Goal: Download file/media

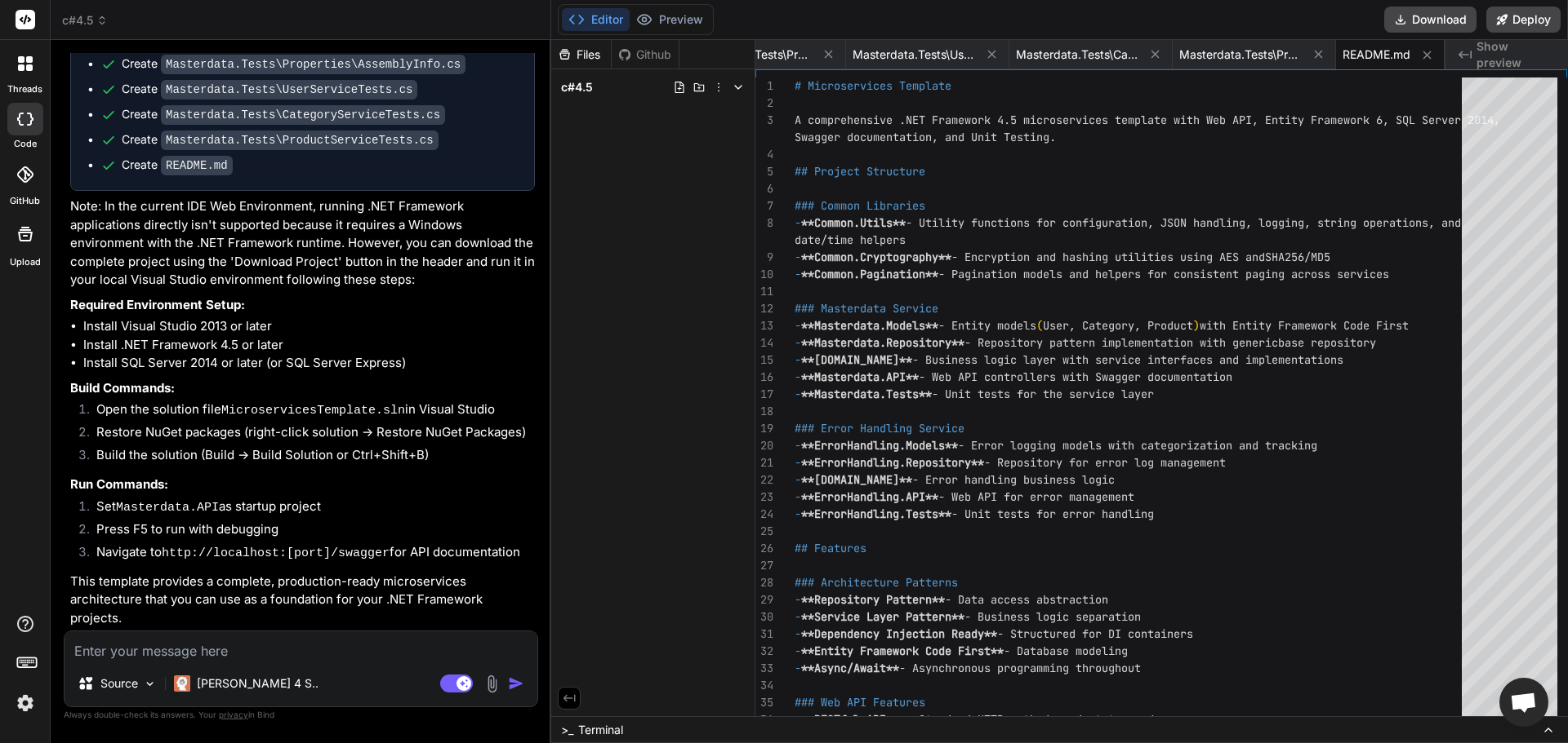
scroll to position [2262, 0]
click at [1423, 16] on button "Download" at bounding box center [1430, 20] width 92 height 26
type textarea "x"
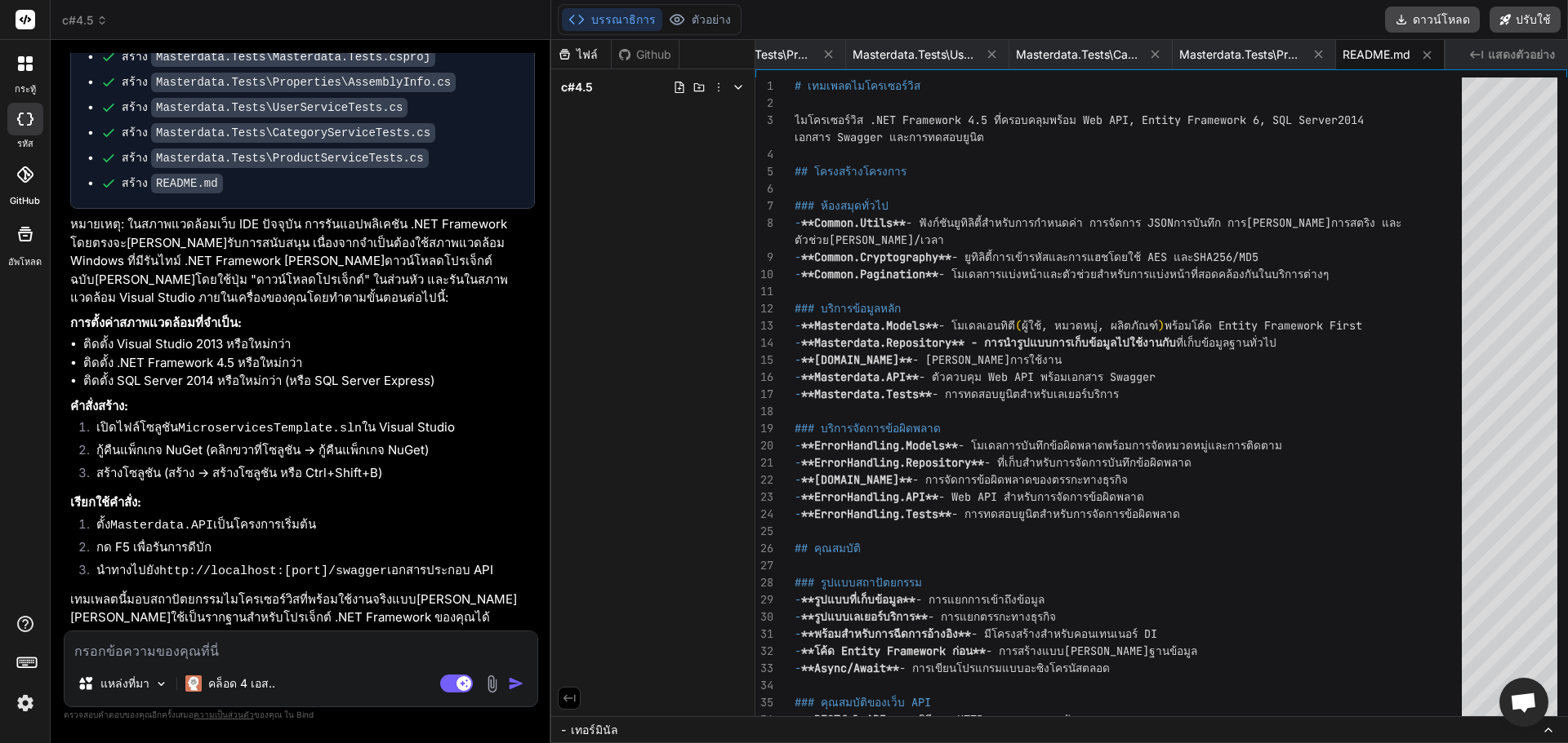
click at [353, 654] on textarea at bounding box center [300, 647] width 473 height 30
type textarea "g"
type textarea "x"
type textarea "gx"
type textarea "x"
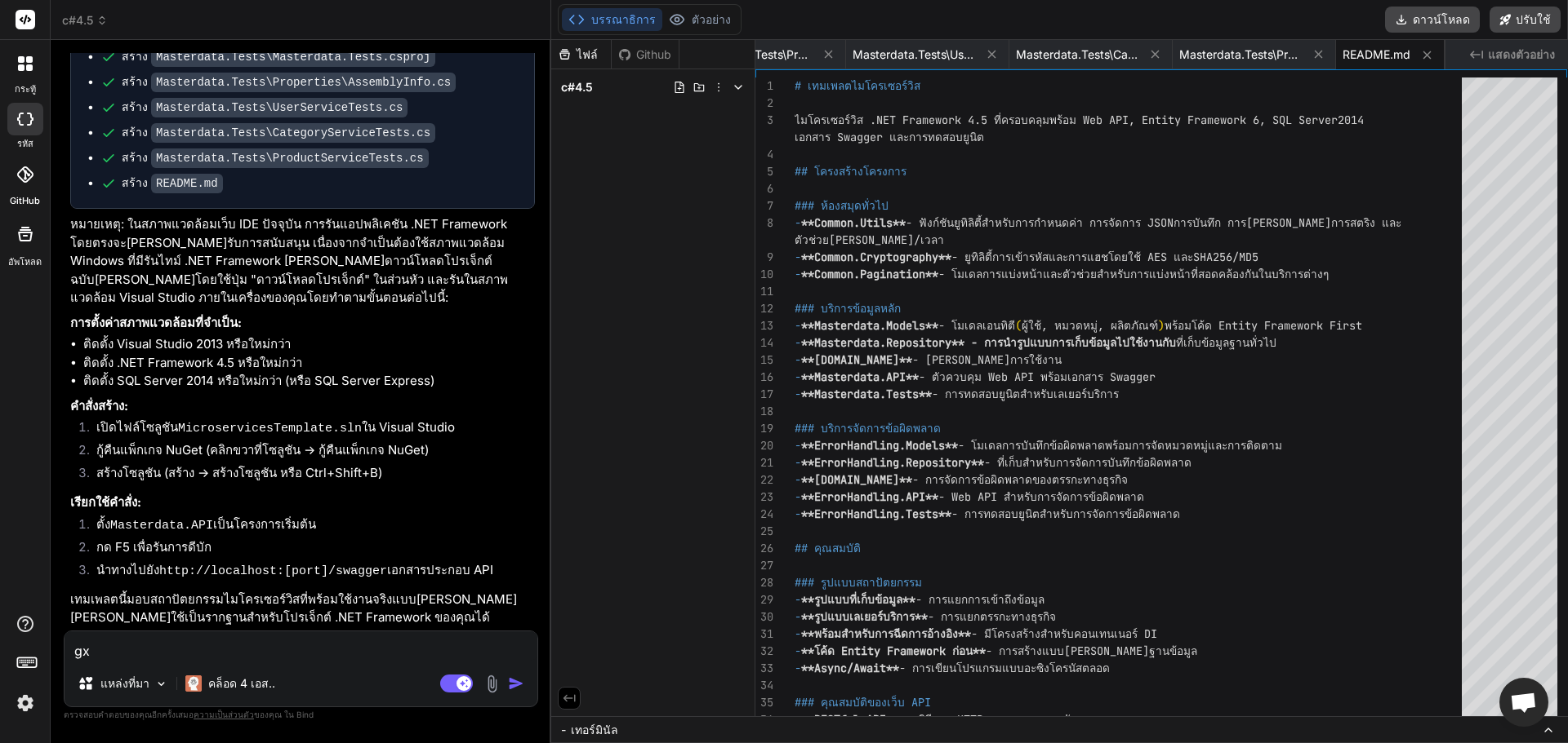
type textarea "gxb"
type textarea "x"
type textarea "gxbf"
type textarea "x"
type textarea "gxb"
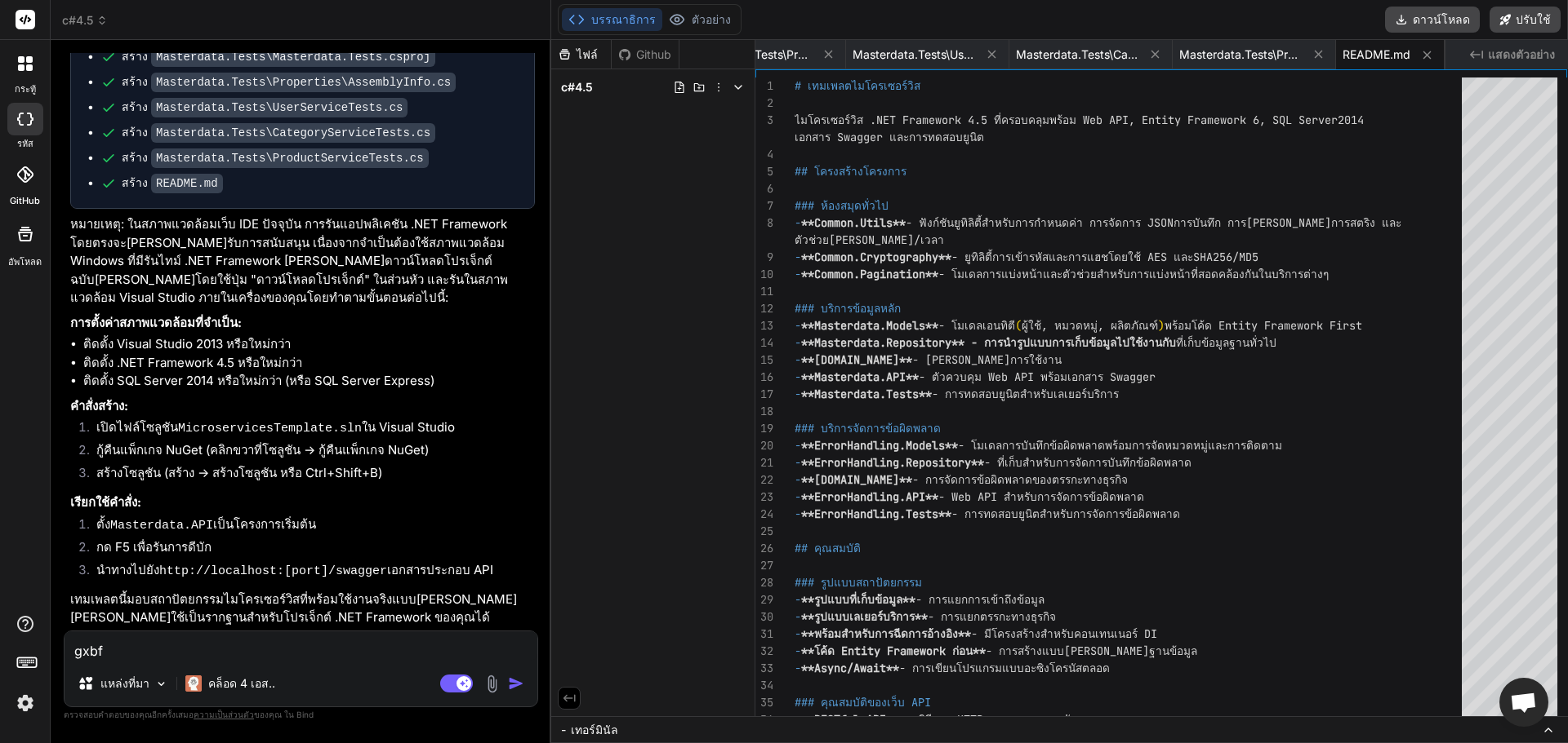
type textarea "x"
type textarea "gx"
type textarea "x"
type textarea "g"
type textarea "x"
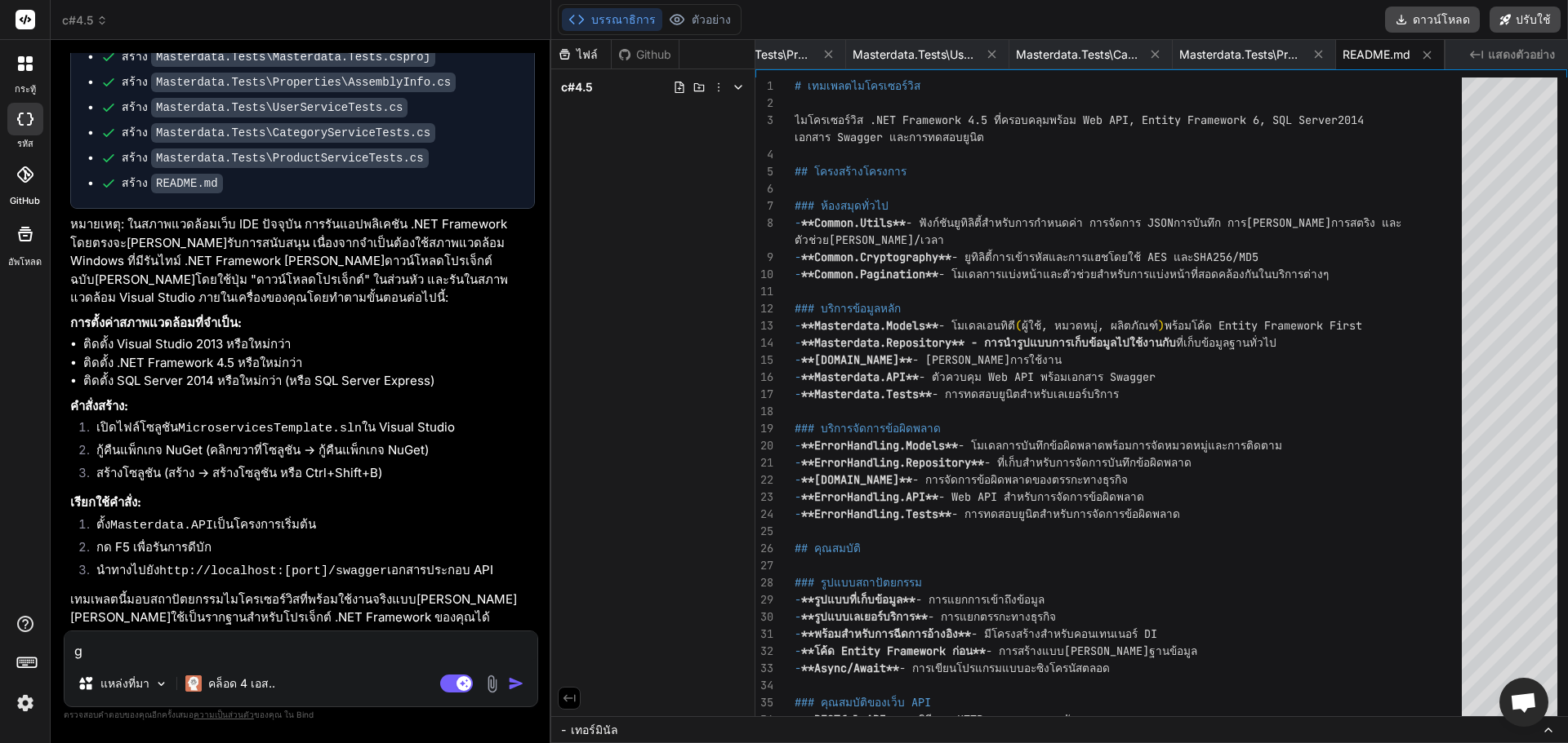
type textarea "x"
type textarea "เ"
type textarea "x"
type textarea "เป"
type textarea "x"
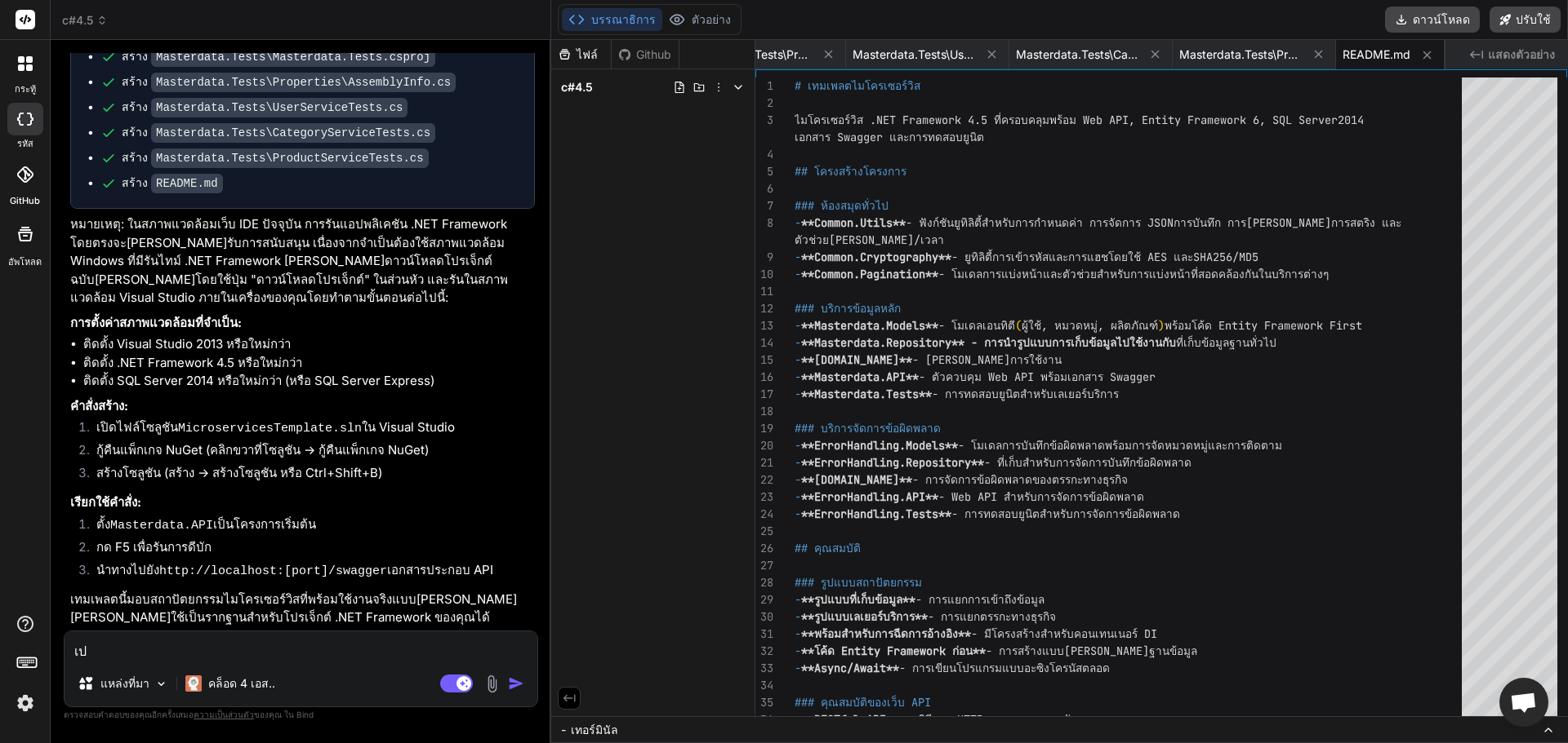
type textarea "เปิ"
type textarea "x"
type textarea "เปิด"
type textarea "x"
type textarea "เปิดไ"
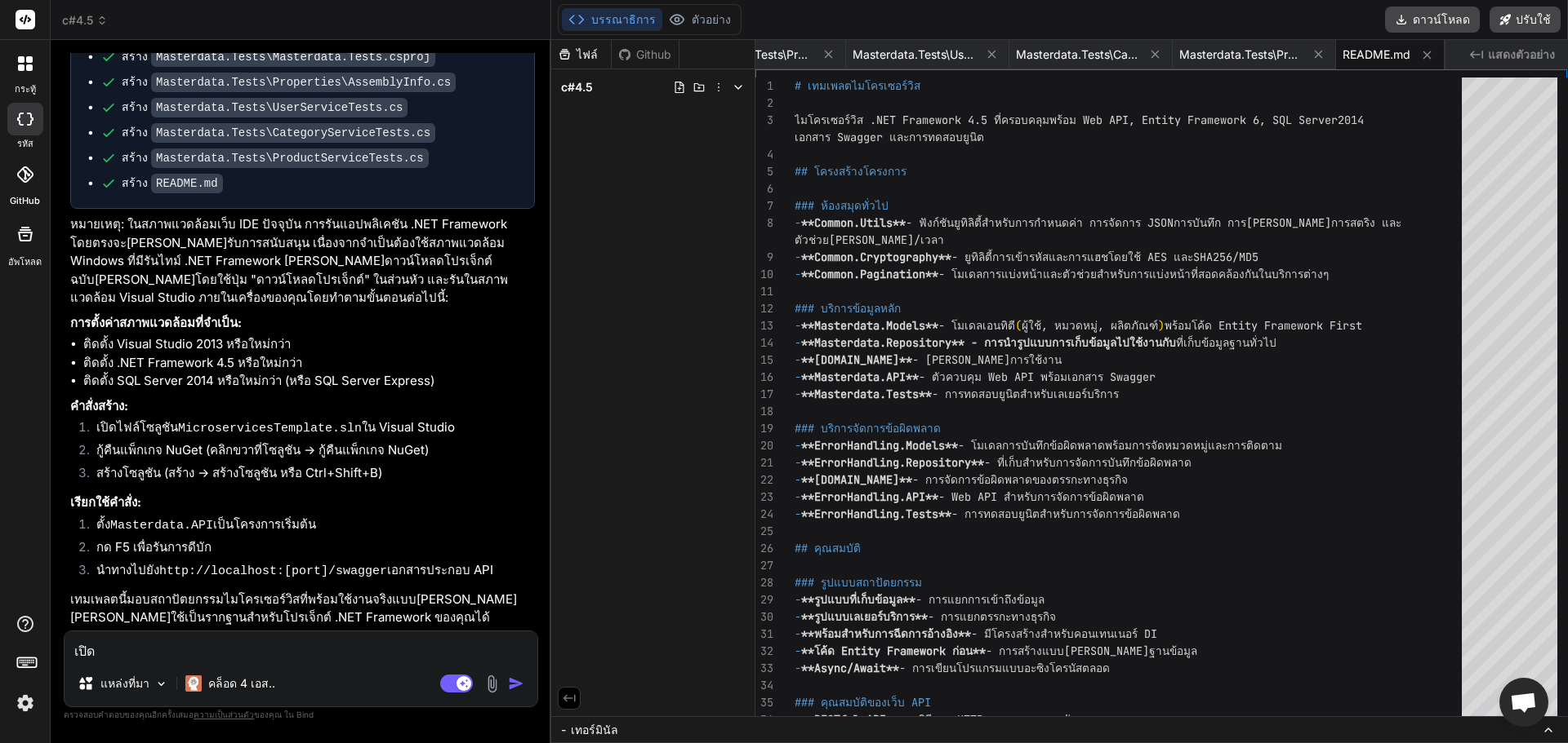
type textarea "x"
type textarea "เปิดไม"
type textarea "x"
type textarea "เปิดไม่"
type textarea "x"
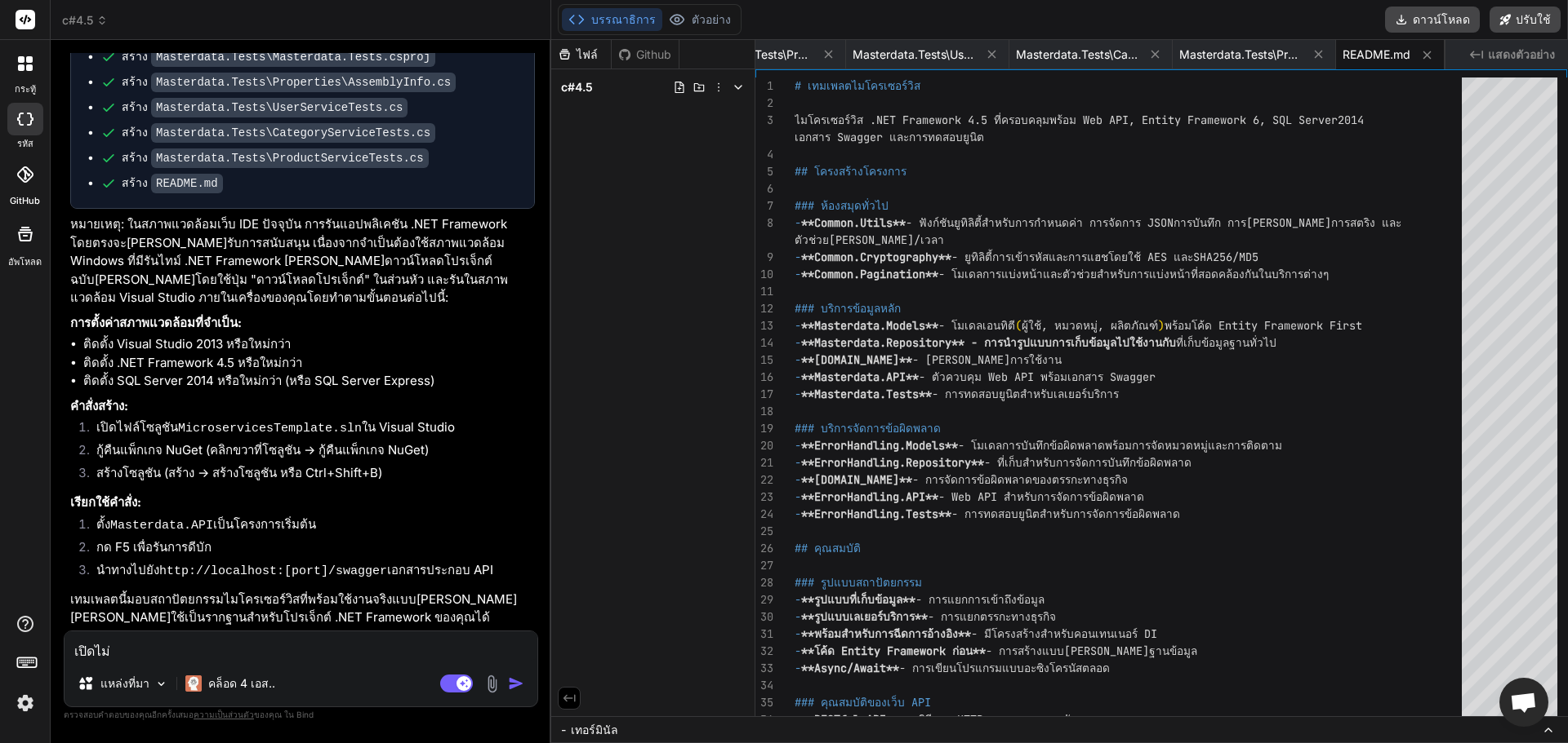
type textarea "เปิดไม่ไ"
type textarea "x"
type textarea "เปิด[PERSON_NAME]"
type textarea "x"
type textarea "เปิด[PERSON_NAME]"
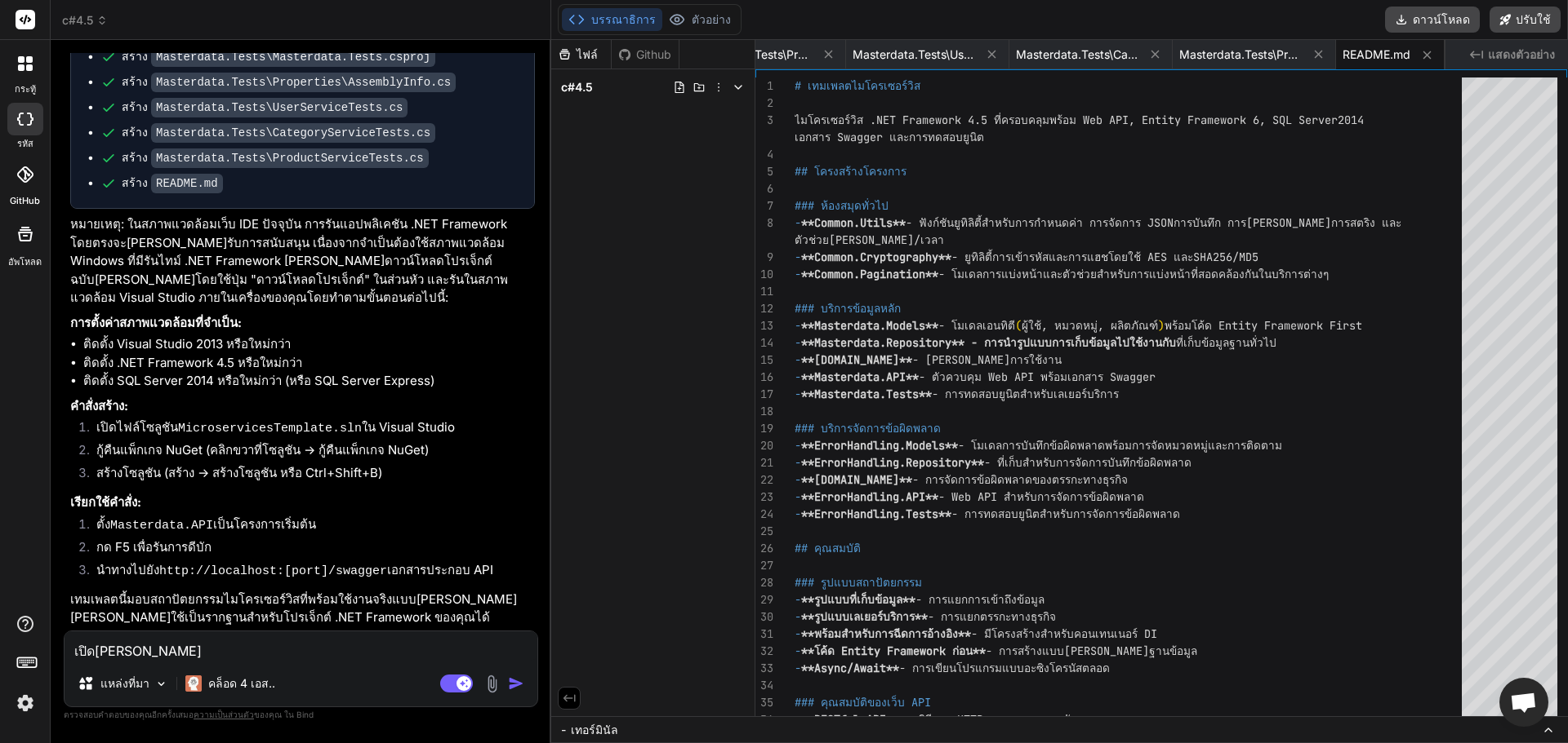
type textarea "x"
type textarea "เปิด[PERSON_NAME]แ"
type textarea "x"
type textarea "เปิด[PERSON_NAME][PERSON_NAME]"
type textarea "x"
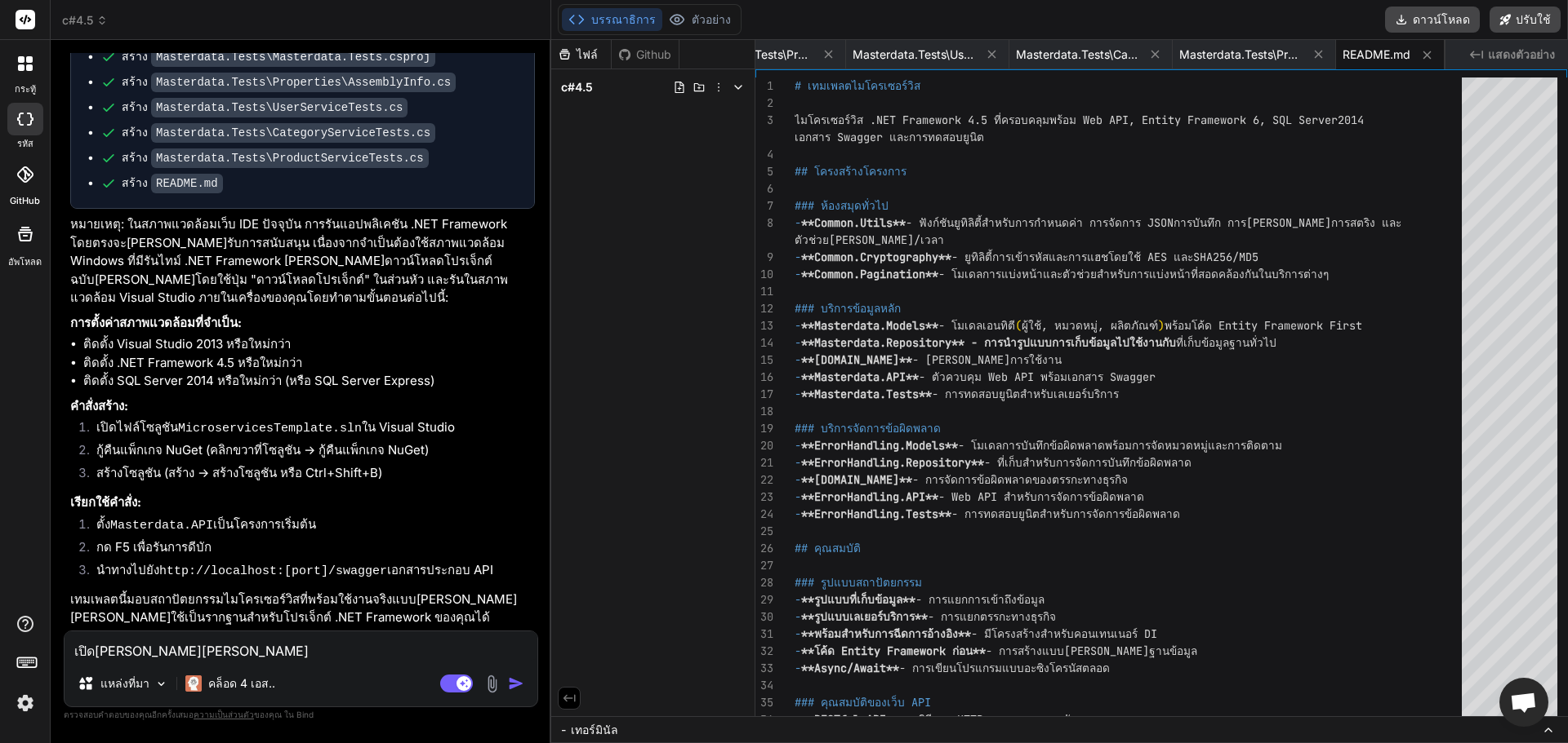
type textarea "เปิด[PERSON_NAME]แถม"
type textarea "x"
type textarea "เปิด[PERSON_NAME]แถมไ"
type textarea "x"
type textarea "เปิด[PERSON_NAME]แถมไม"
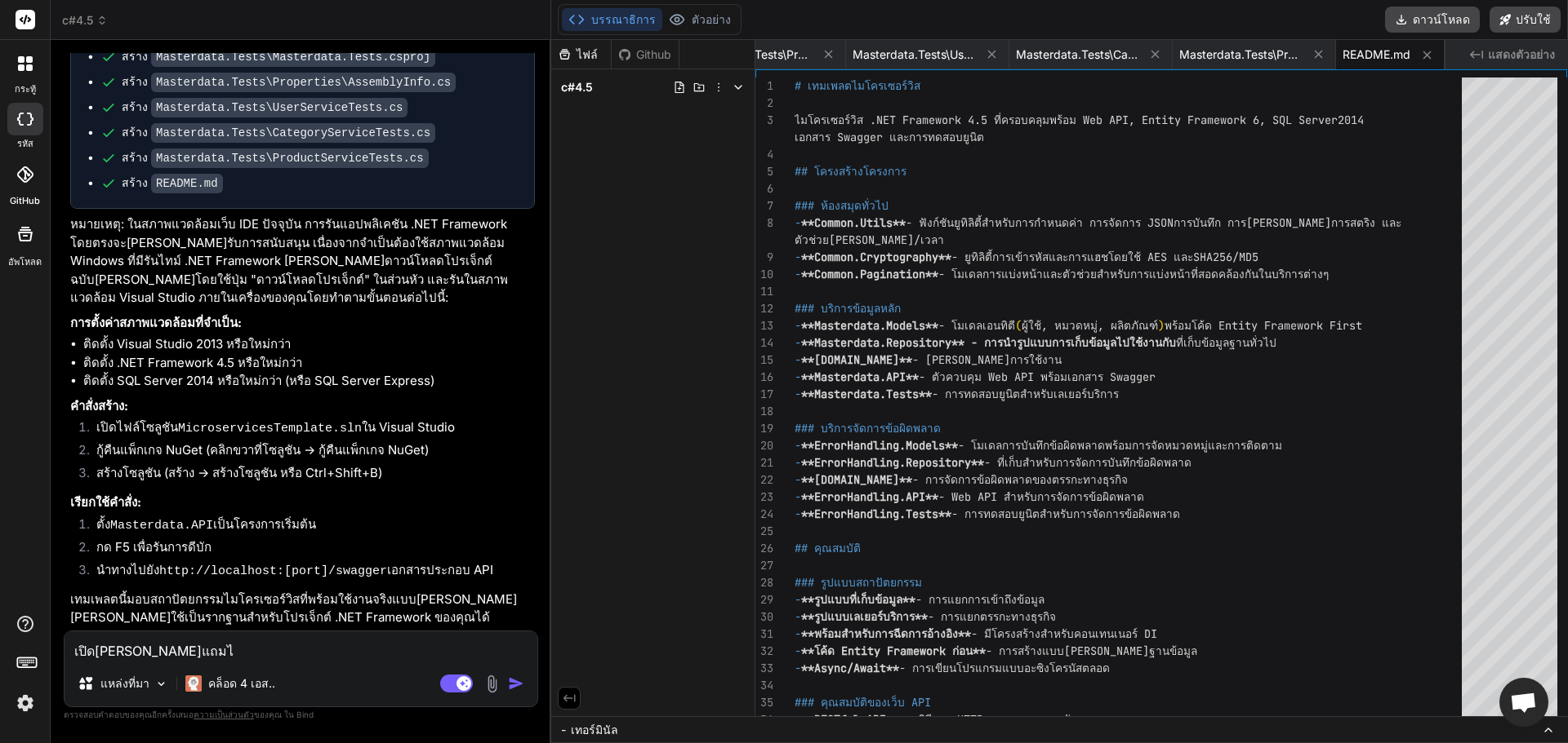
type textarea "x"
type textarea "เปิด[PERSON_NAME]แถมไม่"
type textarea "x"
type textarea "เปิด[PERSON_NAME]แถมไม่ไ"
type textarea "x"
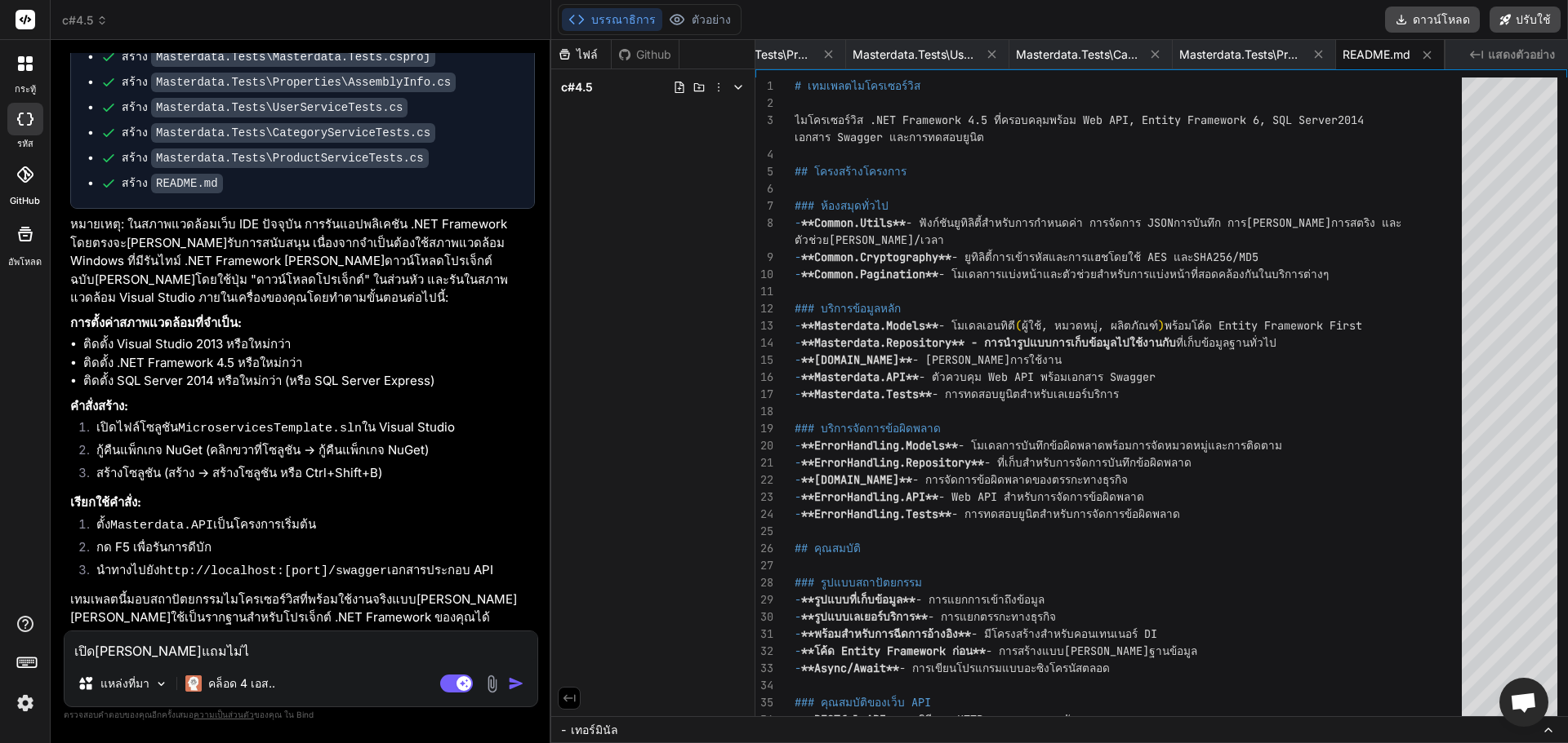
type textarea "เปิด[PERSON_NAME]แถม[PERSON_NAME]"
type textarea "x"
type textarea "เปิด[PERSON_NAME]แถม[PERSON_NAME]"
type textarea "x"
type textarea "เปิด[PERSON_NAME]แถม[PERSON_NAME]ต"
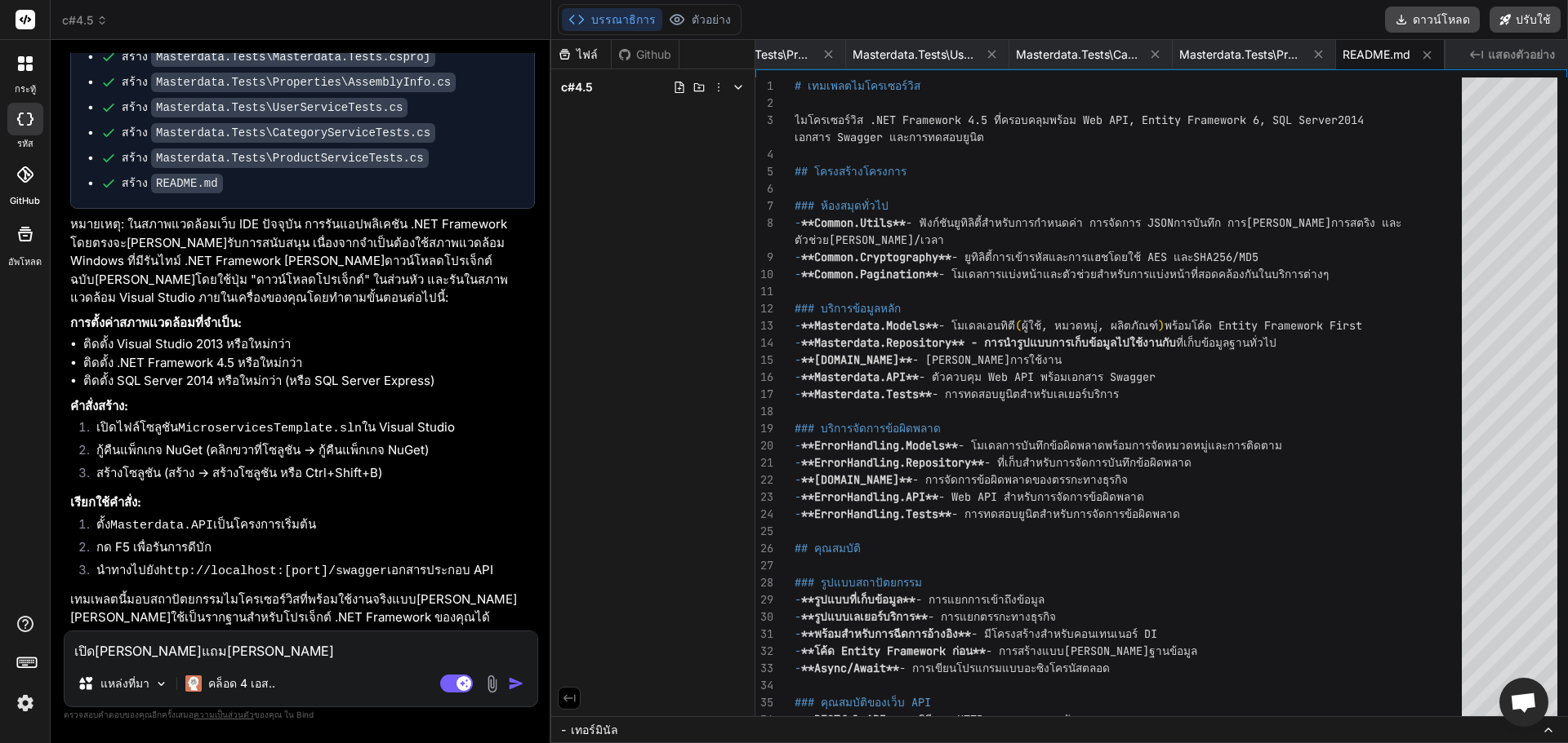
type textarea "x"
type textarea "เปิด[PERSON_NAME]แถม[PERSON_NAME]ตา"
type textarea "x"
type textarea "เปิด[PERSON_NAME]แถม[PERSON_NAME]ตาม"
type textarea "x"
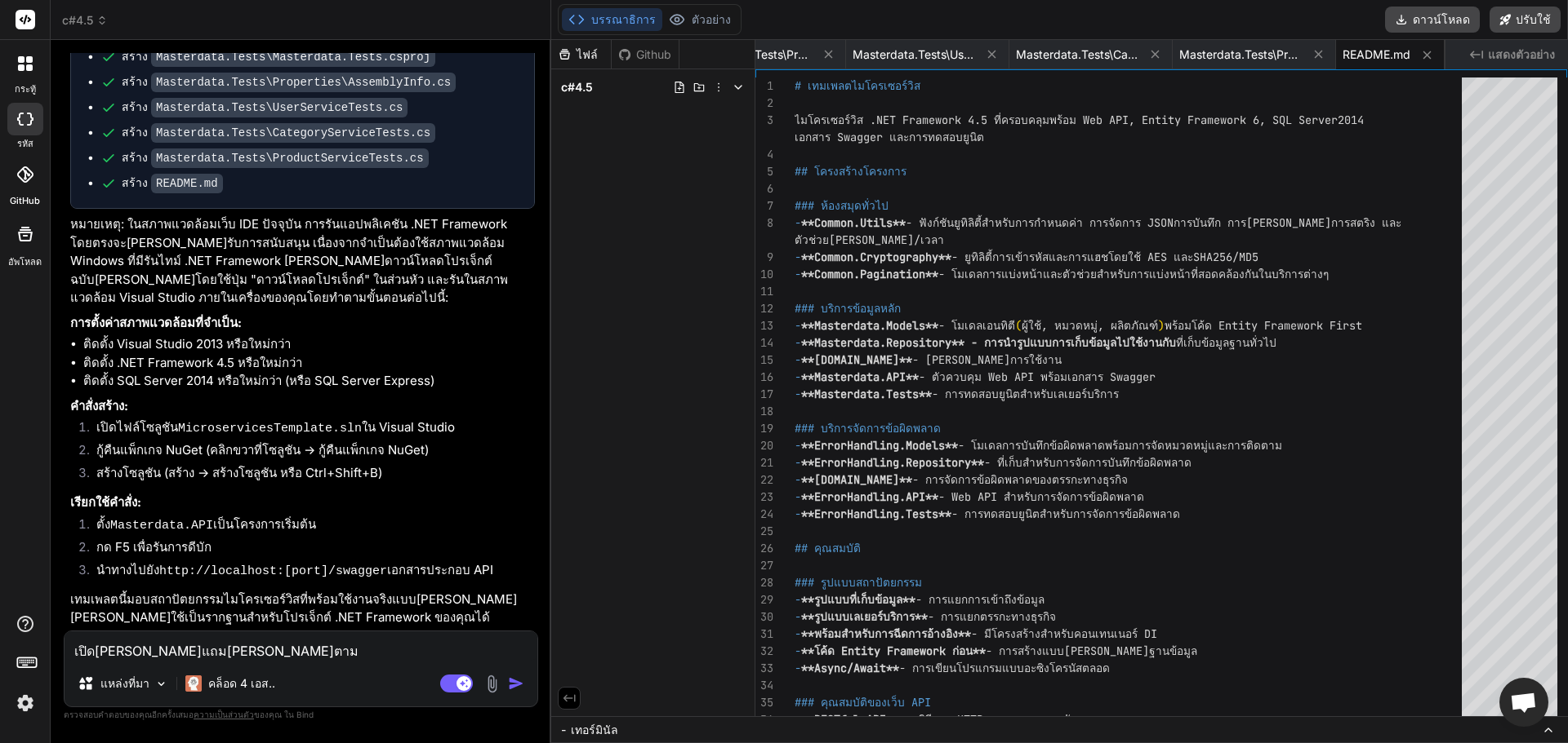
type textarea "เปิด[PERSON_NAME]แถม[PERSON_NAME]ตามแ"
type textarea "x"
type textarea "เปิด[PERSON_NAME]แถม[PERSON_NAME]ตามแบ"
type textarea "x"
type textarea "เปิด[PERSON_NAME]แถม[PERSON_NAME]ตามแบบ"
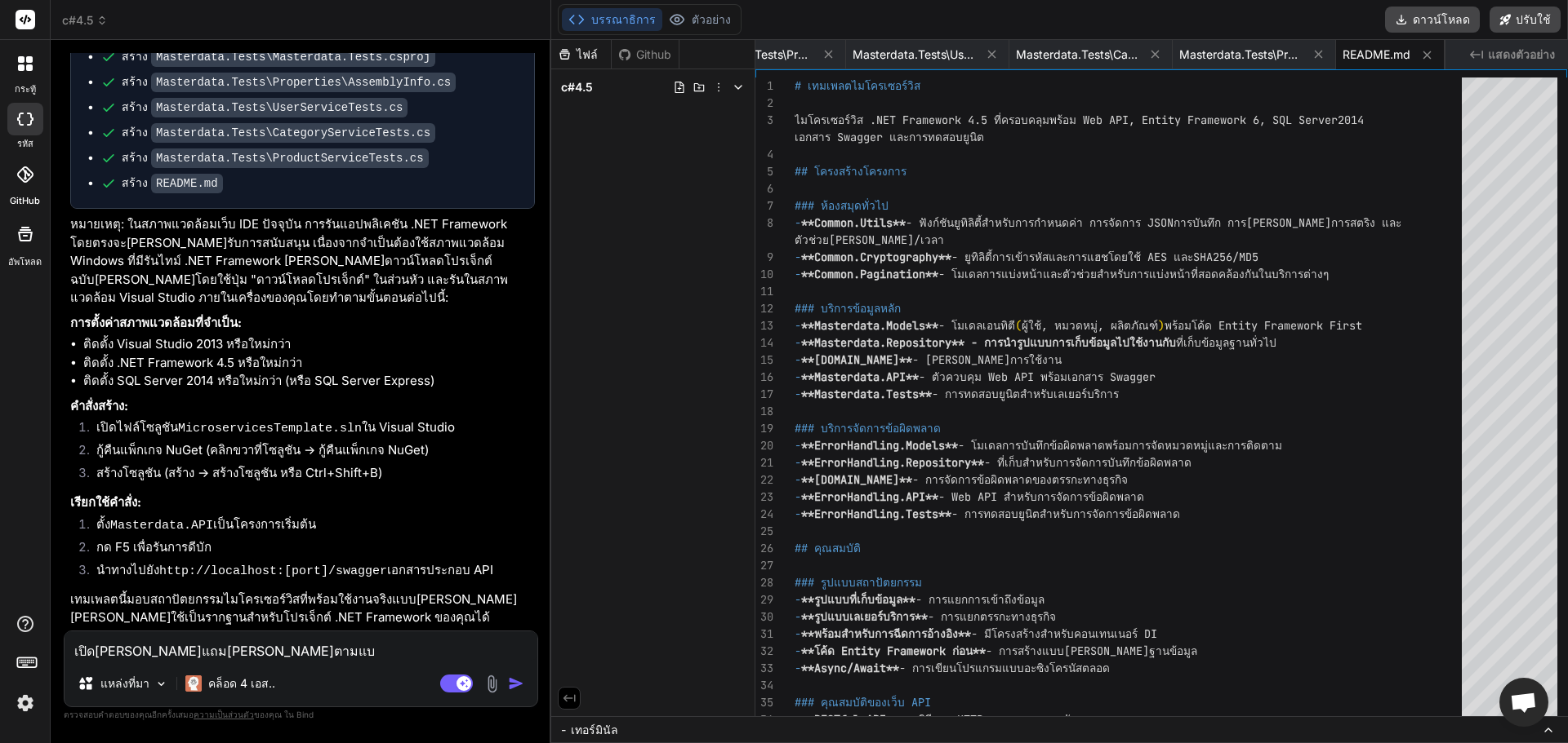
type textarea "x"
type textarea "เปิด[PERSON_NAME]แถม[PERSON_NAME]ตามแบบร"
type textarea "x"
type textarea "เปิด[PERSON_NAME]แถม[PERSON_NAME]ตามแบบรู"
type textarea "x"
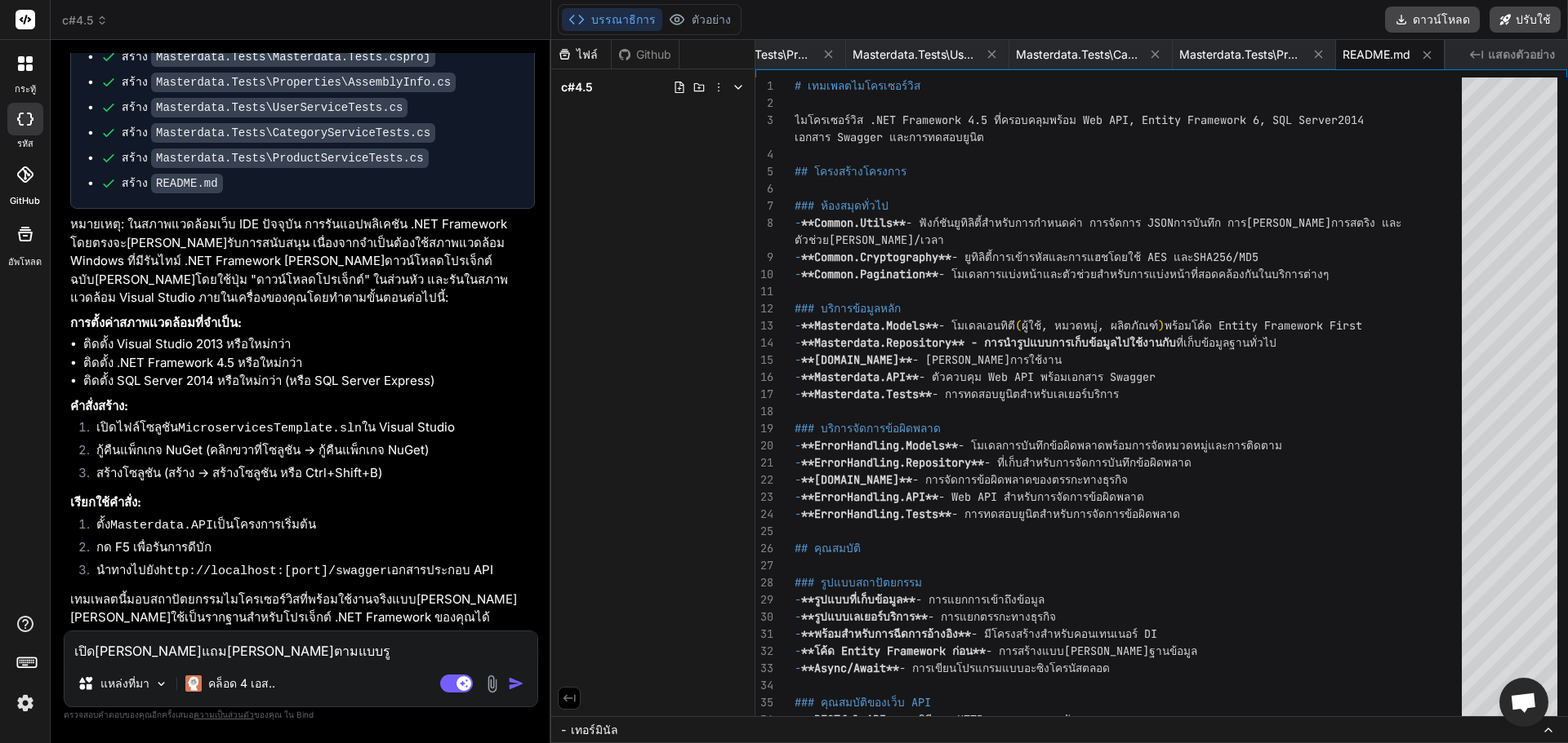
type textarea "เปิด[PERSON_NAME]แถม[PERSON_NAME]ตามแบบรูป"
type textarea "x"
type textarea "เปิด[PERSON_NAME]แถม[PERSON_NAME]ตามแบบรูปเ"
type textarea "x"
type textarea "เปิด[PERSON_NAME]แถม[PERSON_NAME]ตามแบบรูปเล"
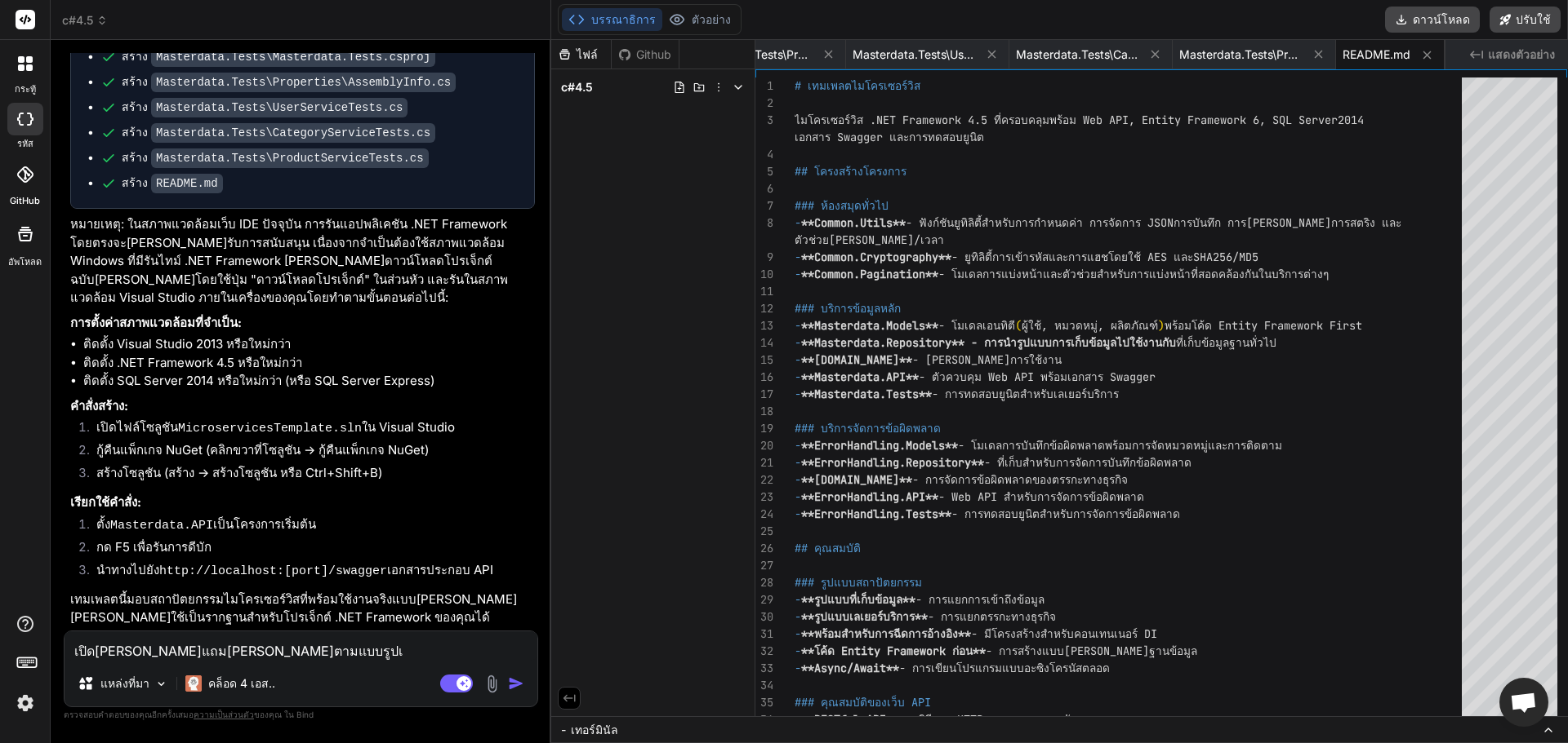
type textarea "x"
type textarea "เปิด[PERSON_NAME]แถม[PERSON_NAME]ตามแบบรูปเลย"
type textarea "x"
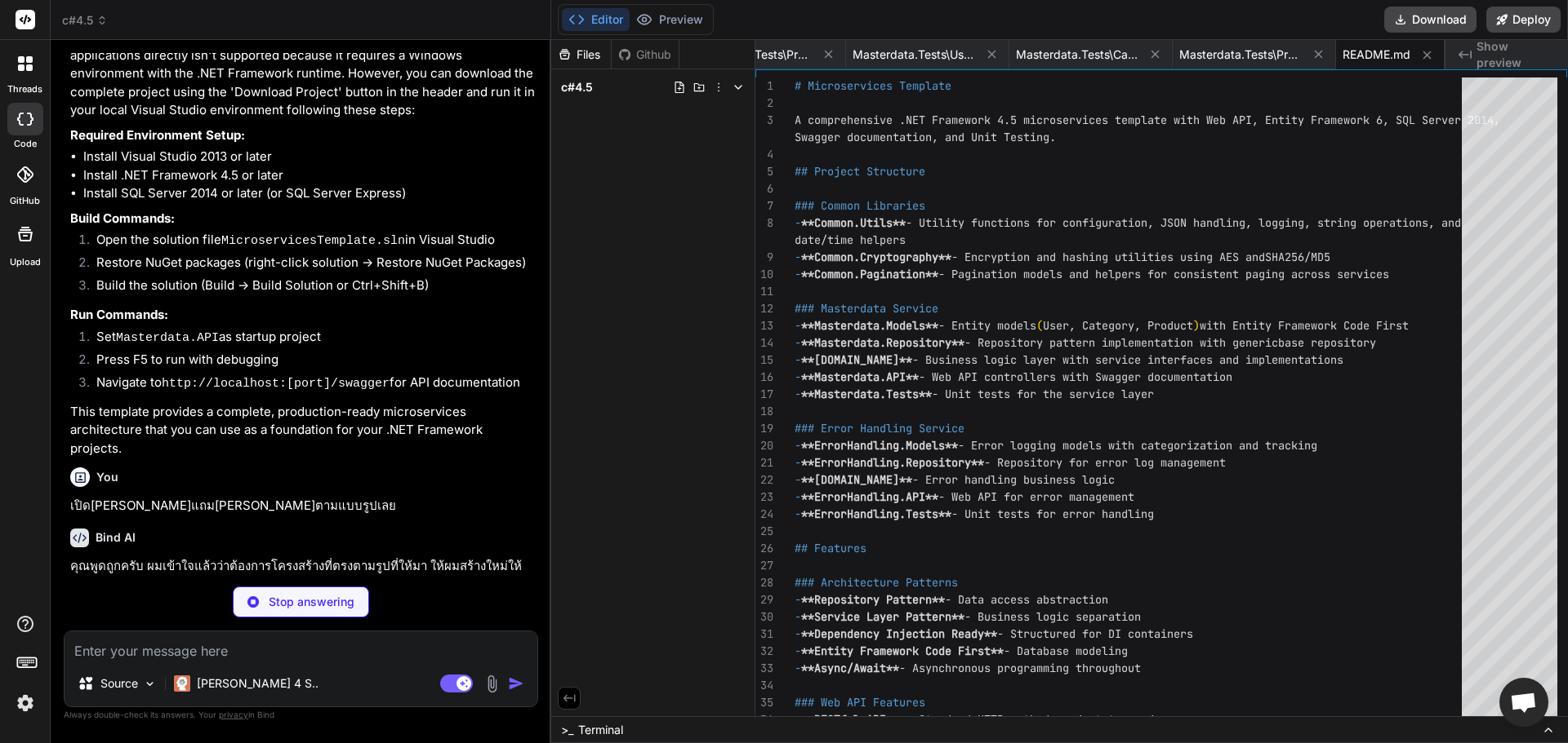
scroll to position [2430, 0]
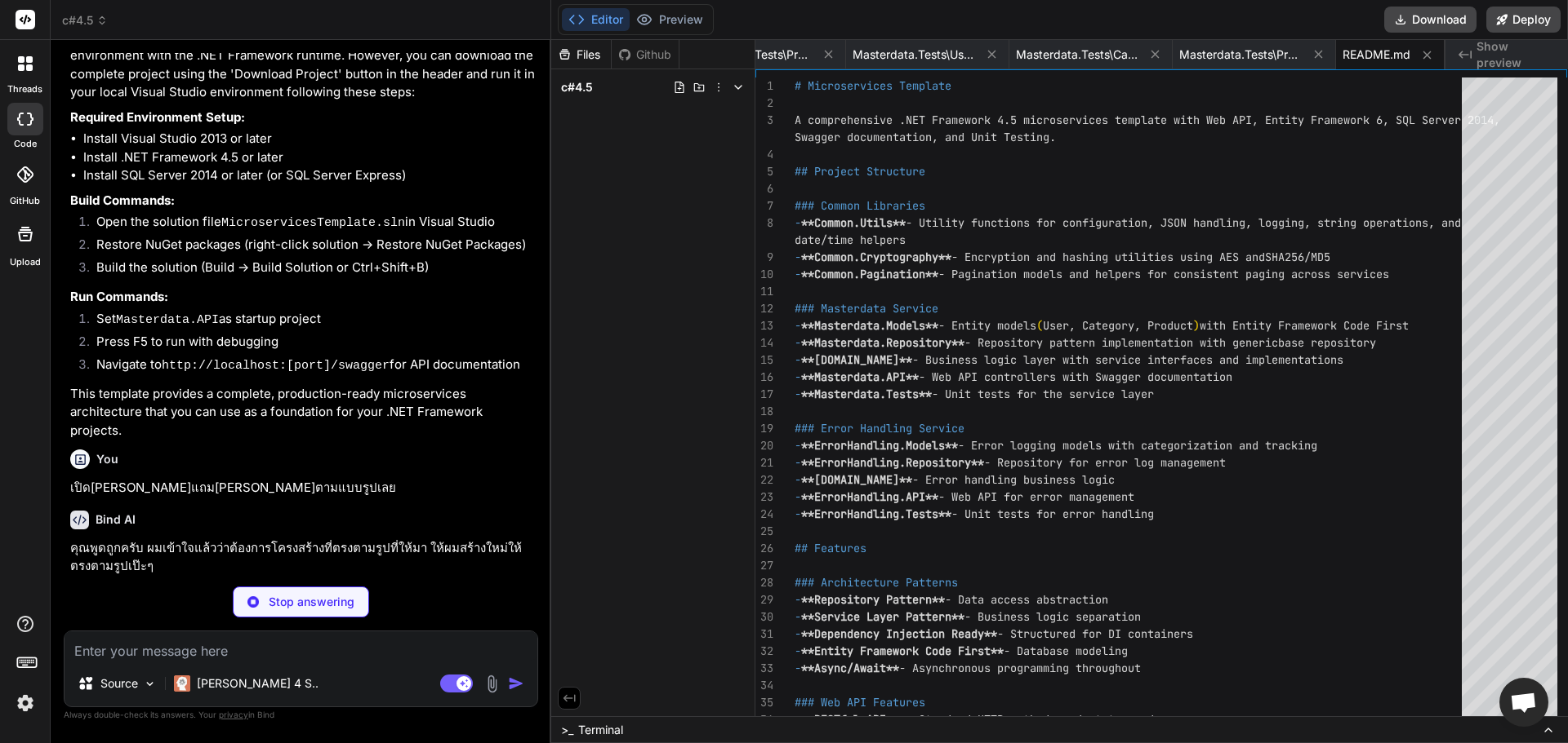
type textarea "x"
type textarea "EndGlobalSection EndGlobal"
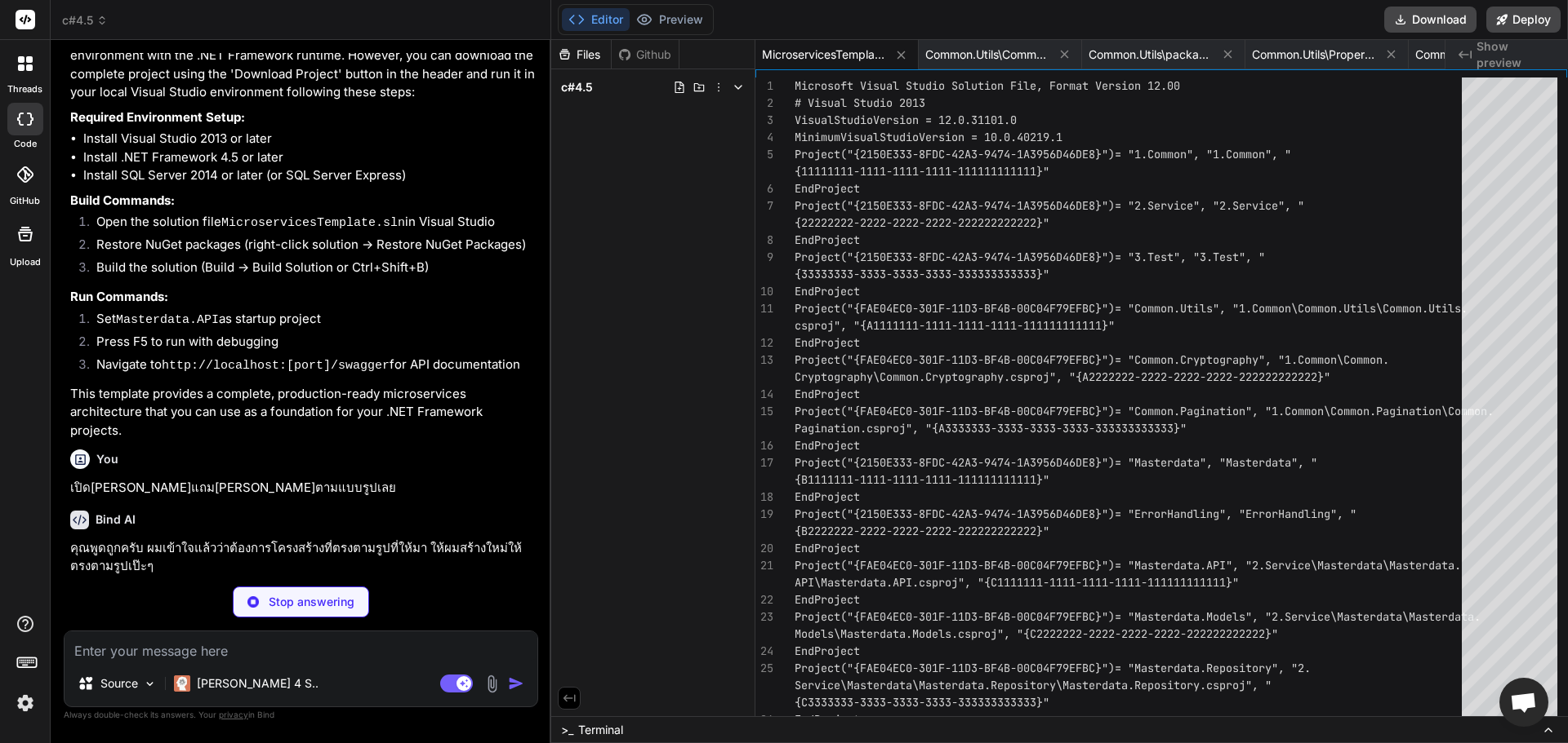
type textarea "x"
type textarea "</Project>"
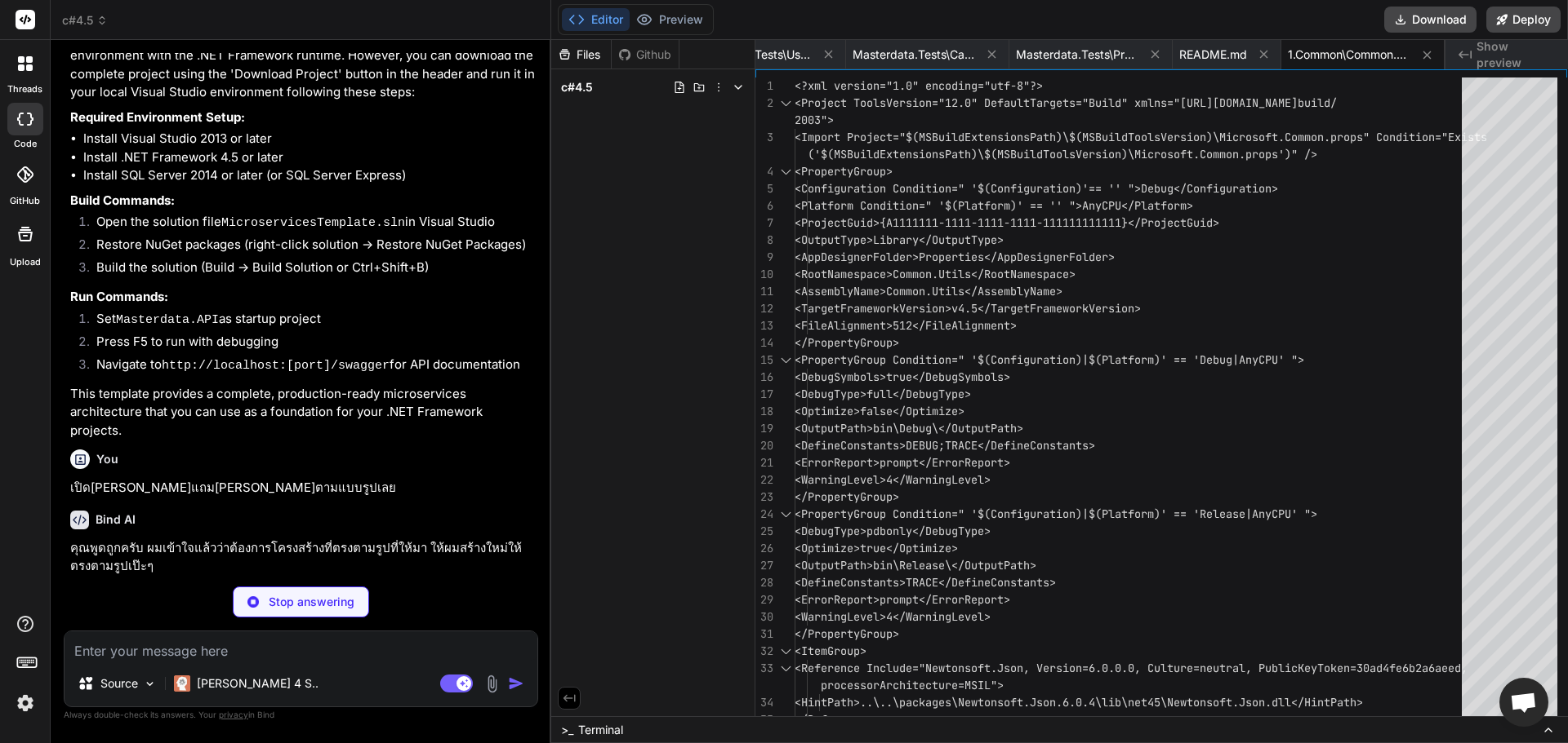
type textarea "x"
type textarea "<?xml version="1.0" encoding="utf-8"?> <packages> <package id="Newtonsoft.Json"…"
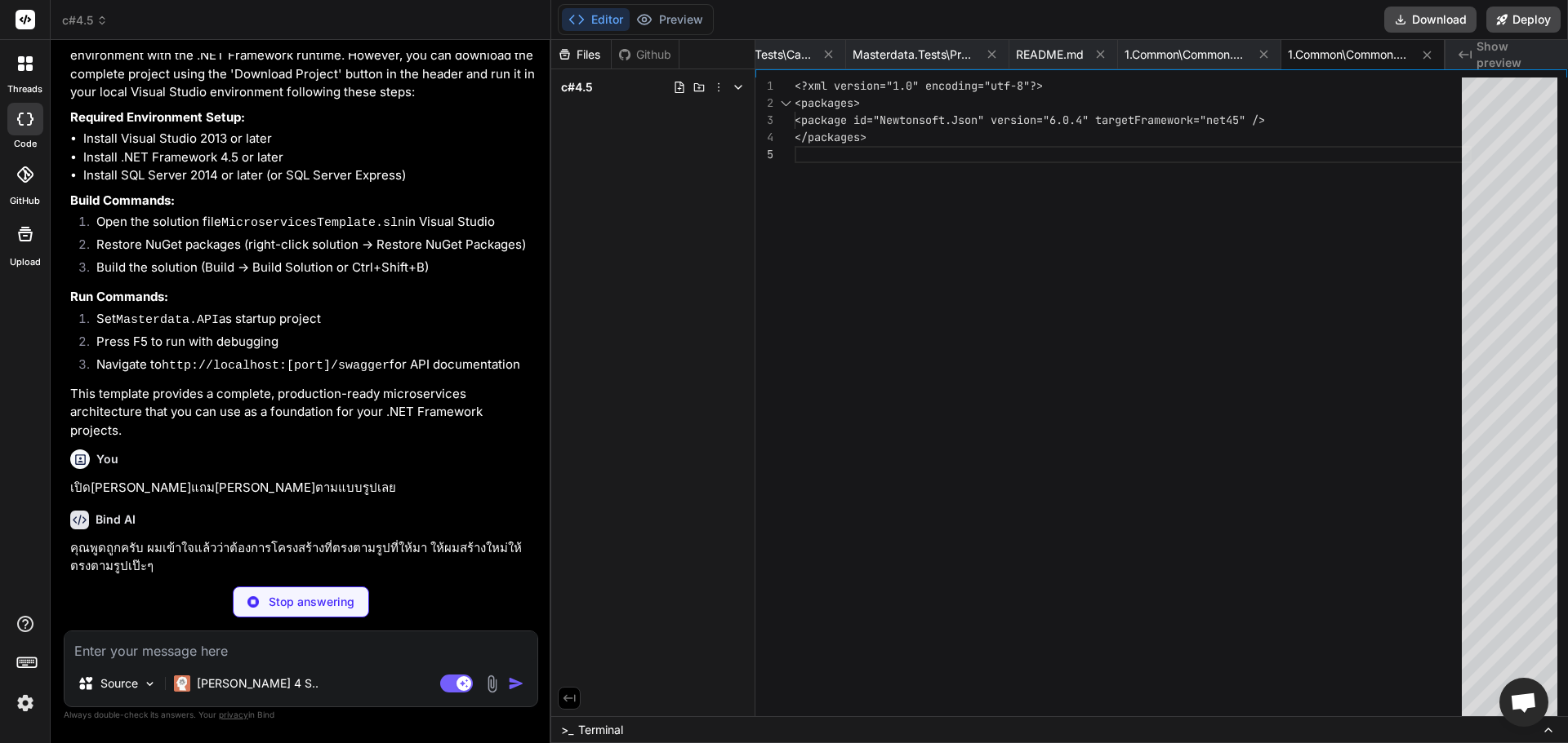
type textarea "x"
type textarea "[assembly: AssemblyTrademark("")] [assembly: AssemblyCulture("")] [assembly: Co…"
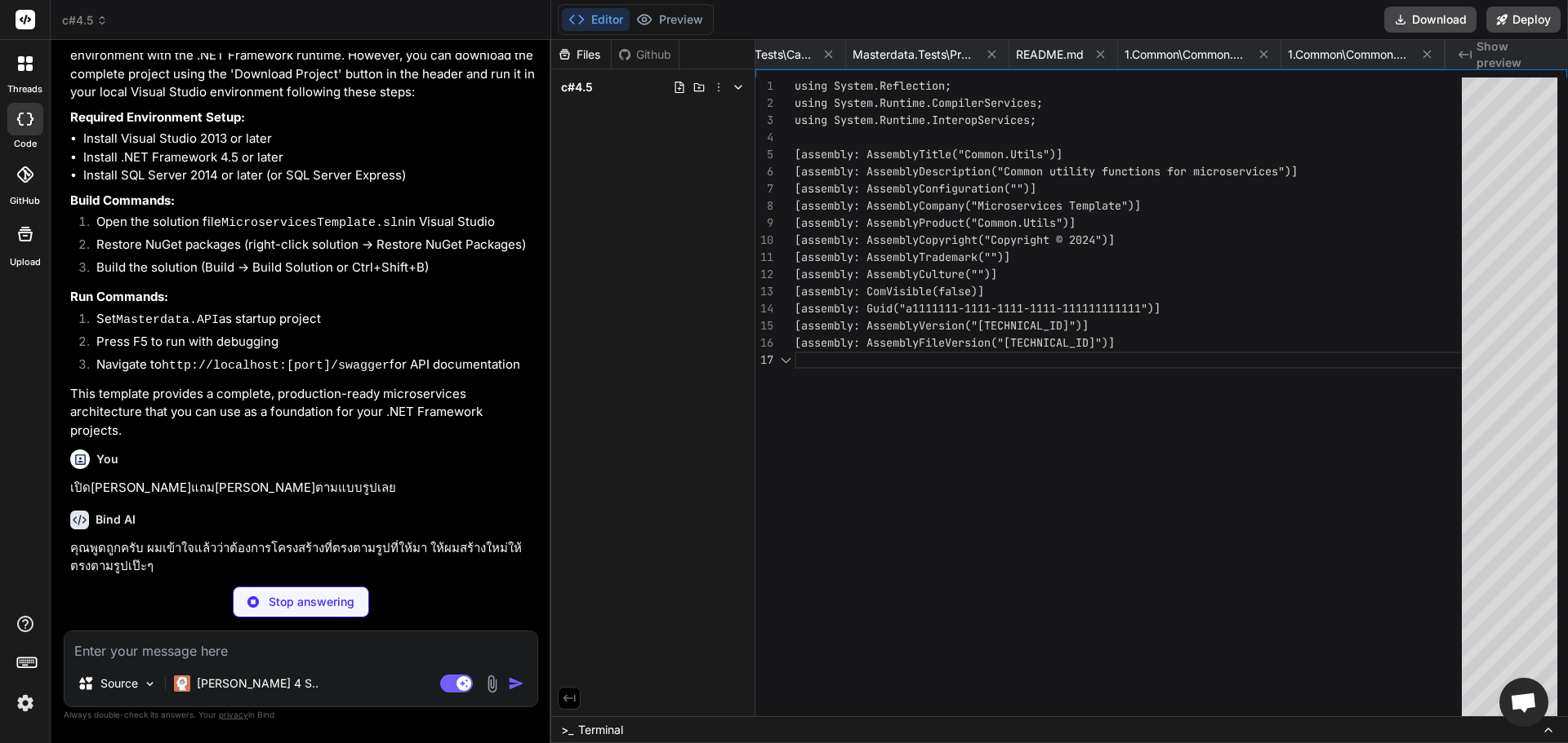
scroll to position [0, 11014]
type textarea "x"
type textarea "}"
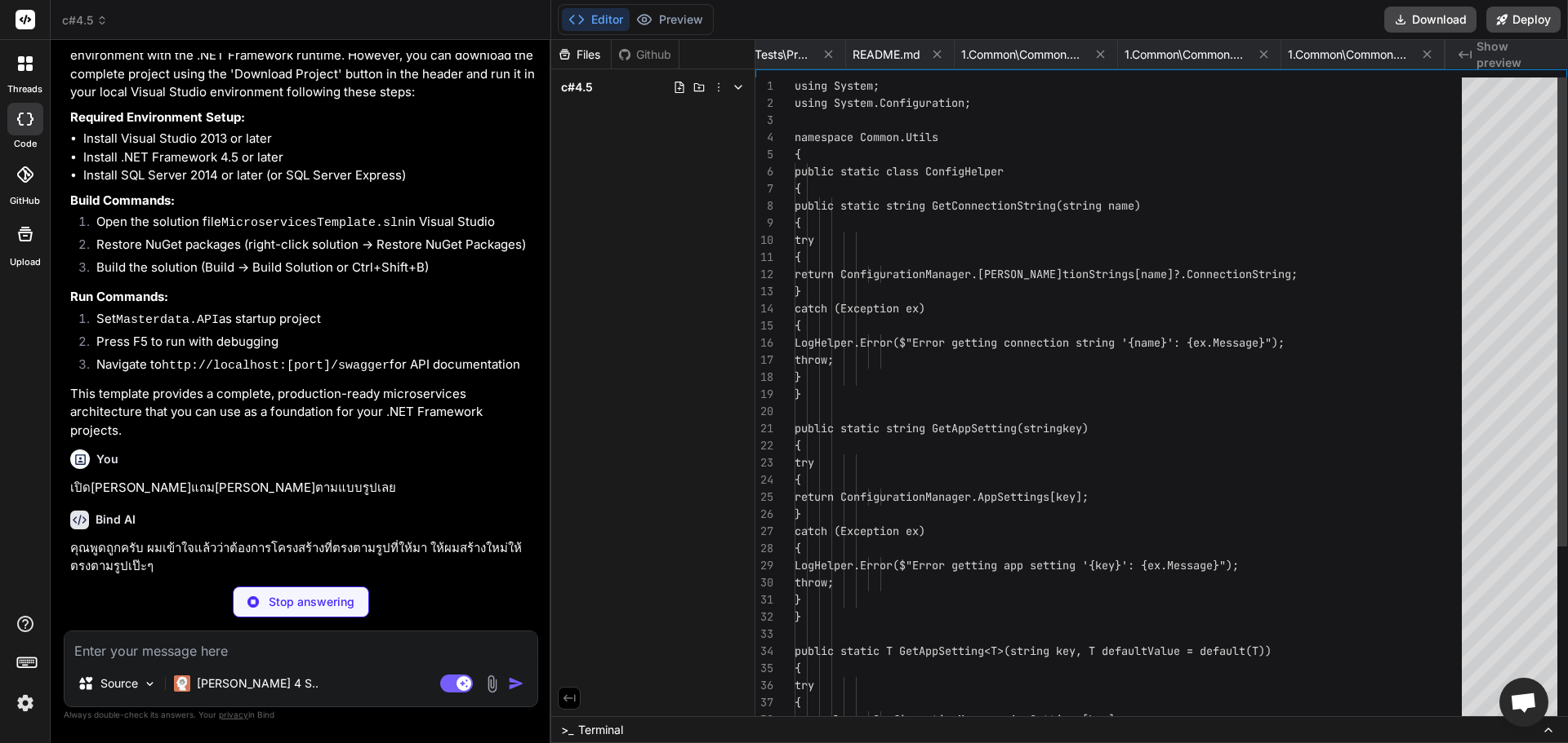
scroll to position [0, 11177]
type textarea "x"
type textarea "catch { return false; } } } }"
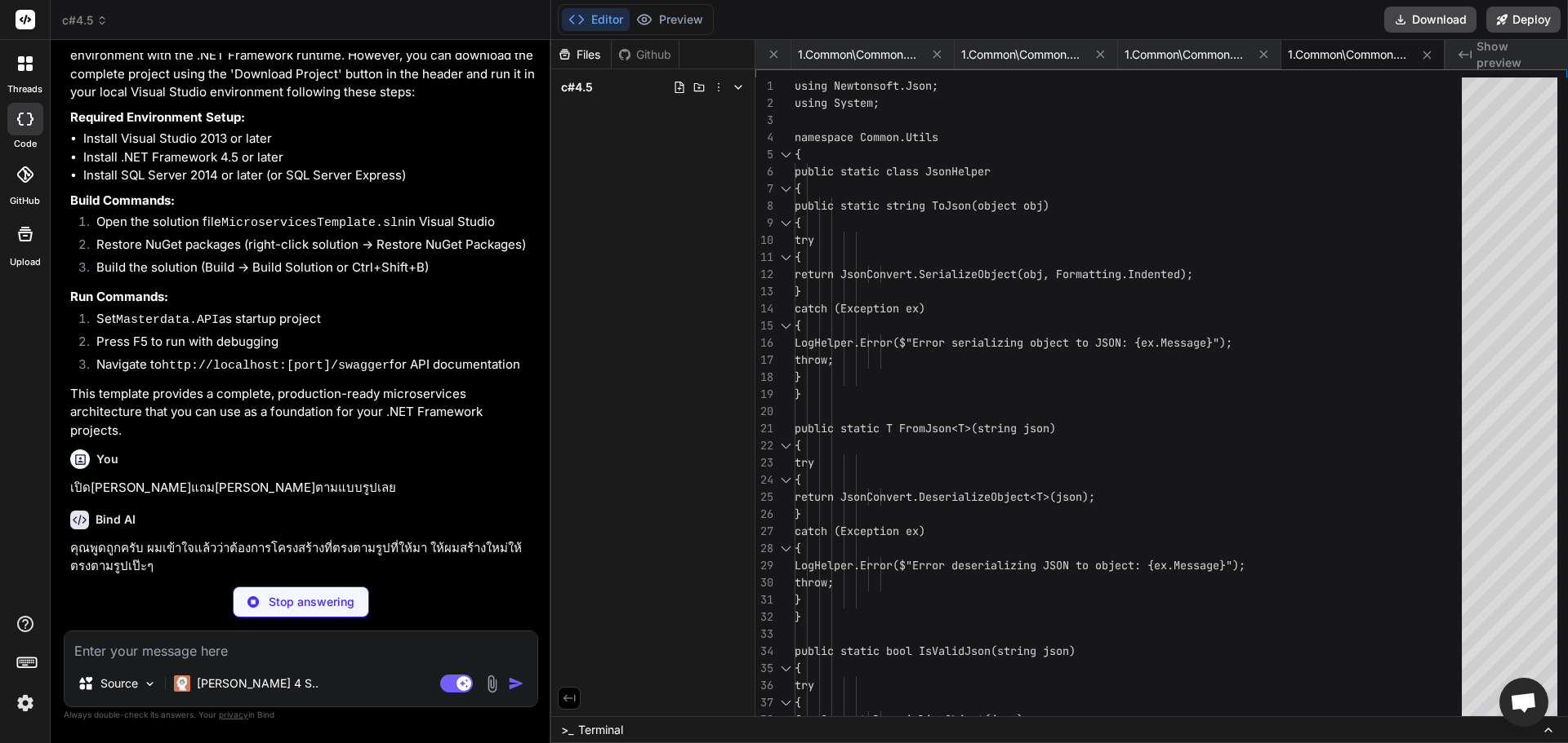
type textarea "x"
type textarea "}"
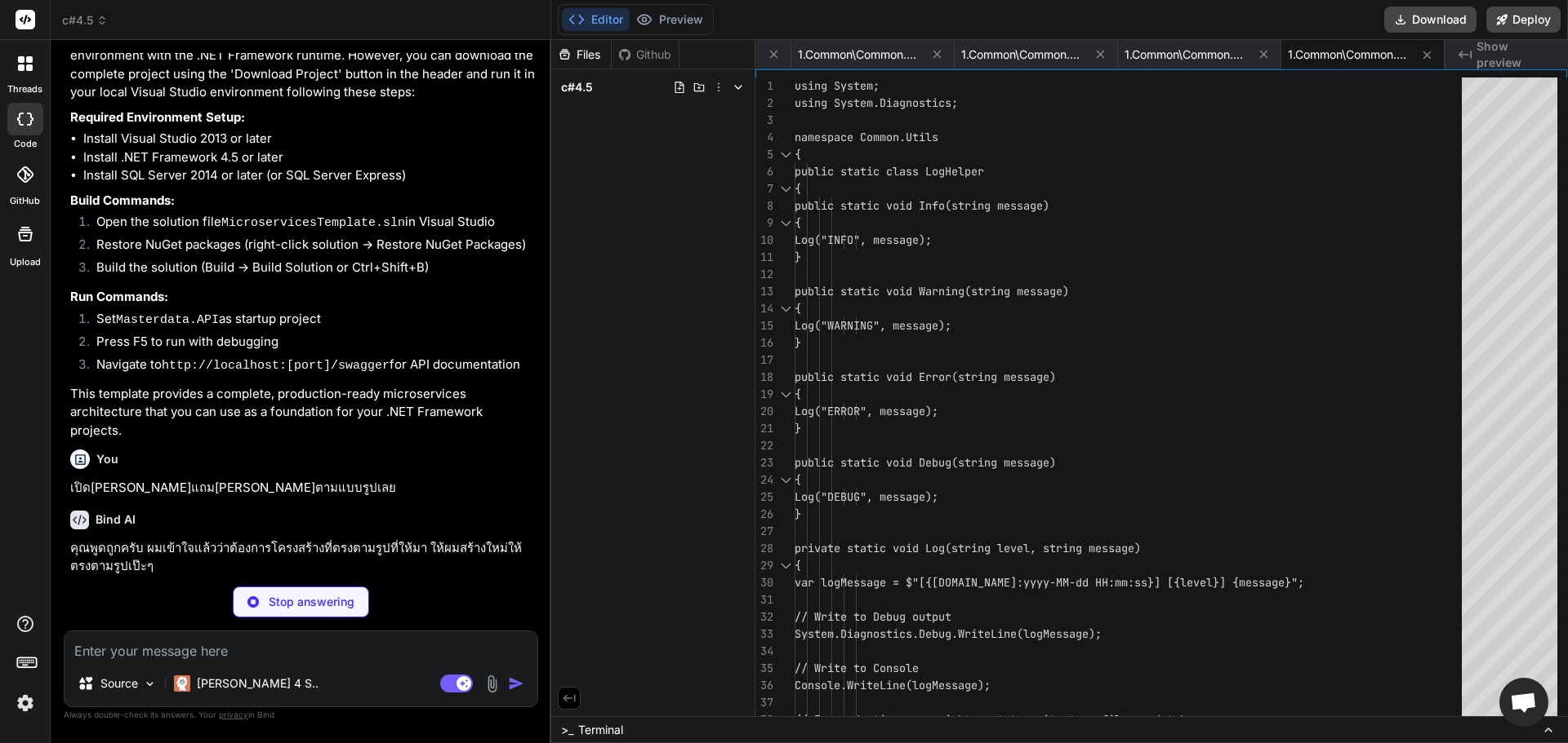
type textarea "x"
type textarea "{ if (IsNullOrEmpty(value)) return value; return value.Length <= maxLength ? va…"
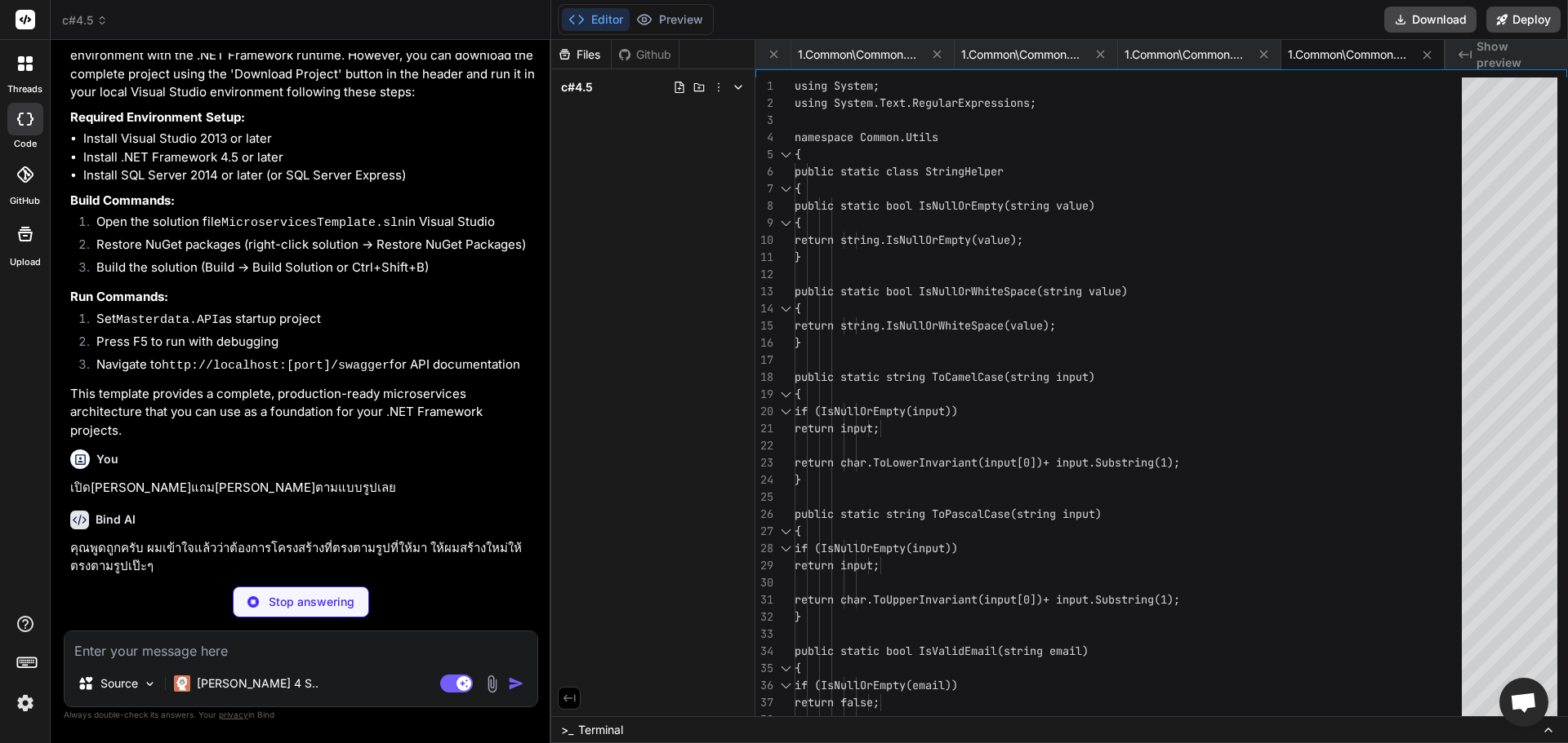
type textarea "x"
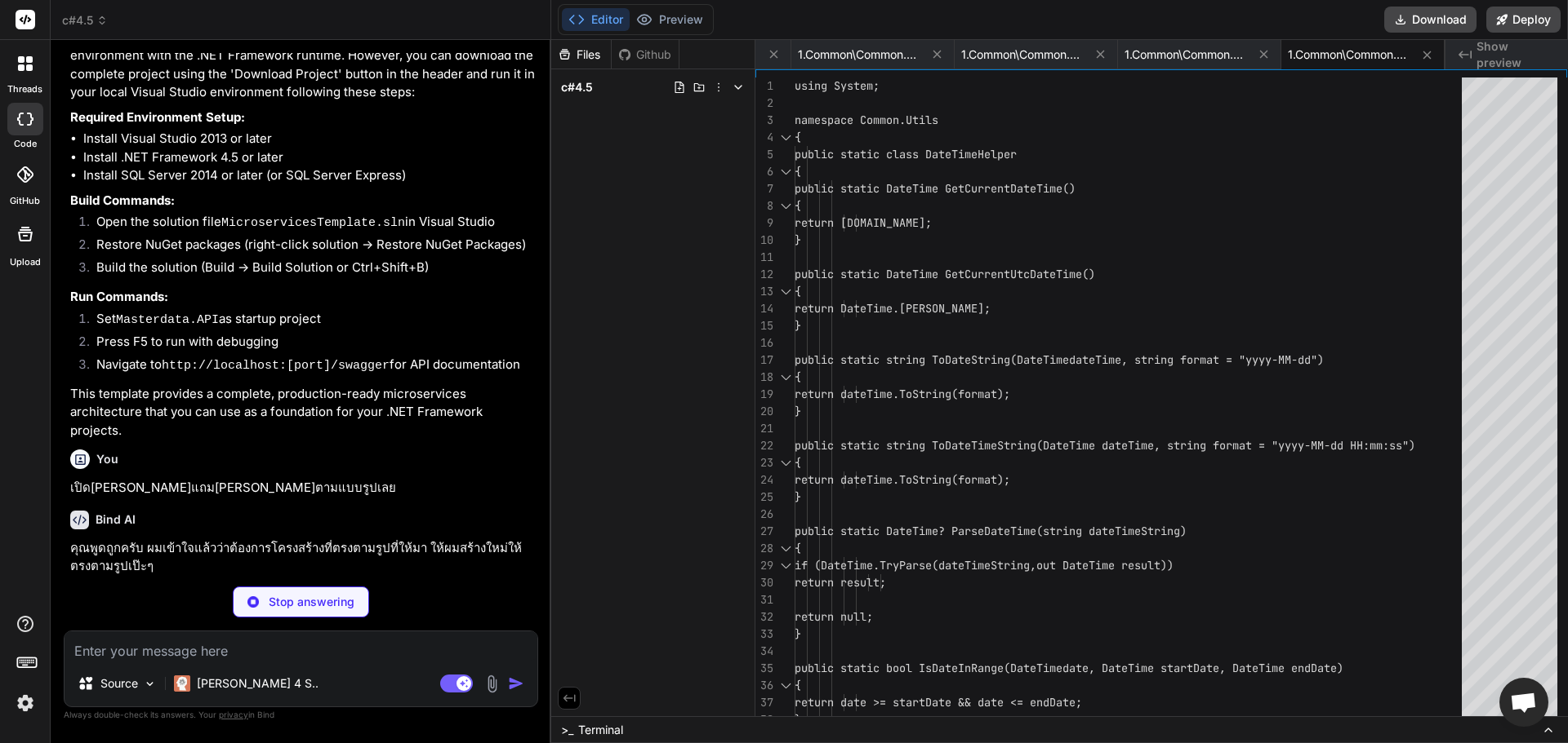
type textarea "x"
type textarea "StatusCode = HttpStatusCode.BadRequest }; } } }"
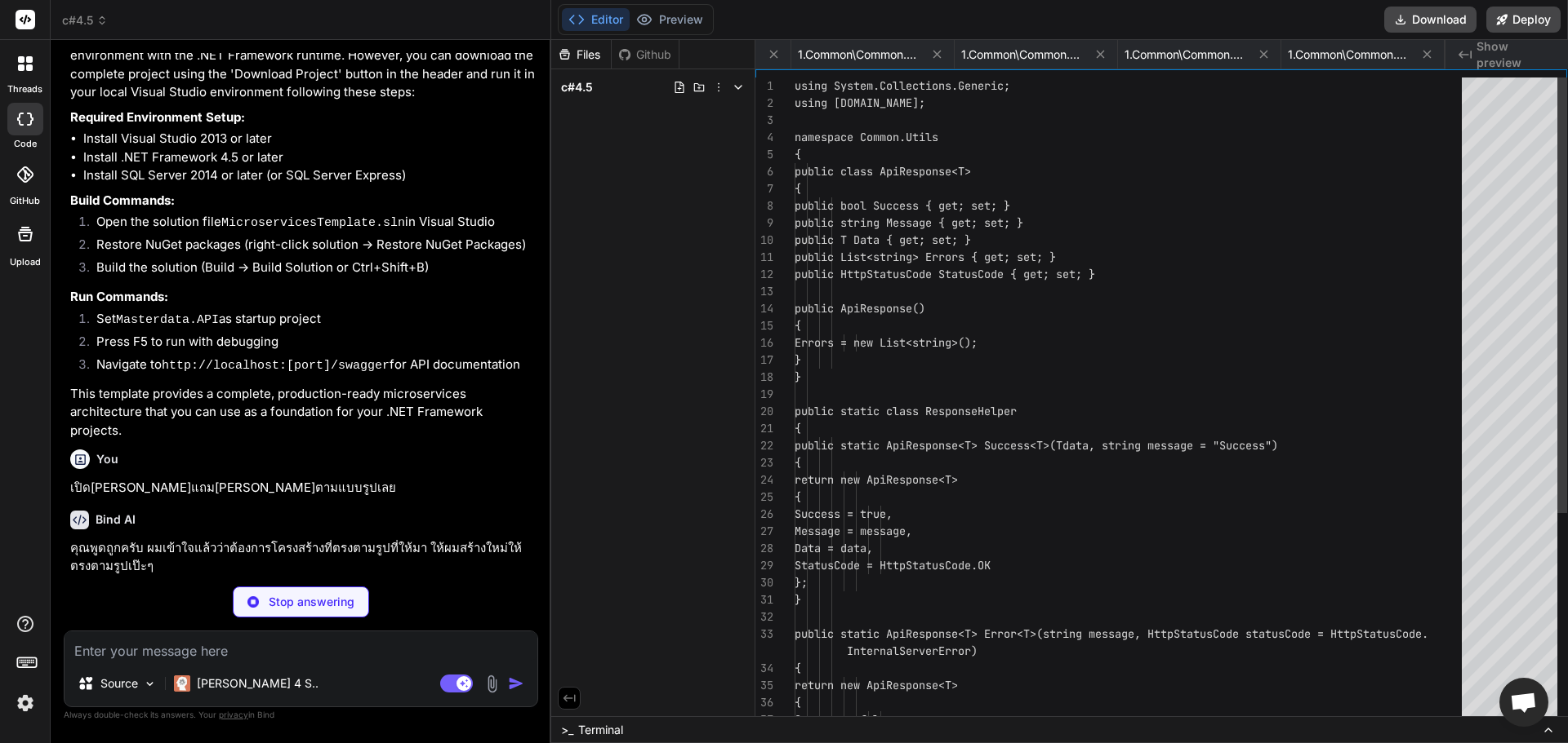
scroll to position [0, 11994]
type textarea "x"
type textarea "<Name>Common.Utils</Name> </ProjectReference> </ItemGroup> <Import Project="$(M…"
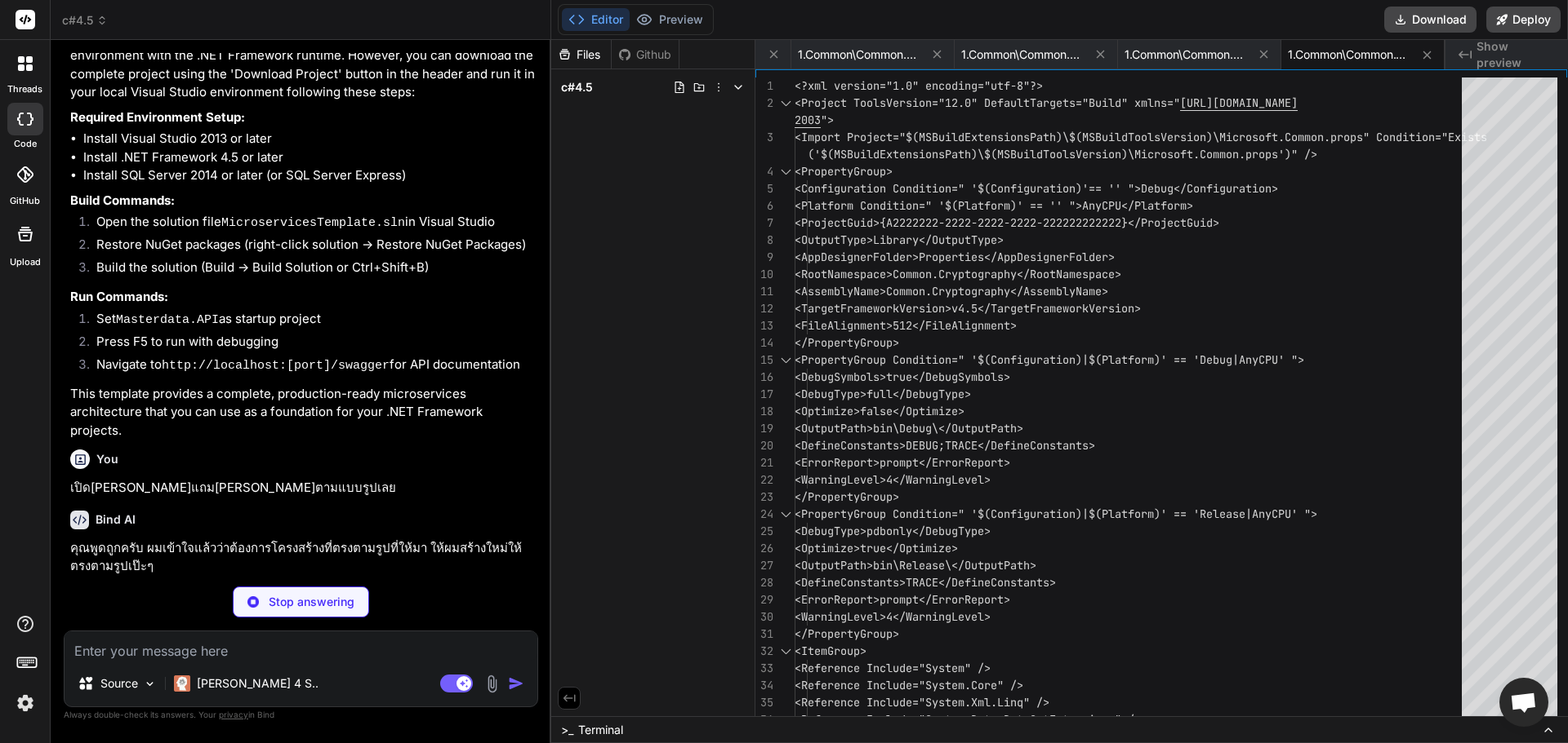
type textarea "x"
type textarea "[assembly: AssemblyTrademark("")] [assembly: AssemblyCulture("")] [assembly: Co…"
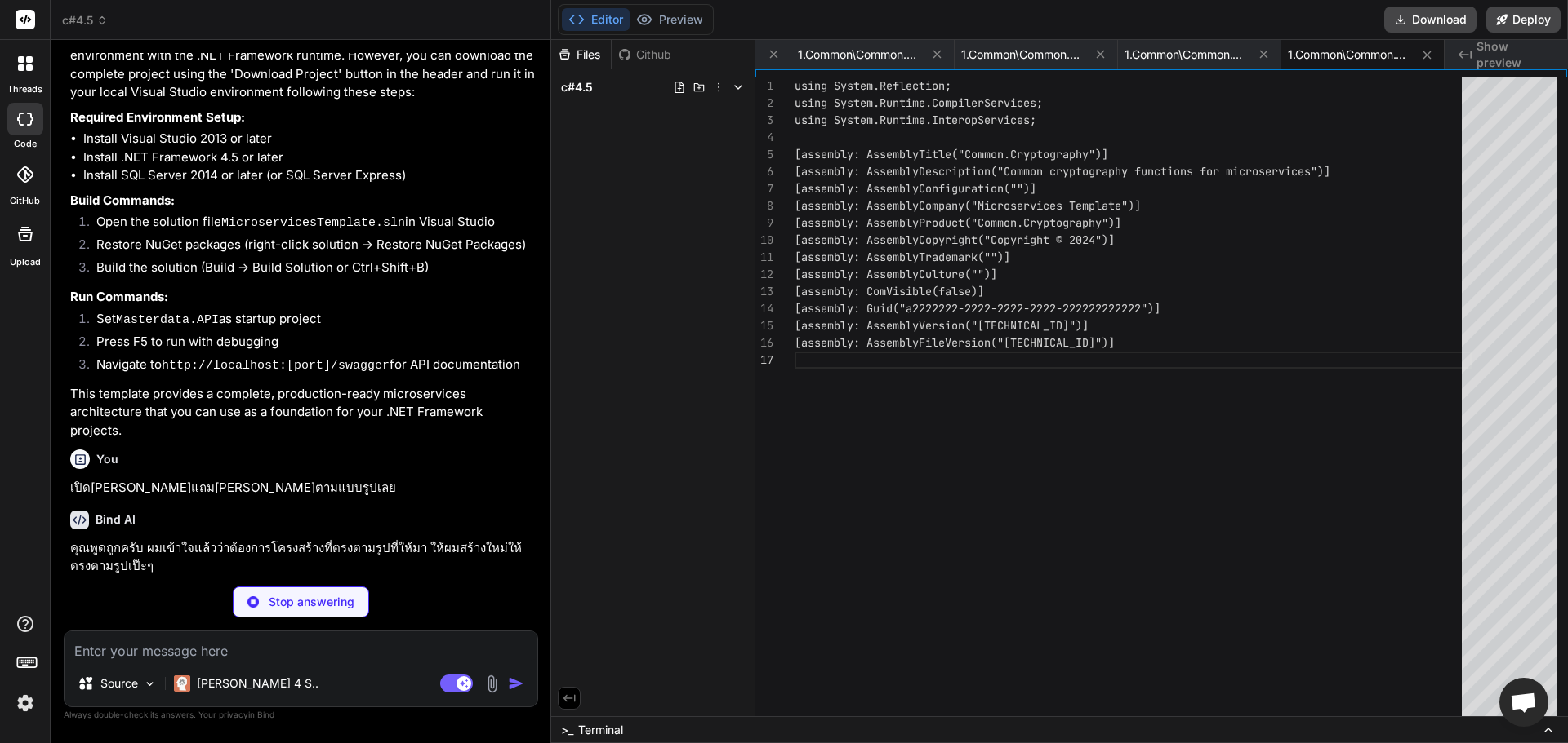
type textarea "x"
type textarea "} }"
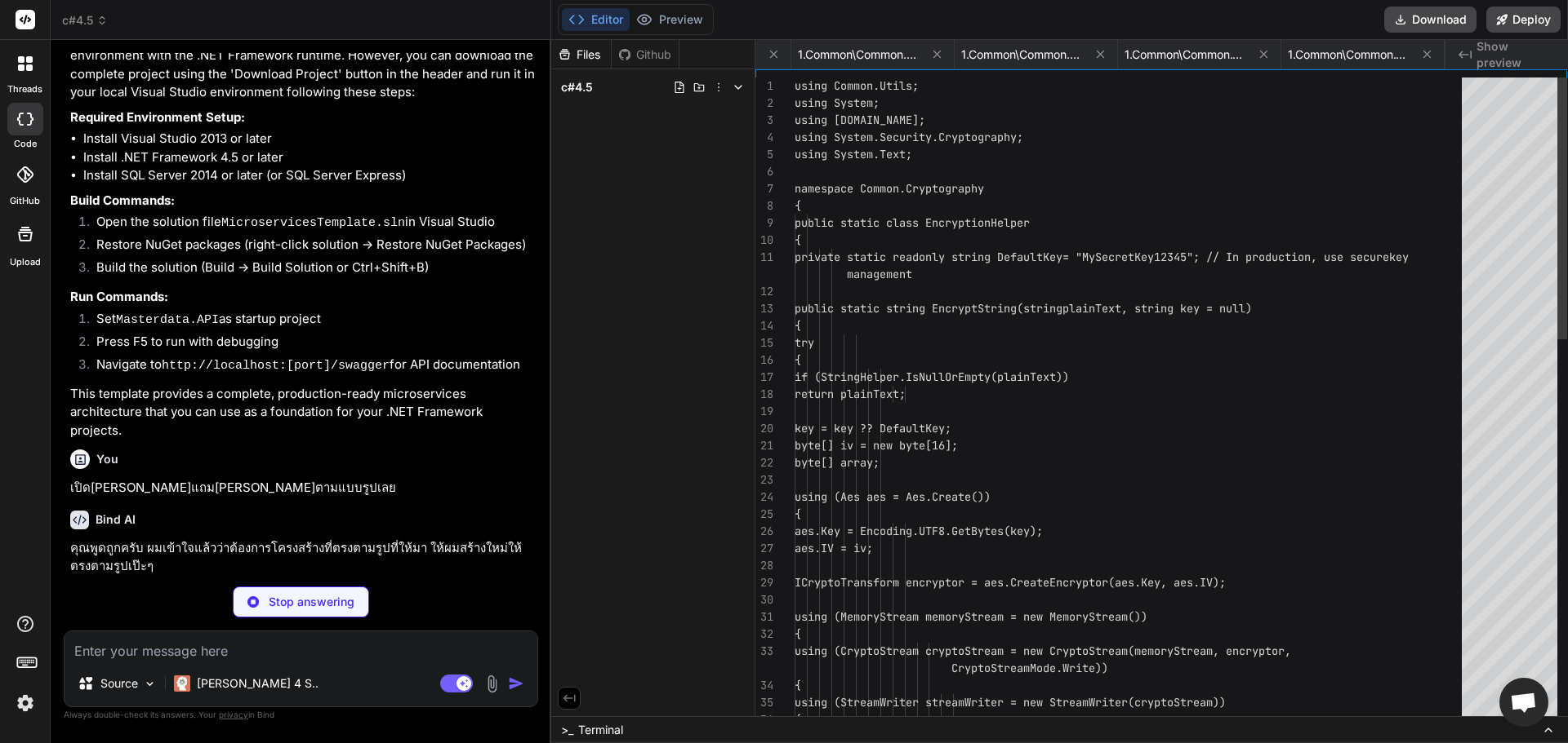
scroll to position [0, 12483]
type textarea "x"
type textarea "LogHelper.Error($"Error verifying hash: {ex.Message}"); return false; } } } }"
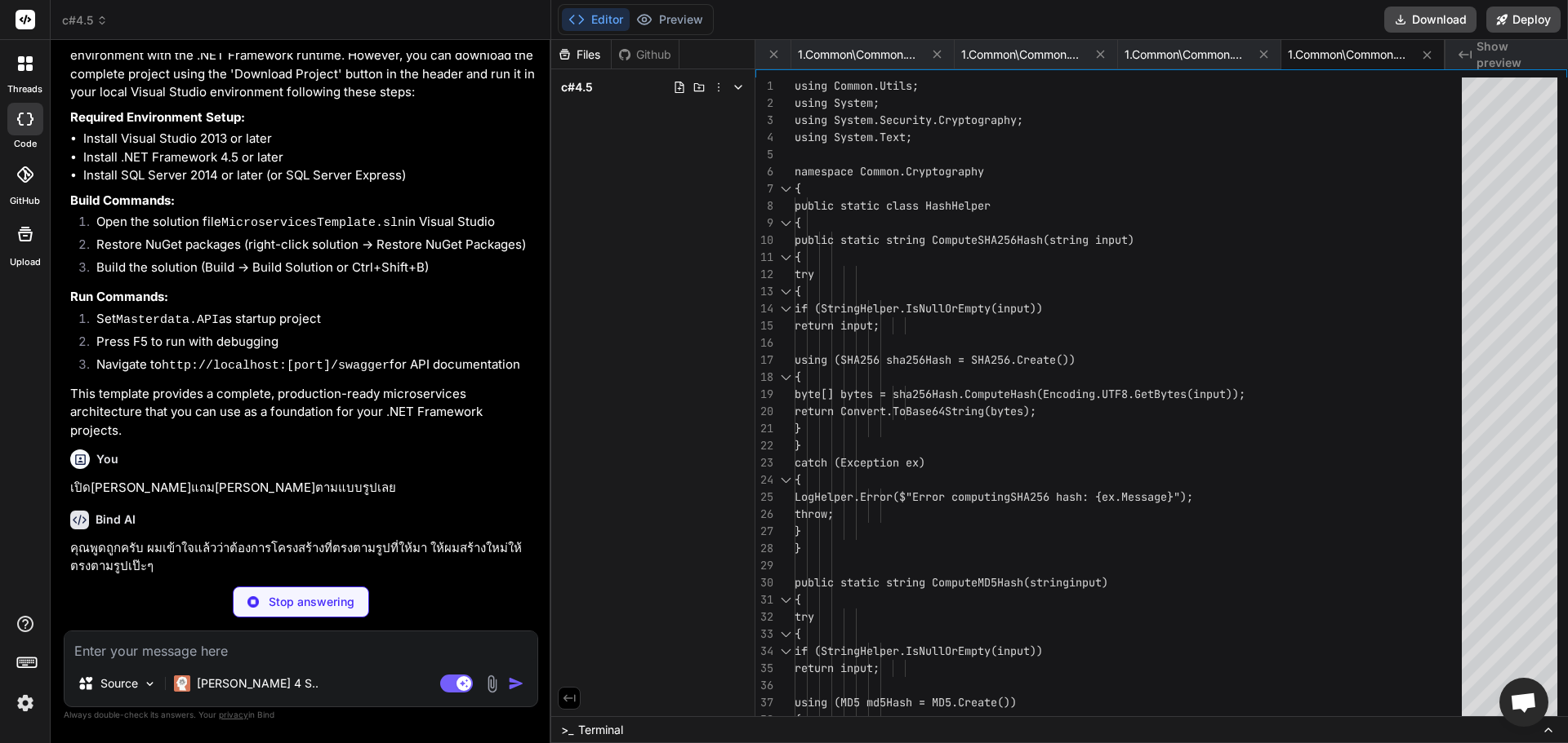
type textarea "x"
type textarea "<Reference Include="System.Xml" /> </ItemGroup> <ItemGroup> <Compile Include="P…"
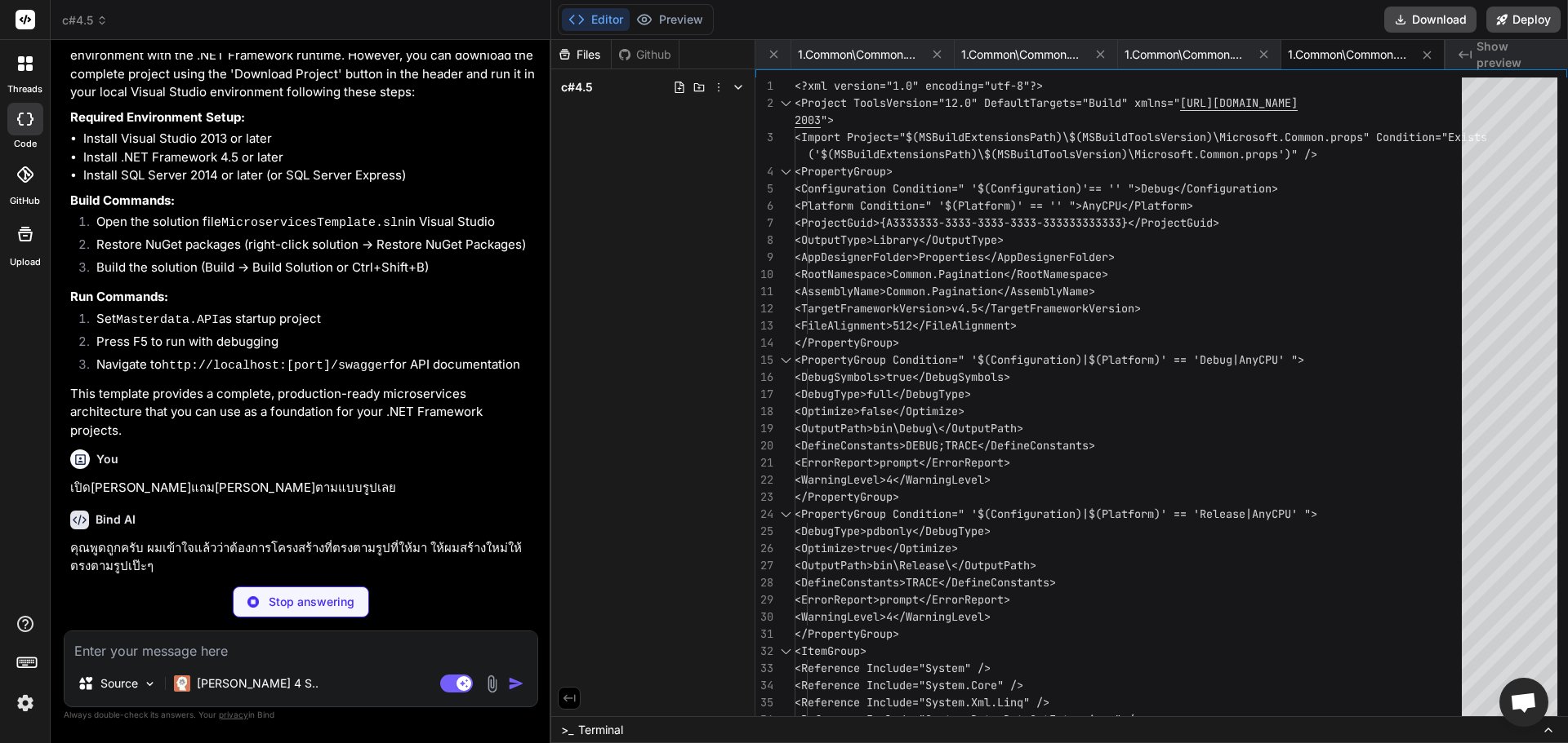
type textarea "x"
type textarea "[assembly: AssemblyTrademark("")] [assembly: AssemblyCulture("")] [assembly: Co…"
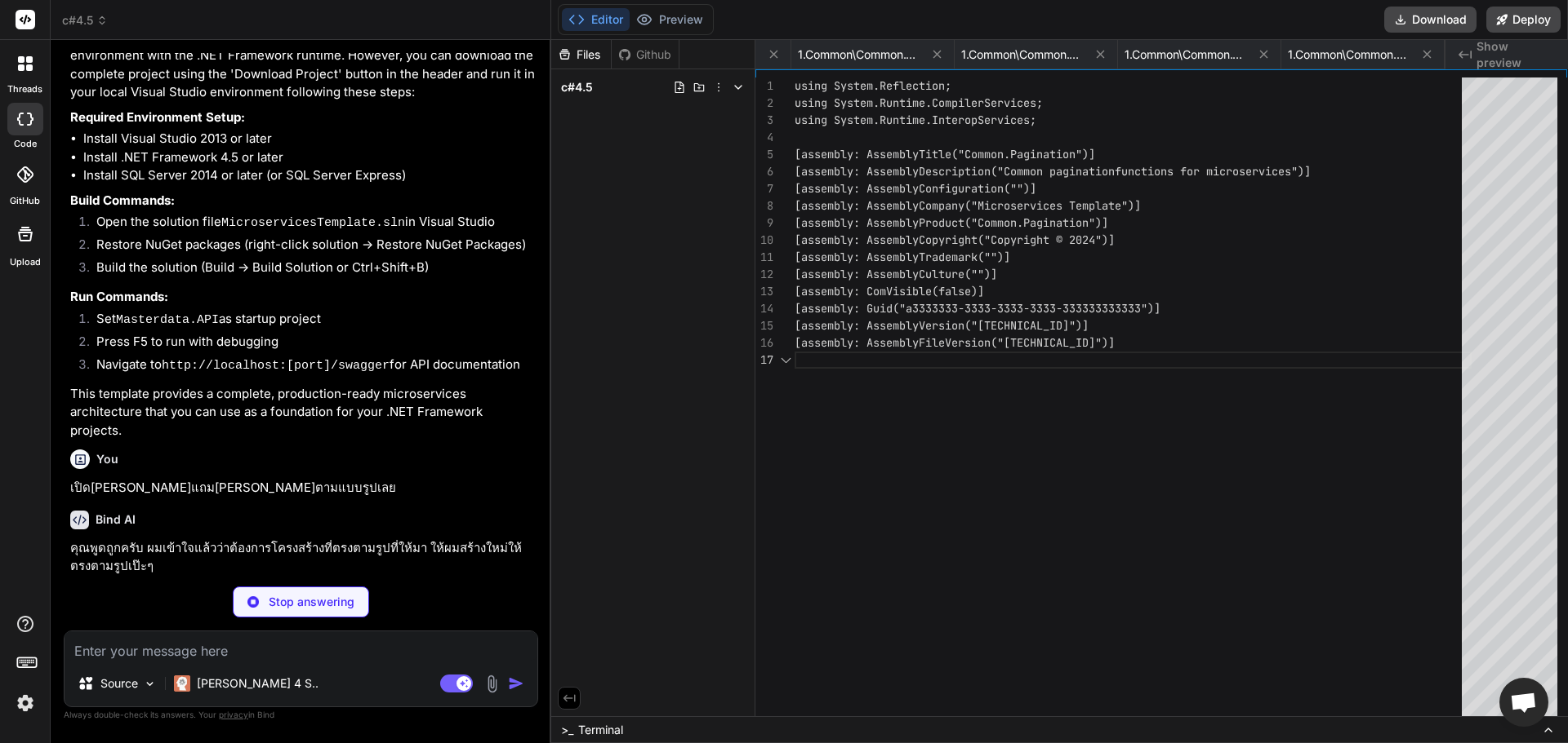
scroll to position [0, 12973]
type textarea "x"
type textarea "SortDirection = "ASC"; } } }"
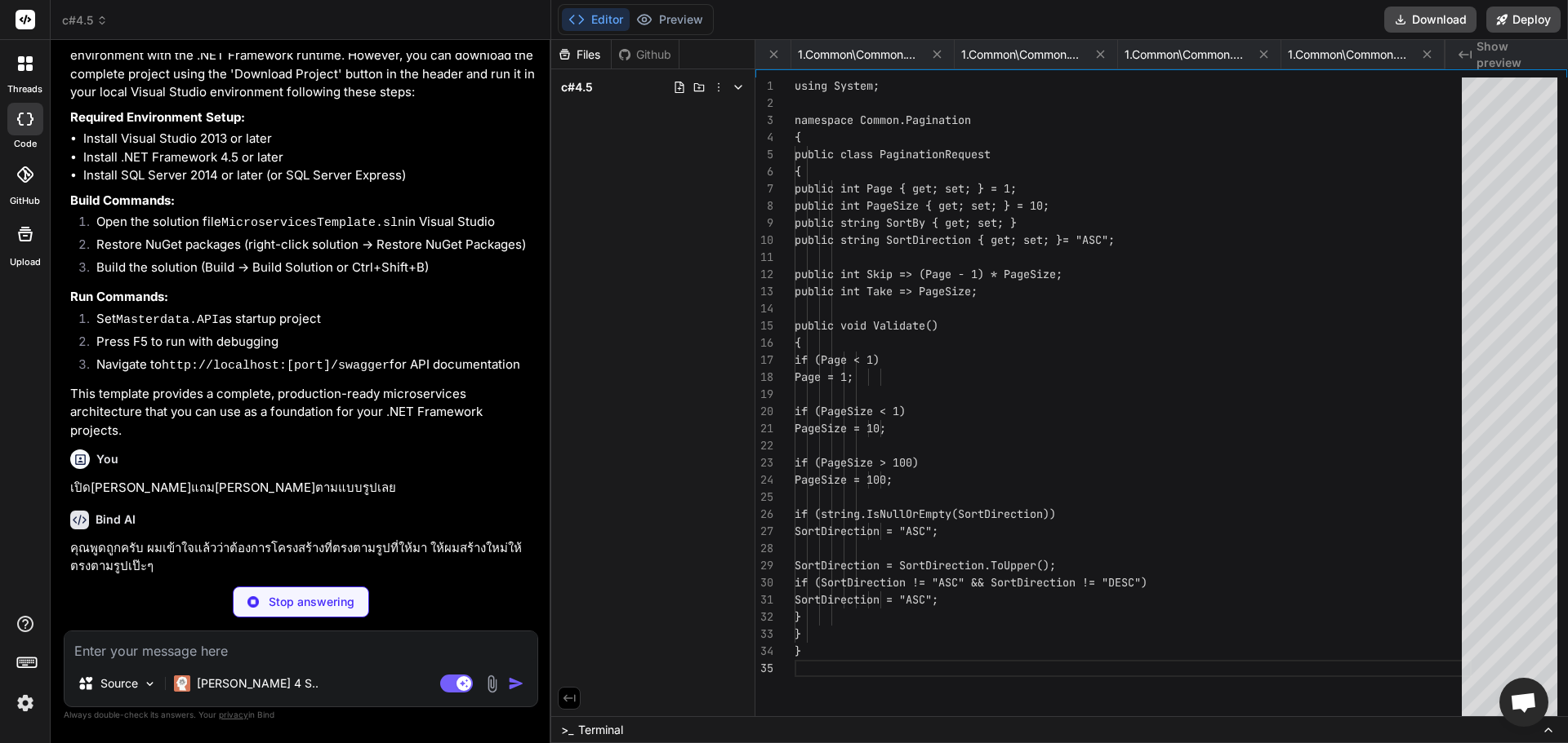
scroll to position [0, 13136]
type textarea "x"
type textarea "public PagedResult(IEnumerable<T> data, int totalRecords, int page, int pageSiz…"
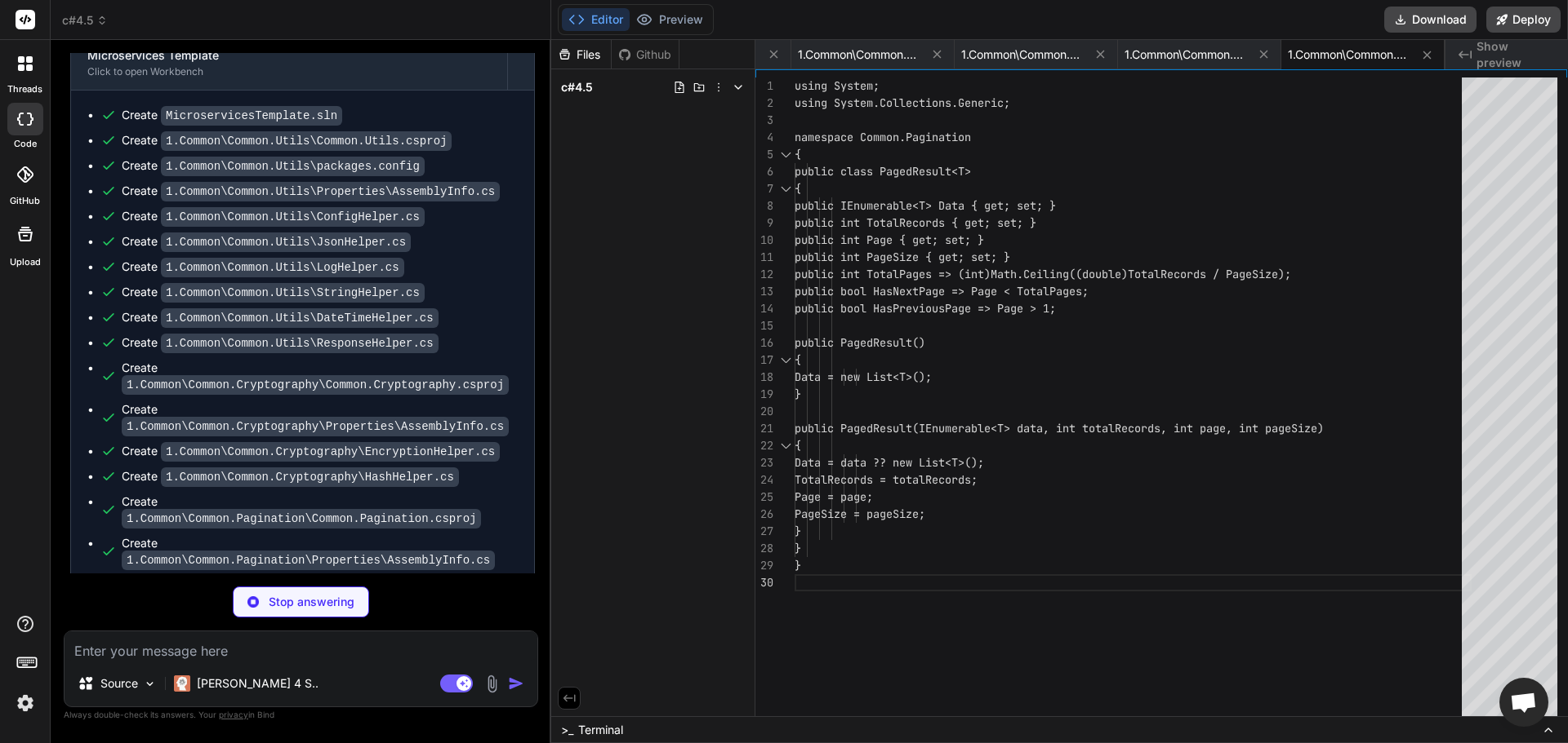
scroll to position [3032, 0]
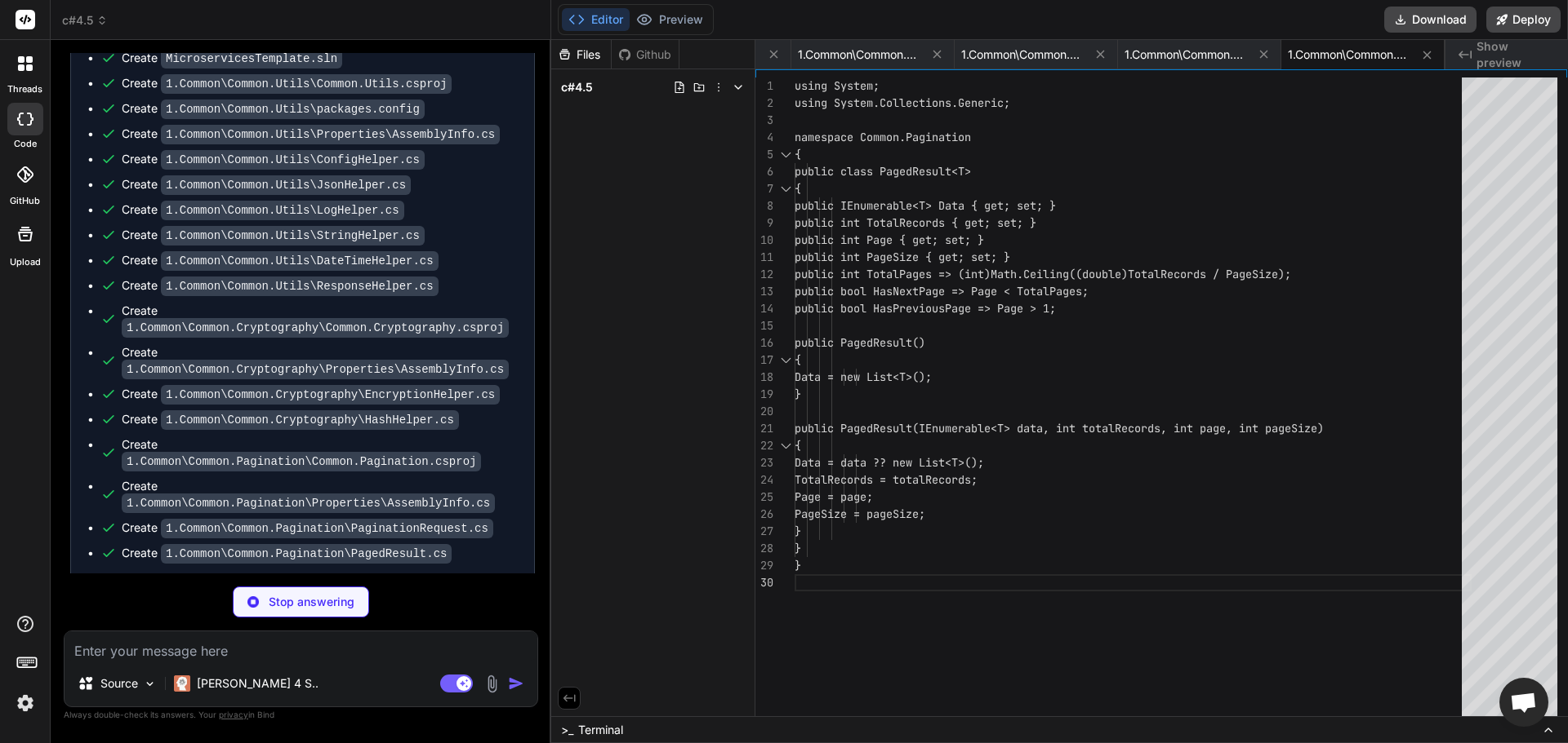
click at [716, 280] on div "Files Github c#4.5" at bounding box center [653, 378] width 204 height 677
type textarea "x"
type textarea "<None Include="packages.config" /> </ItemGroup> <Import Project="$(MSBuildTools…"
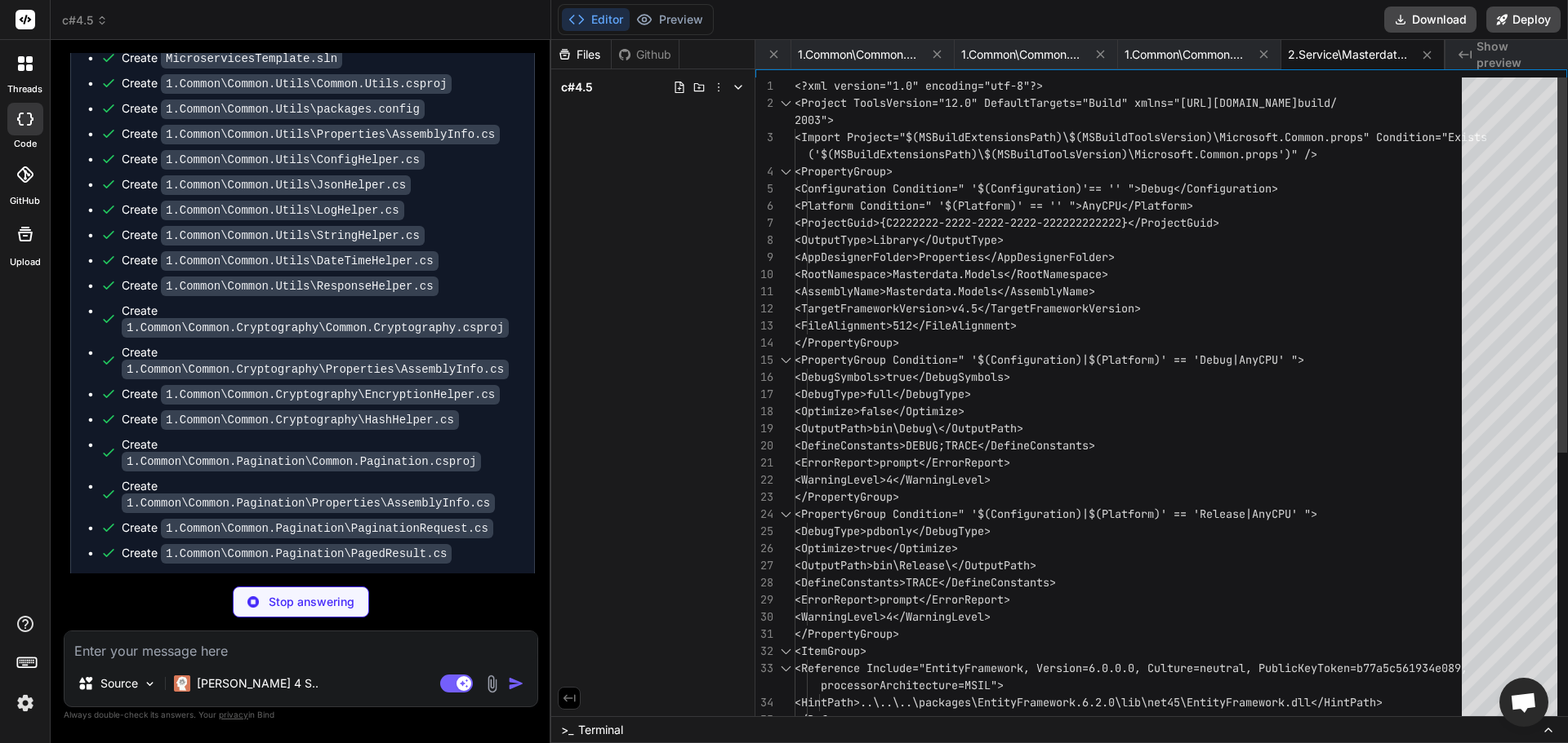
type textarea "x"
type textarea "<?xml version="1.0" encoding="utf-8"?> <packages> <package id="EntityFramework"…"
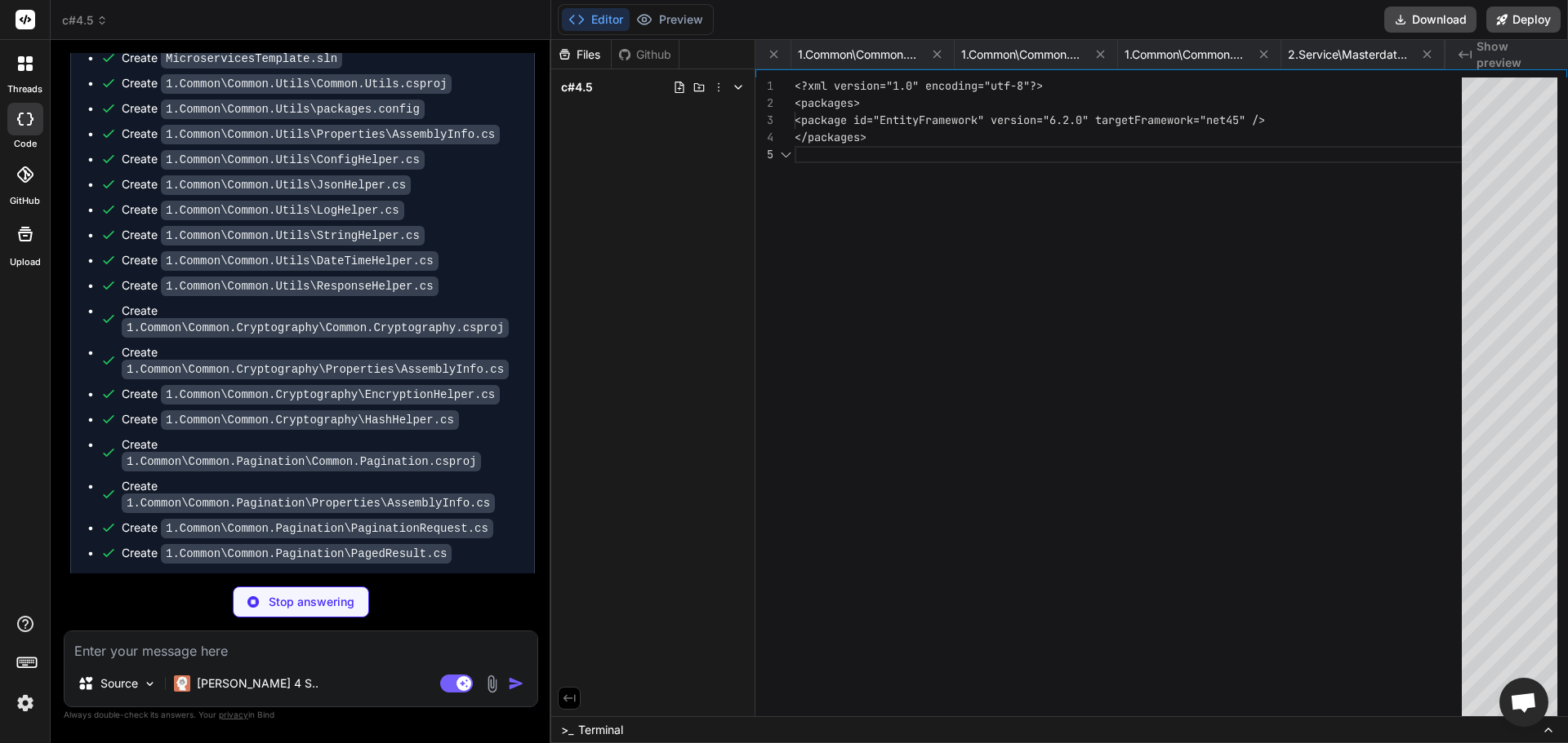
scroll to position [0, 13627]
type textarea "x"
type textarea "<providers> <provider invariantName="System.Data.SqlClient" type="System.Data.E…"
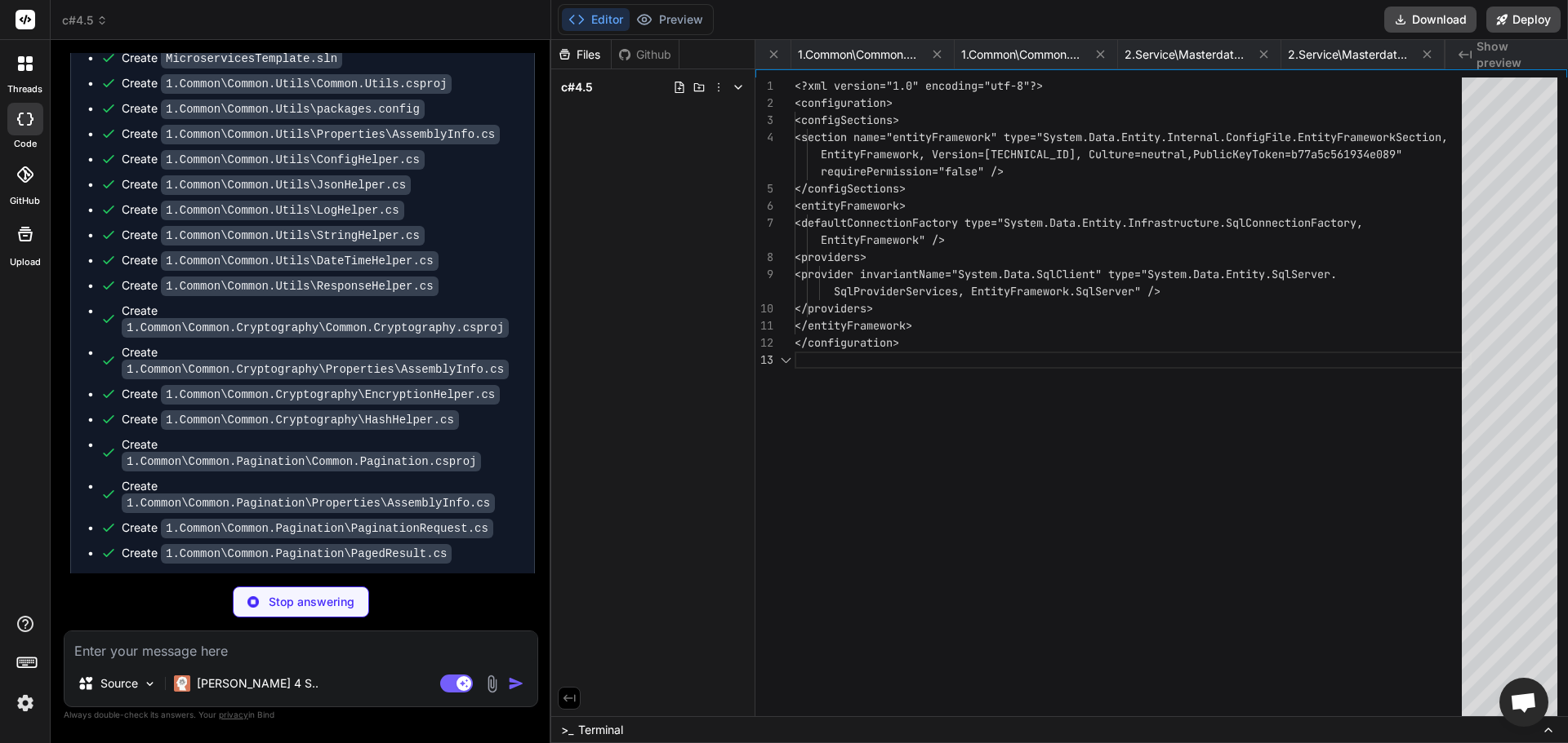
scroll to position [0, 13790]
type textarea "x"
type textarea "[assembly: AssemblyTrademark("")] [assembly: AssemblyCulture("")] [assembly: Co…"
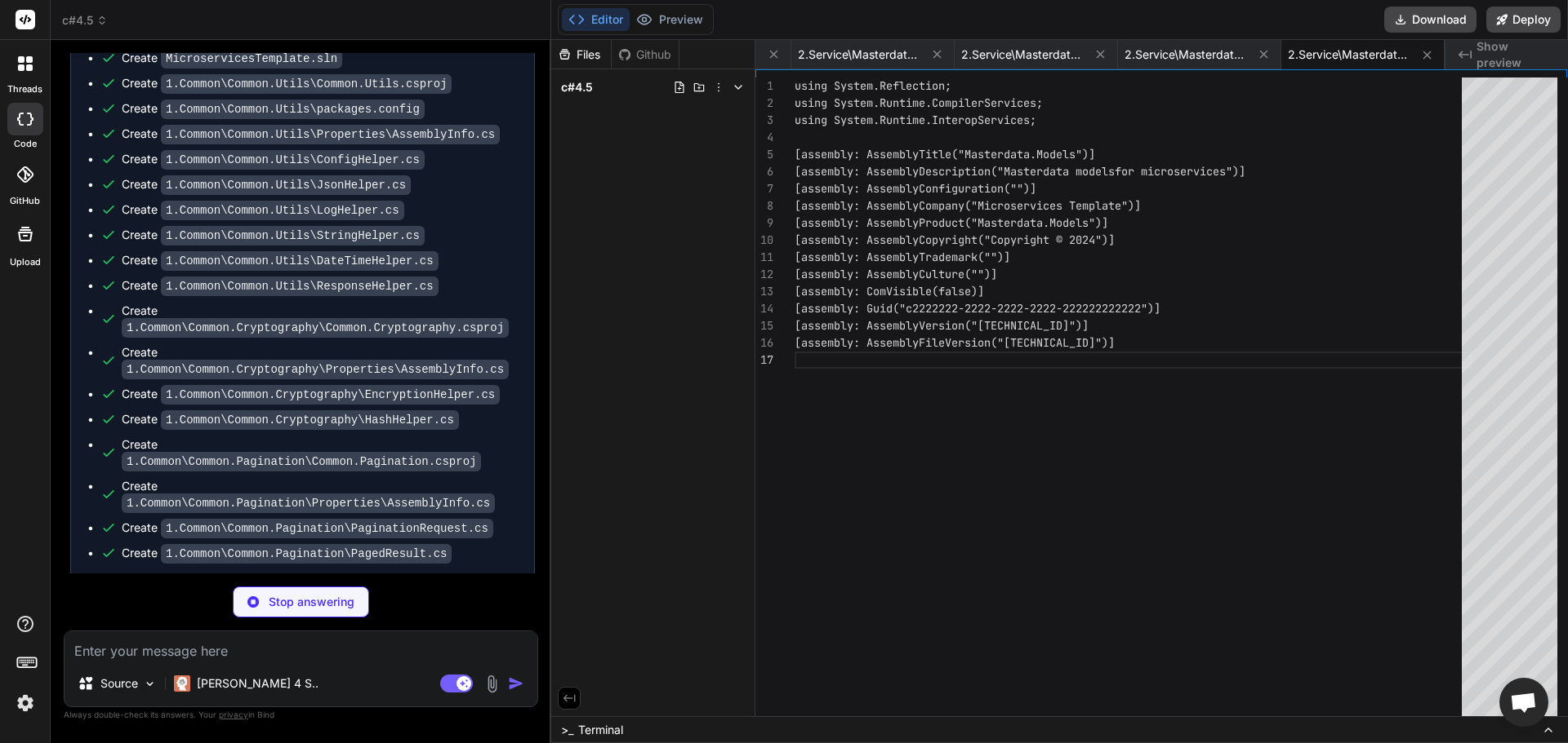
type textarea "x"
type textarea "protected BaseEntity() { CreatedDate = [DOMAIN_NAME]; IsActive = true; } } }"
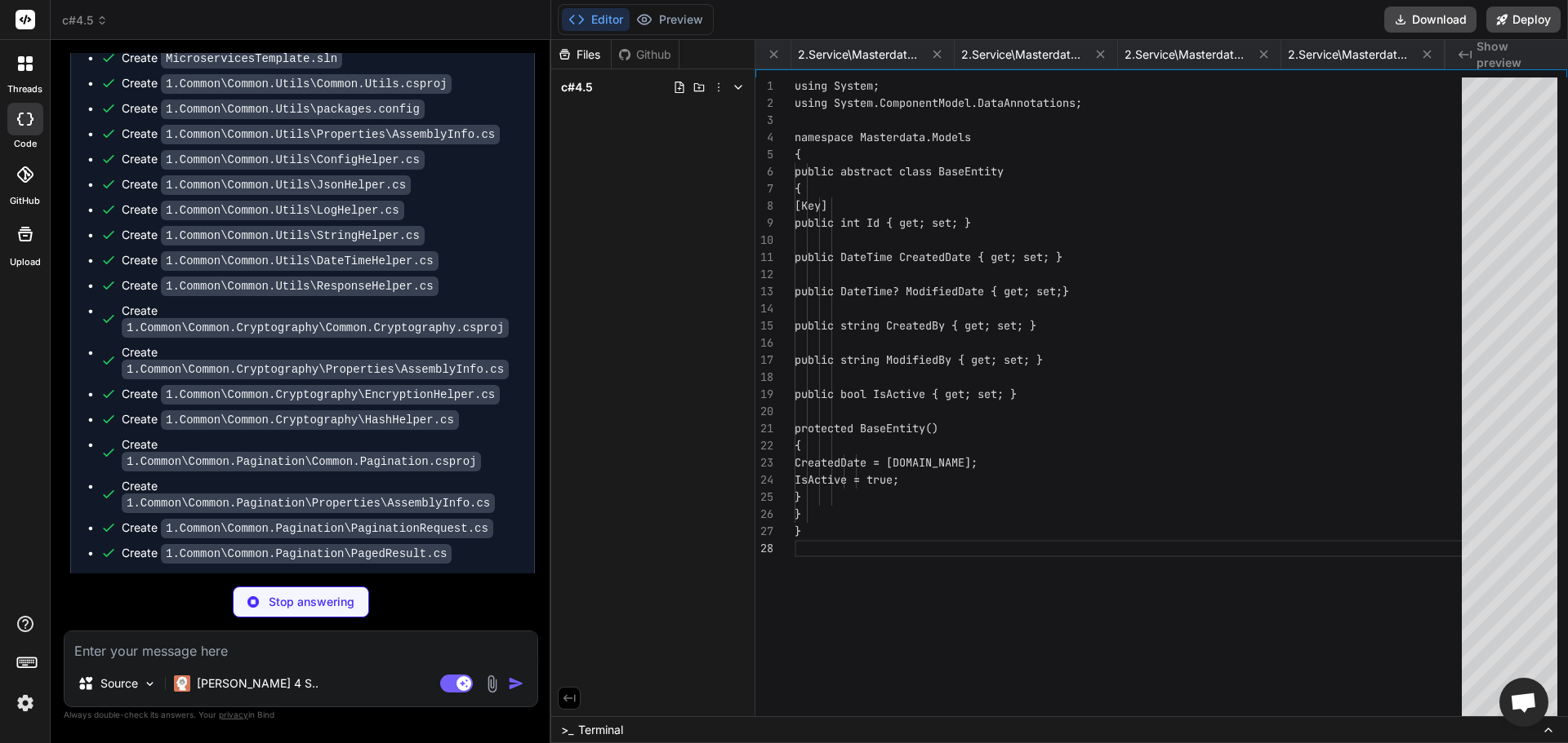
scroll to position [0, 14117]
type textarea "x"
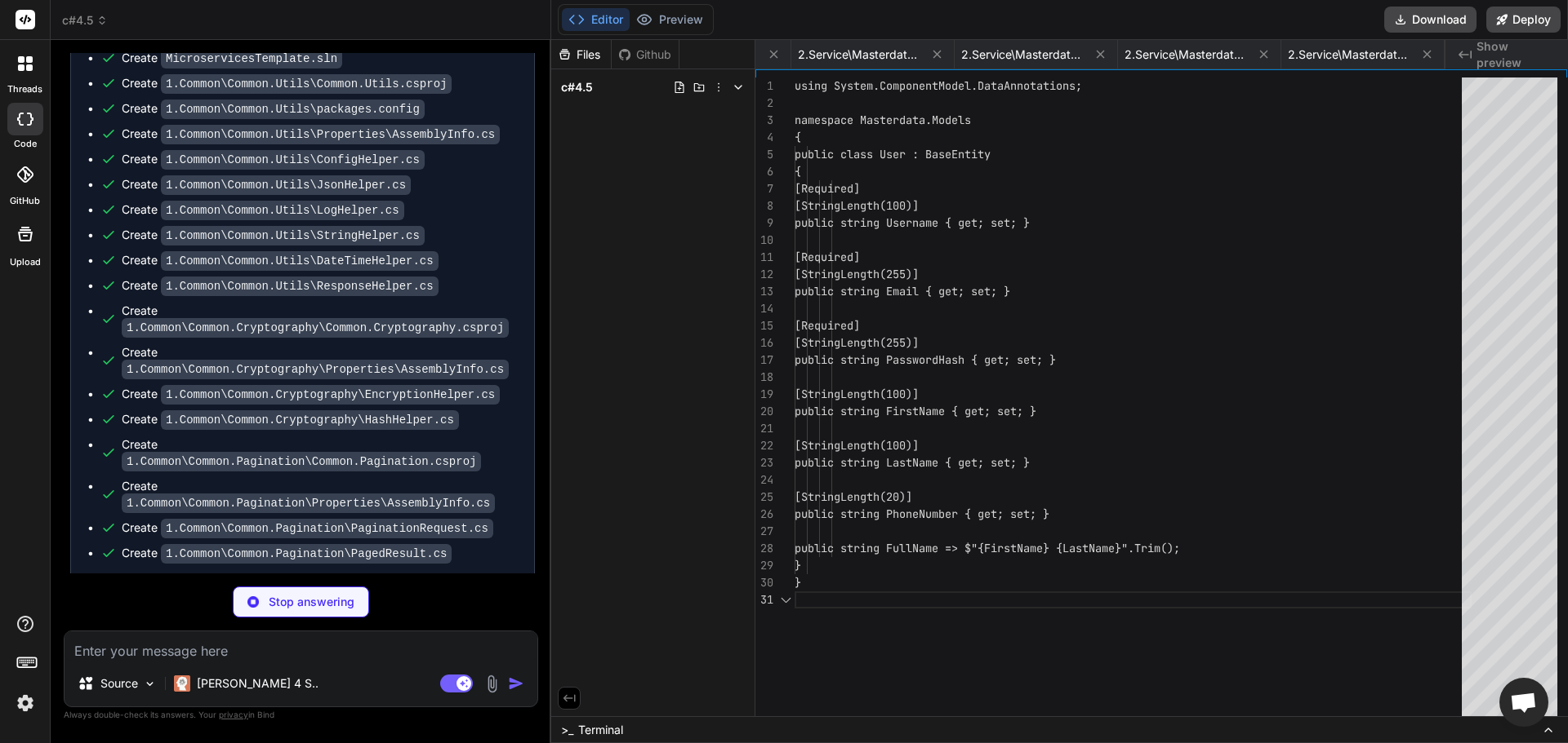
scroll to position [0, 14280]
type textarea "x"
type textarea "public Category() { SubCategories = new HashSet<Category>(); Products = new Has…"
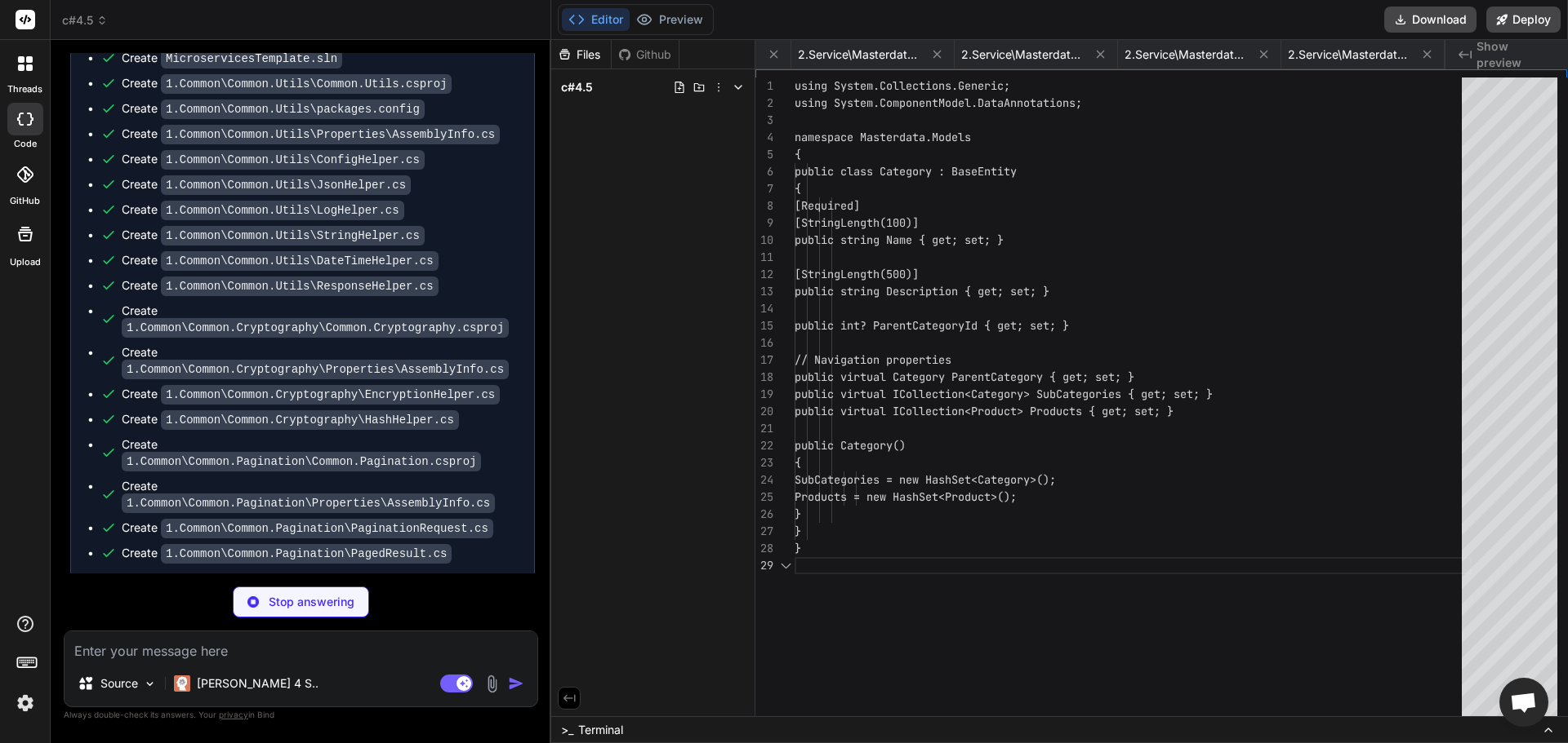
scroll to position [0, 14443]
type textarea "x"
type textarea "public int StockQuantity { get; set; } public int CategoryId { get; set; } // N…"
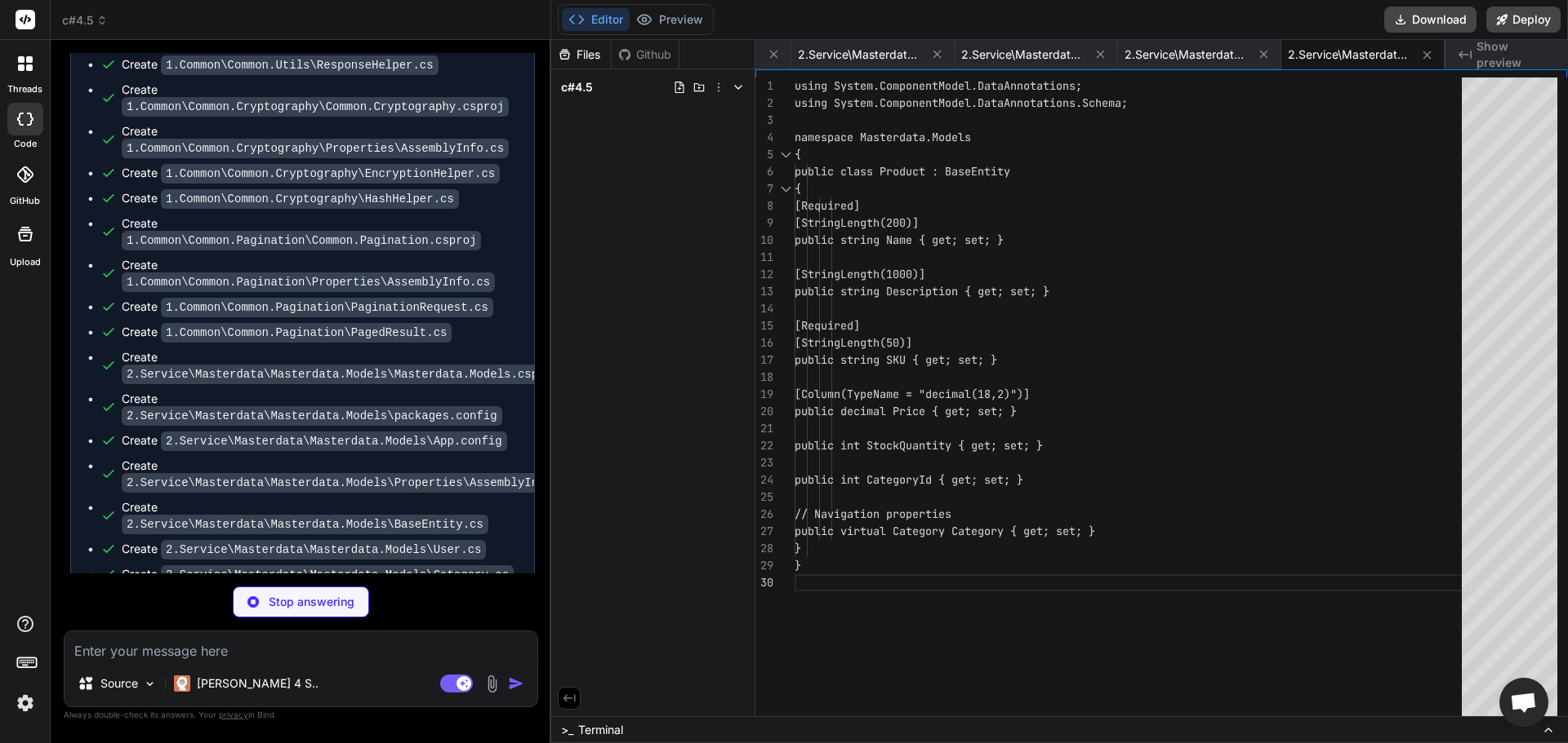
scroll to position [3267, 0]
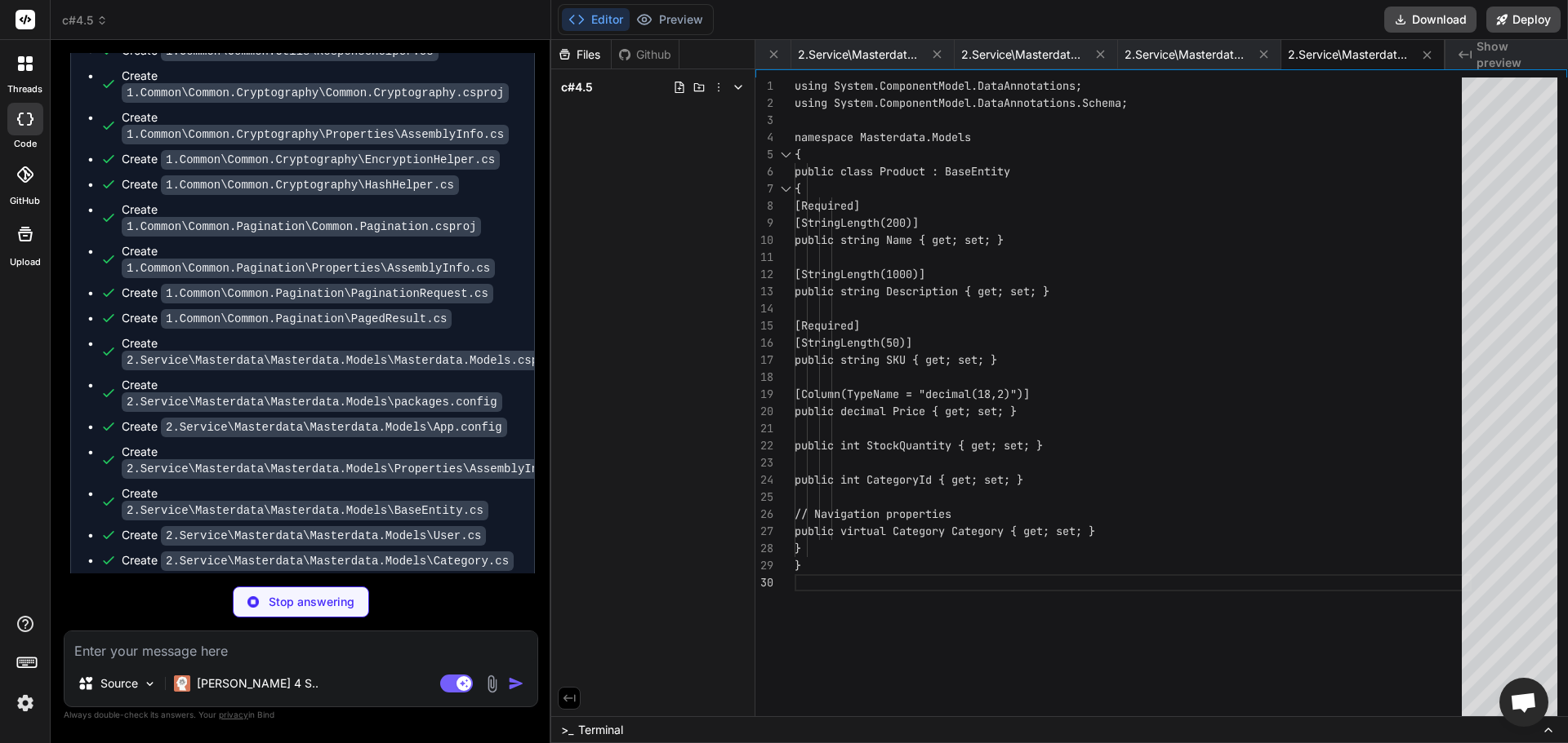
type textarea "x"
type textarea "</CustomServerUrl> <SaveServerSettingsInUserFile>False</SaveServerSettingsInUse…"
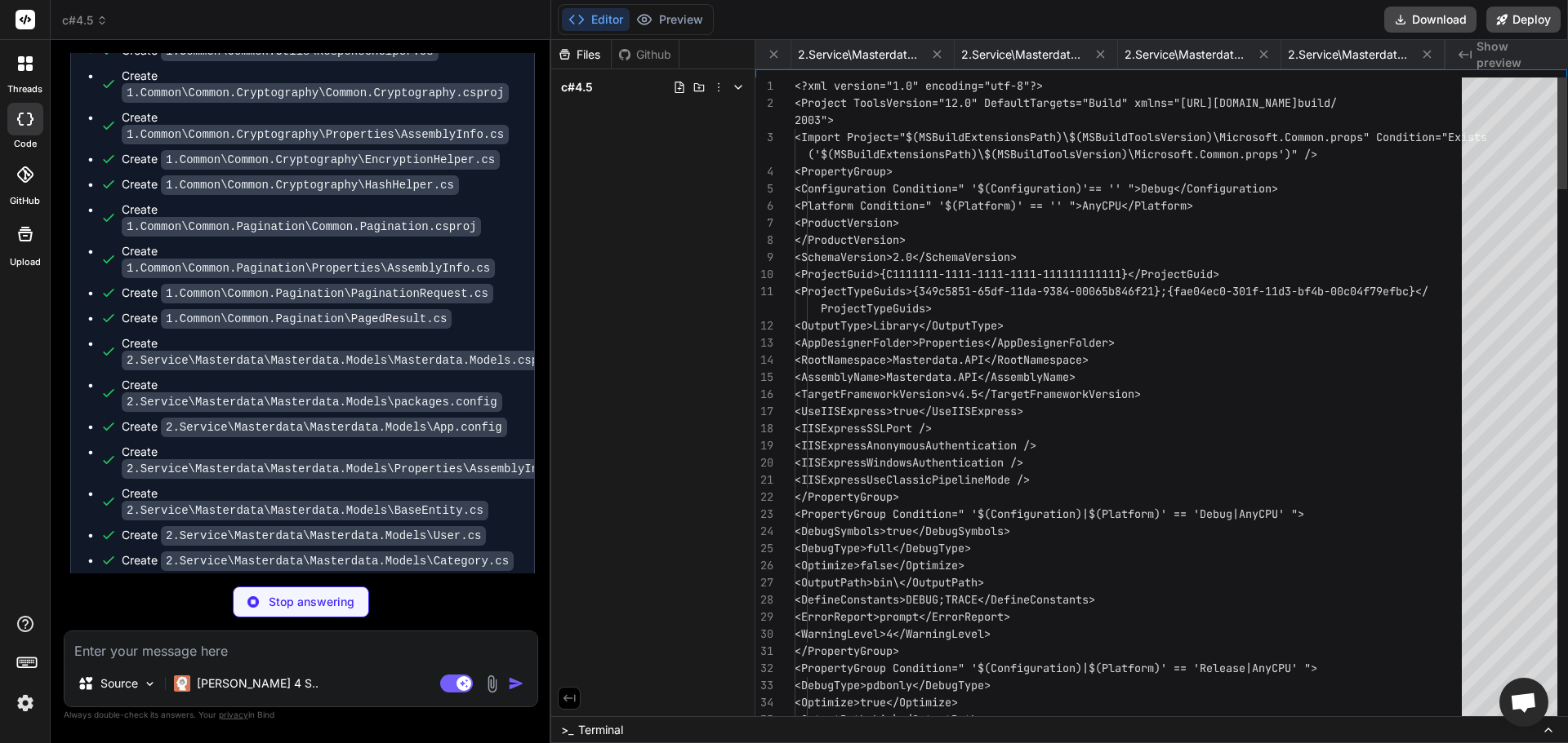
scroll to position [0, 14770]
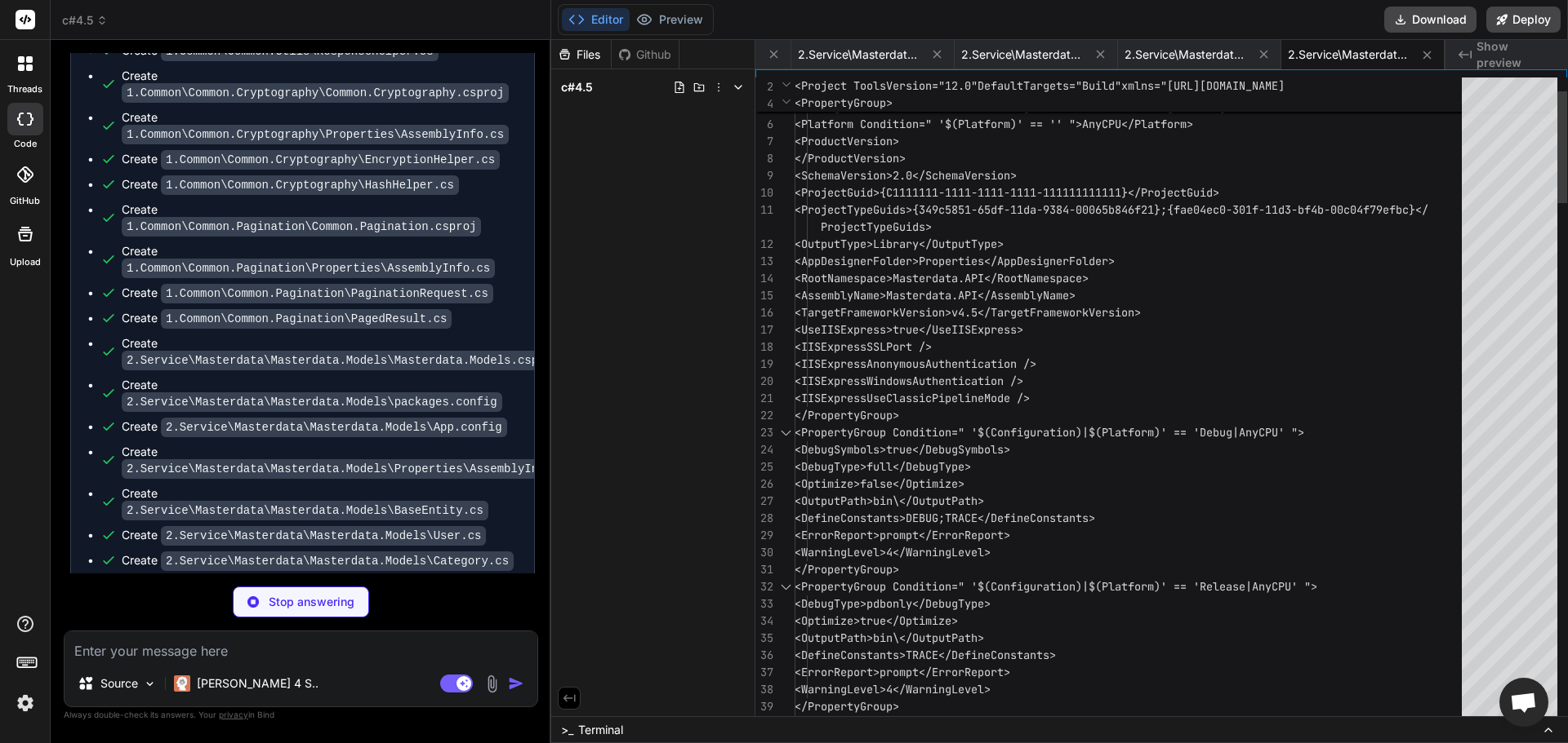
type textarea "x"
type textarea "tFramework="net45" /> <package id="Microsoft.AspNet.WebPages" version="3.2.3" t…"
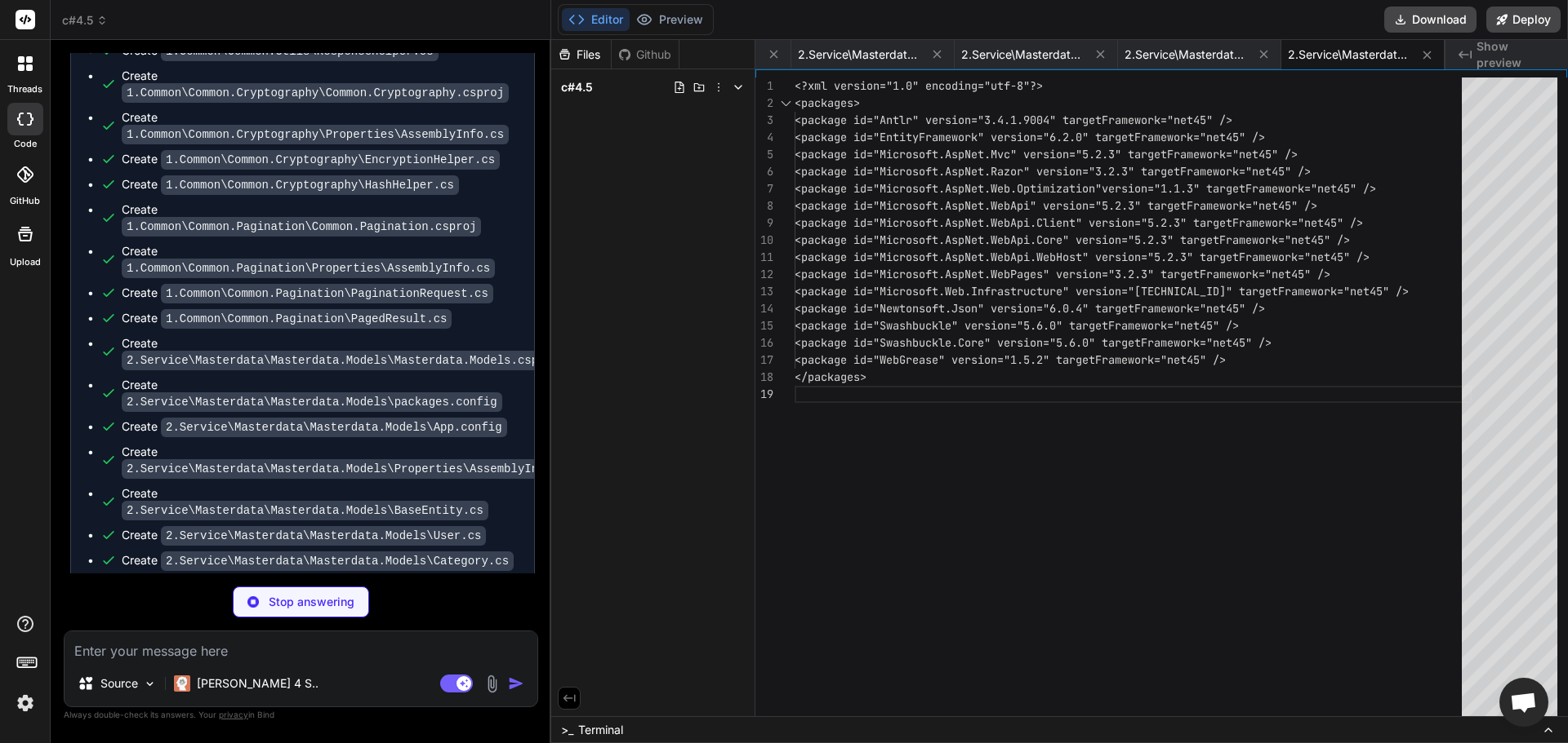
type textarea "x"
type textarea "<%@ Application Codebehind="Global.asax.cs" Inherits="Masterdata.API.MvcApplica…"
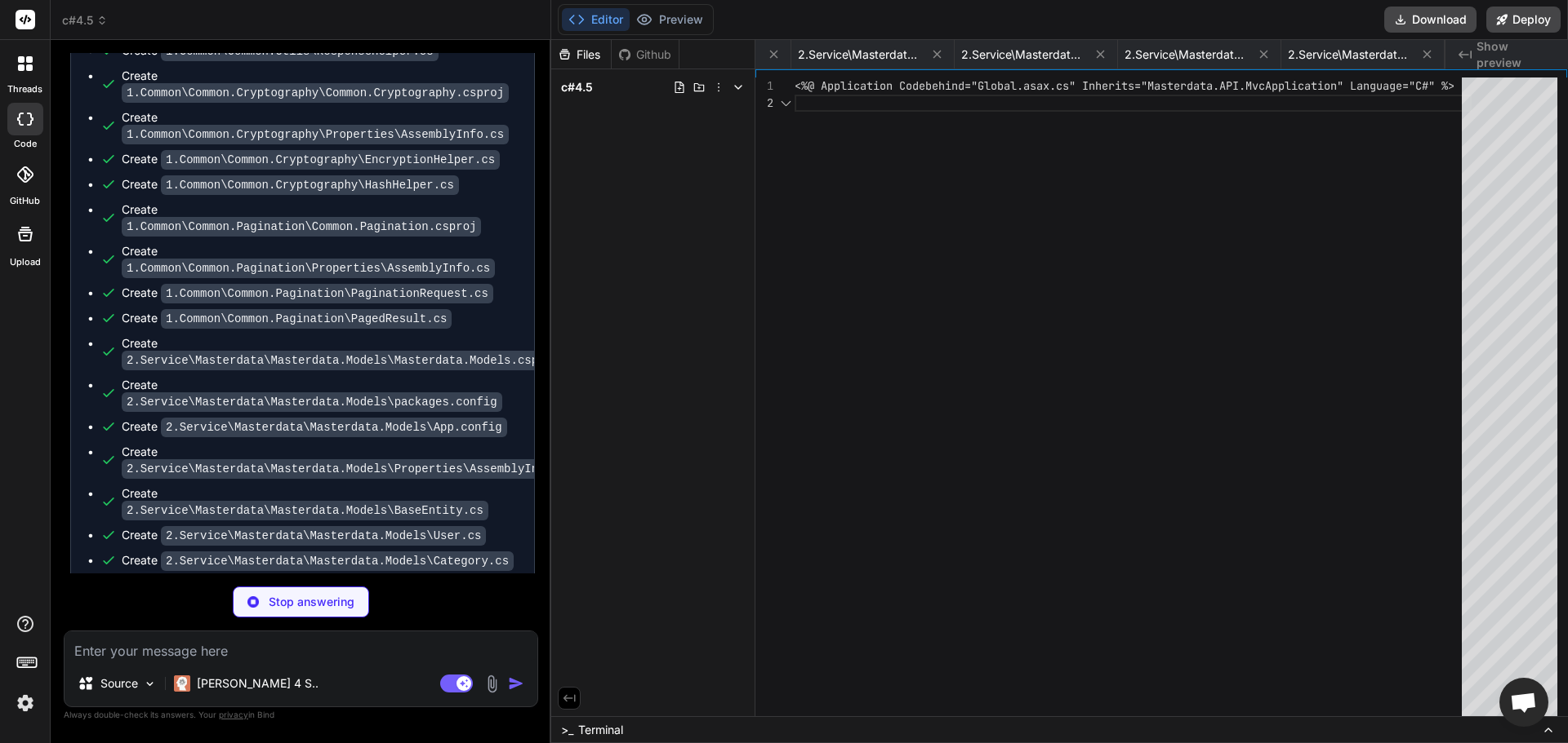
scroll to position [0, 15096]
type textarea "x"
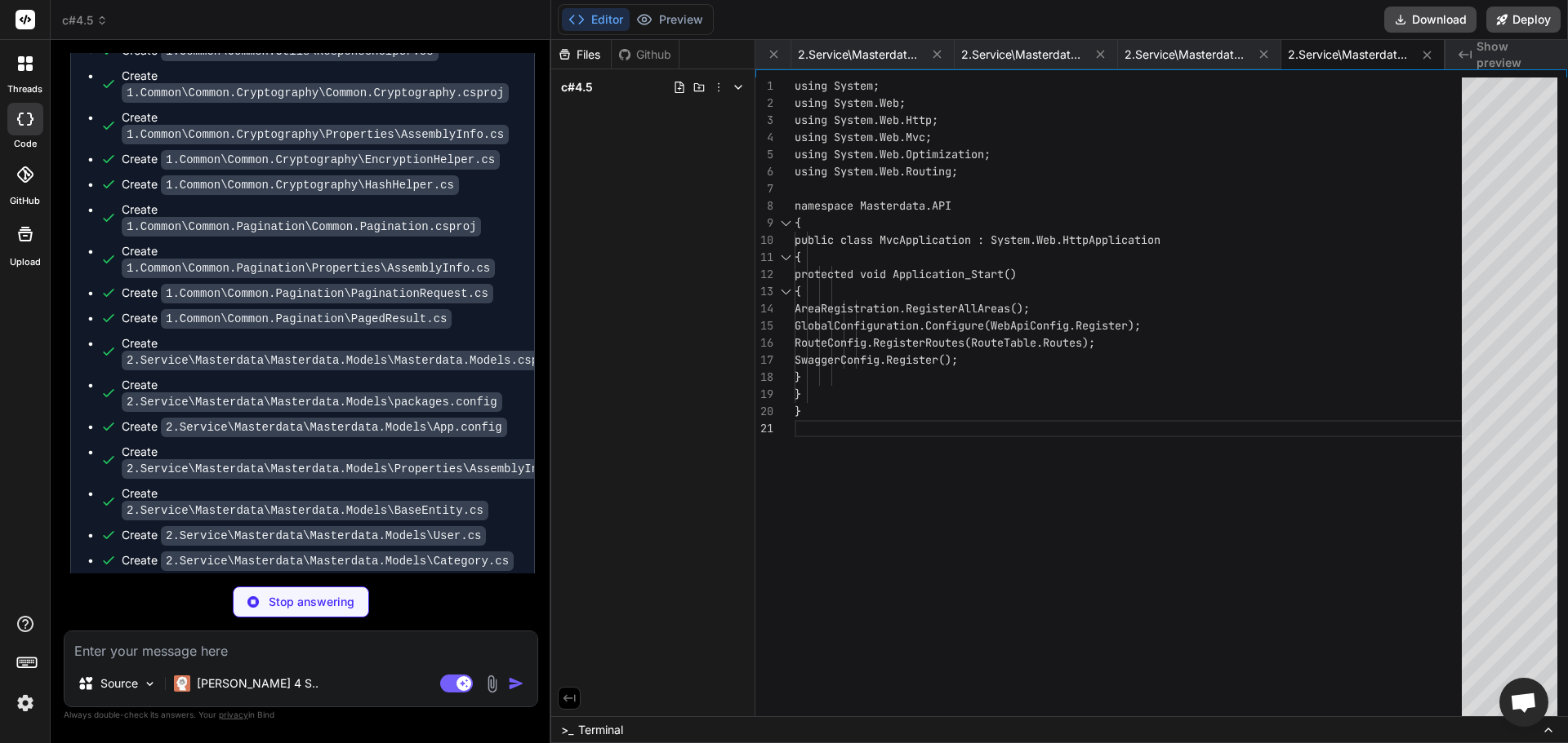
type textarea "x"
type textarea "[assembly: AssemblyTrademark("")] [assembly: AssemblyCulture("")] [assembly: Co…"
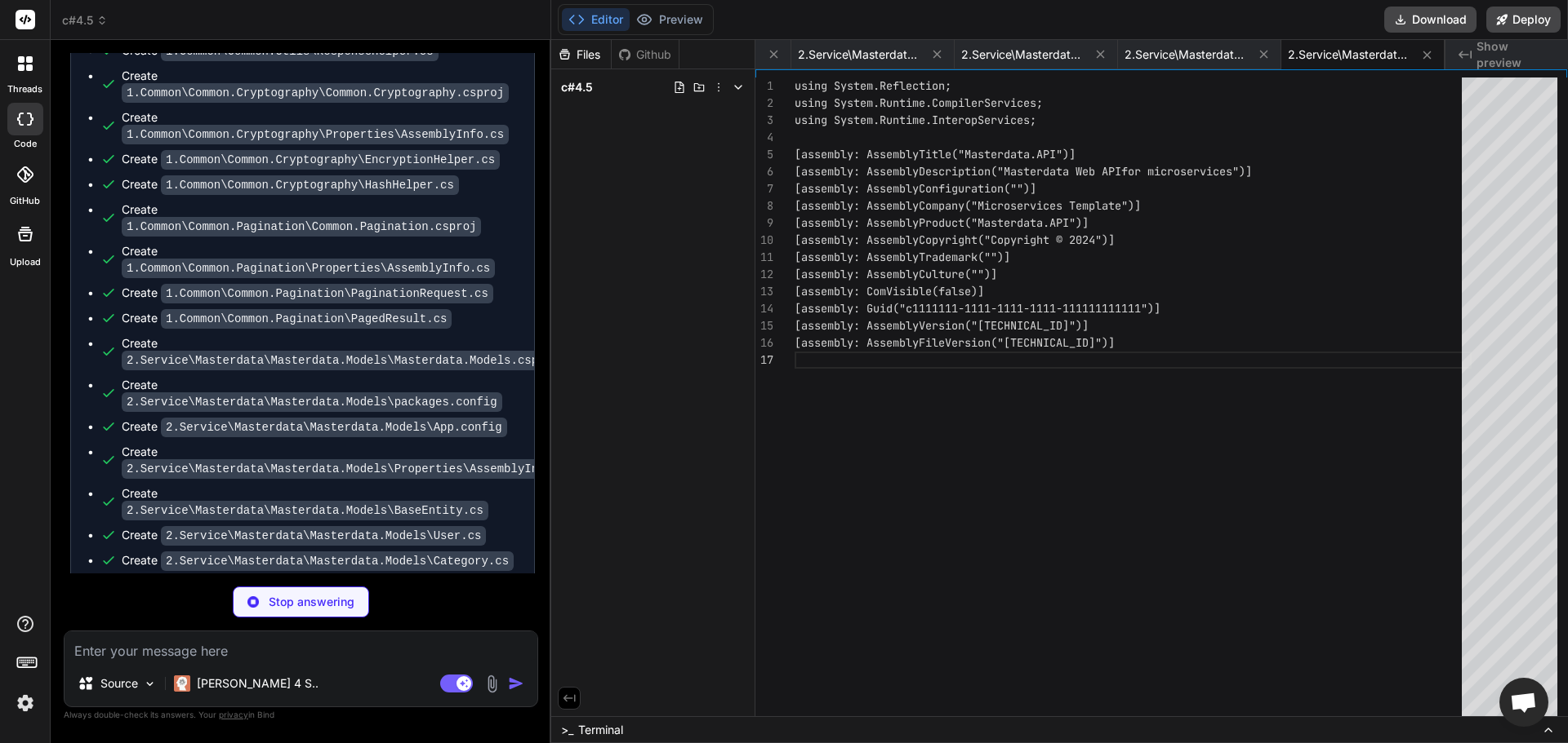
type textarea "x"
type textarea "SqlProviderServices, EntityFramework.SqlServer" /> </providers> </entityFramewo…"
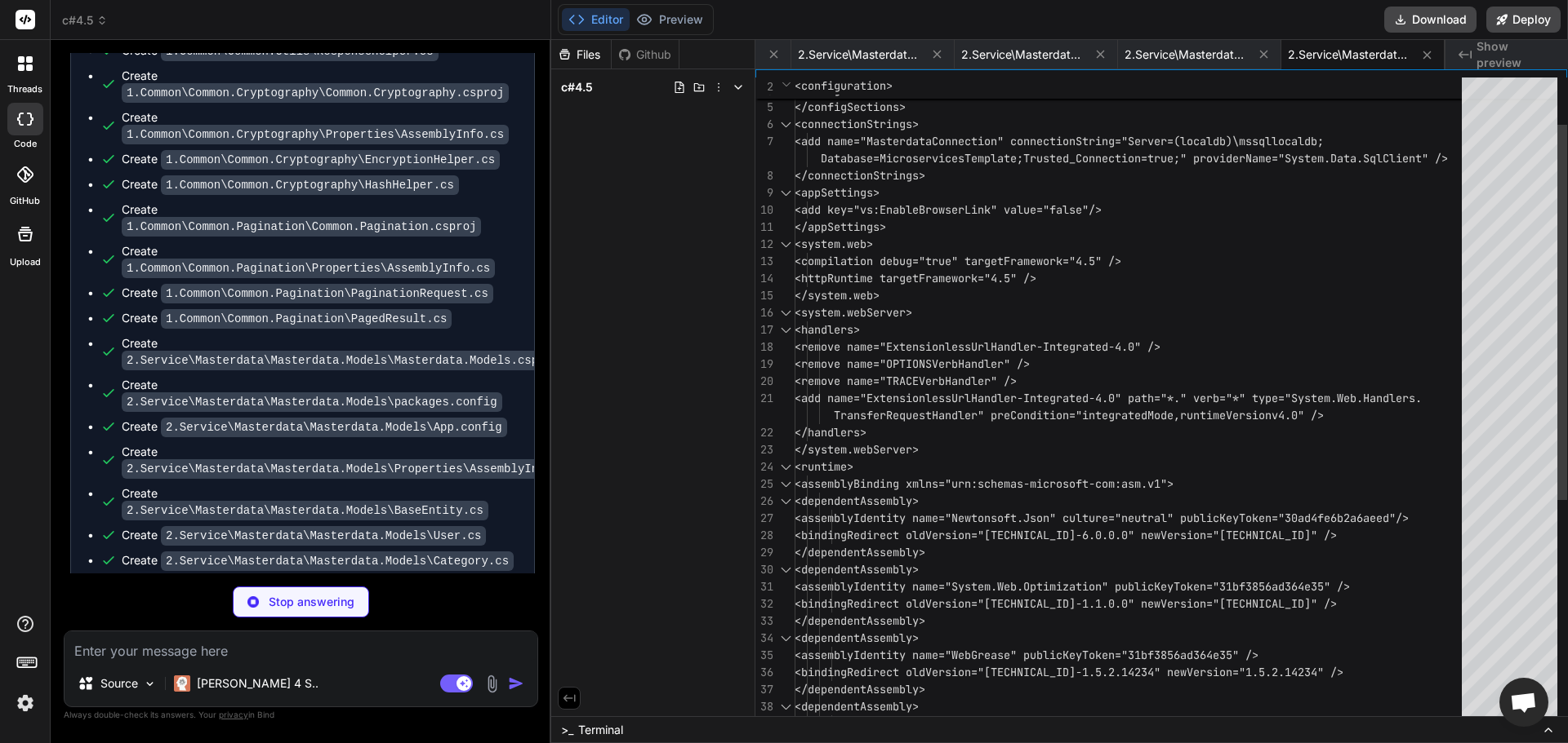
type textarea "x"
type textarea "<handlers> <remove name="BlockViewHandler"/> <add name="BlockViewHandler" path=…"
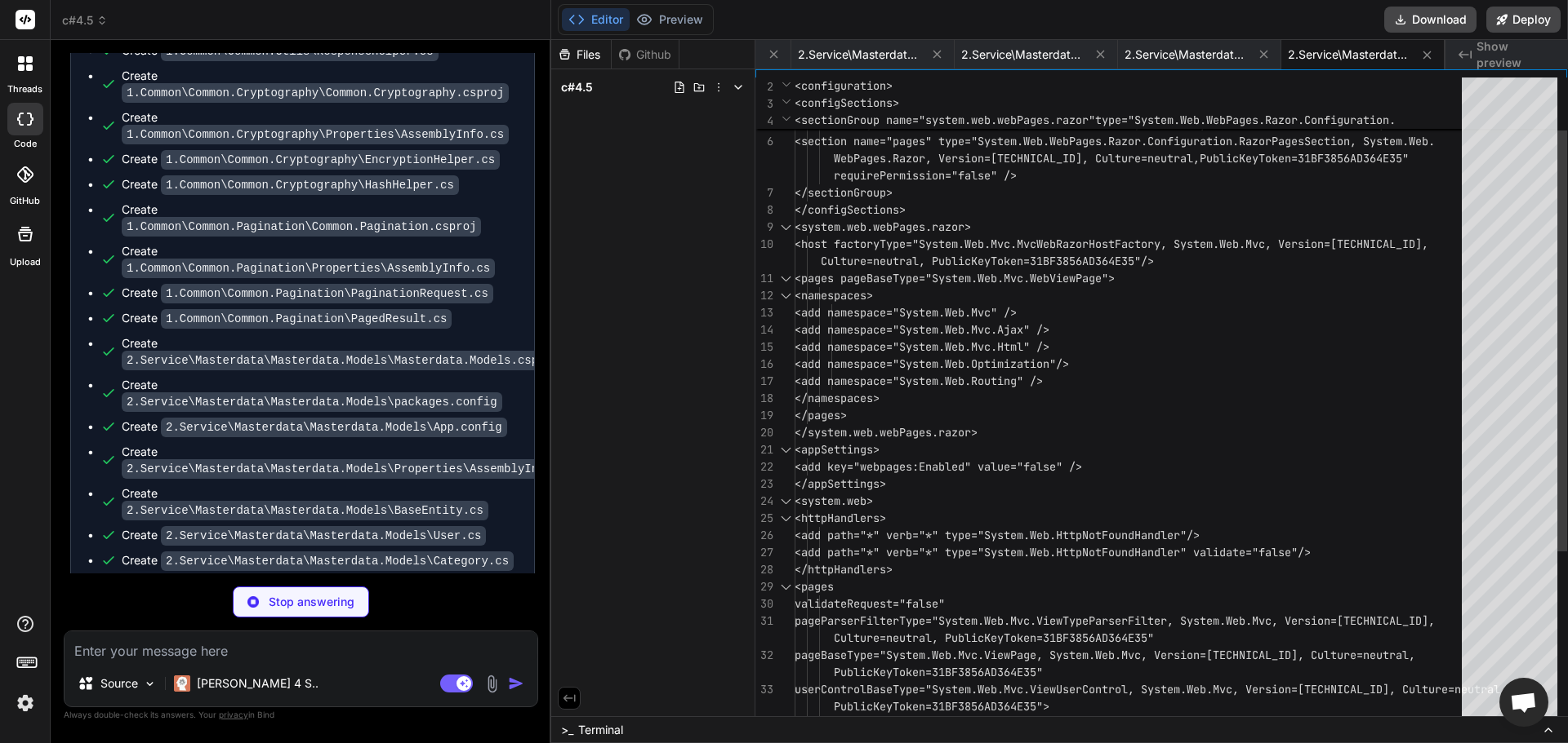
type textarea "x"
type textarea "} } }"
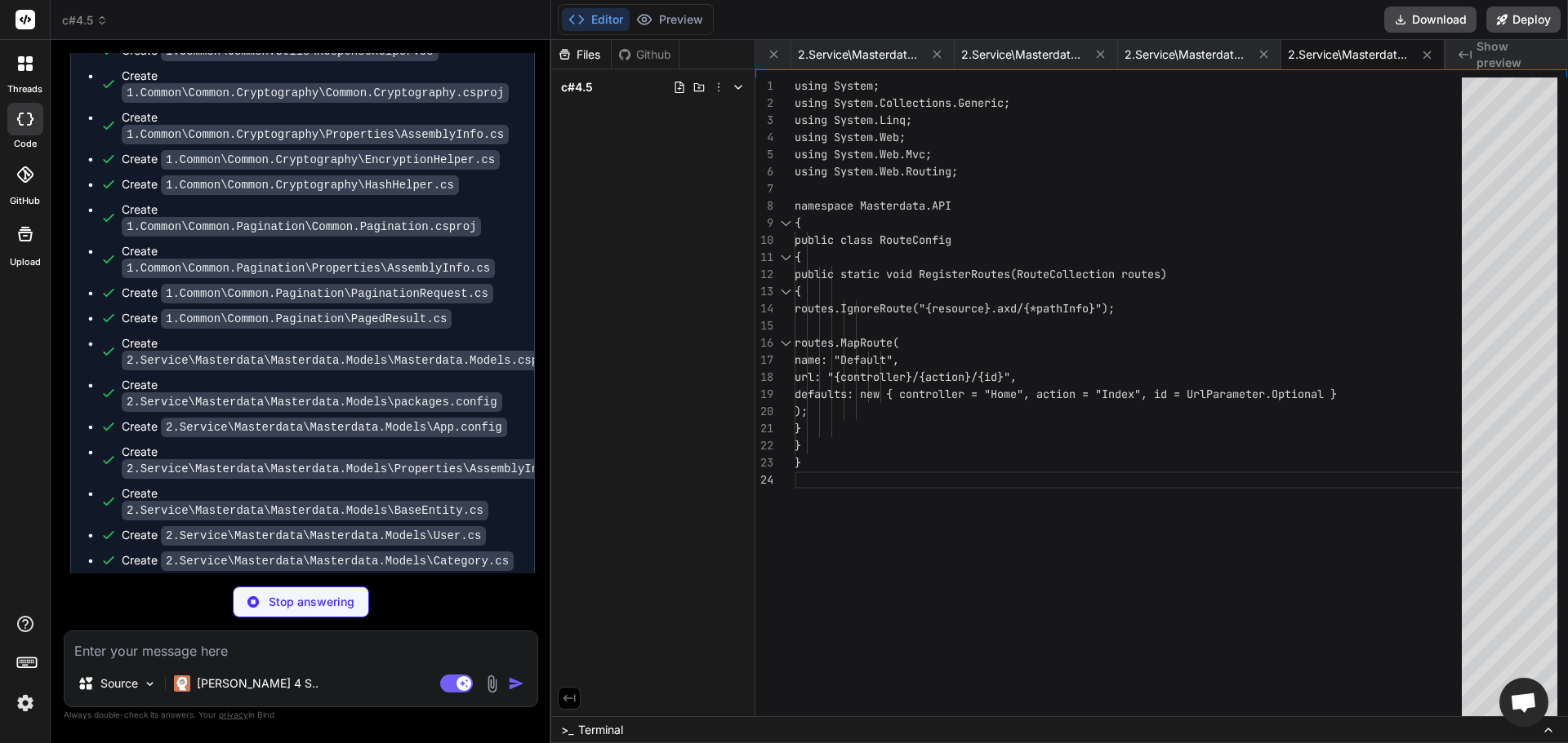
type textarea "x"
type textarea "); // Remove XML formatter to return JSON by default config.Formatters.Remove(c…"
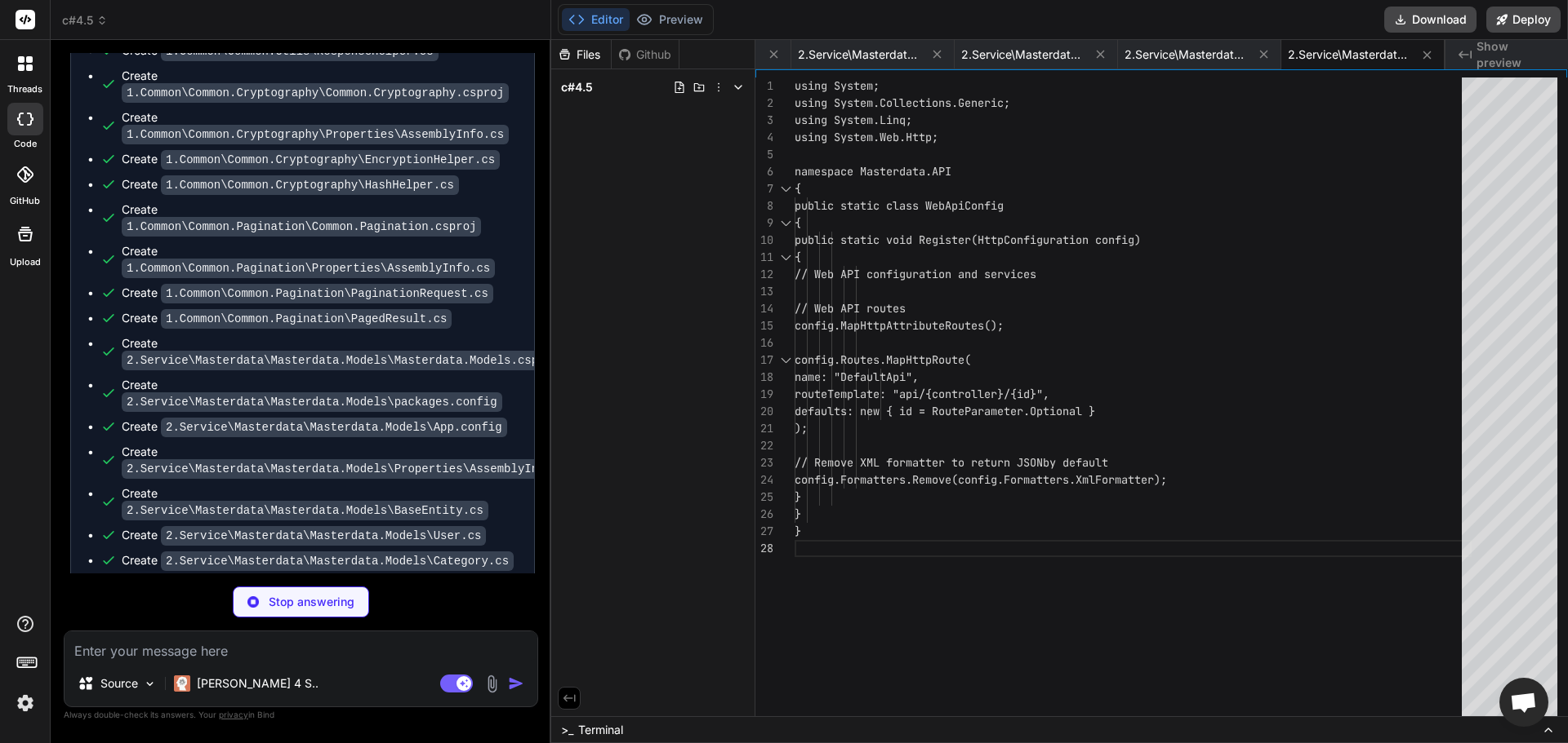
type textarea "x"
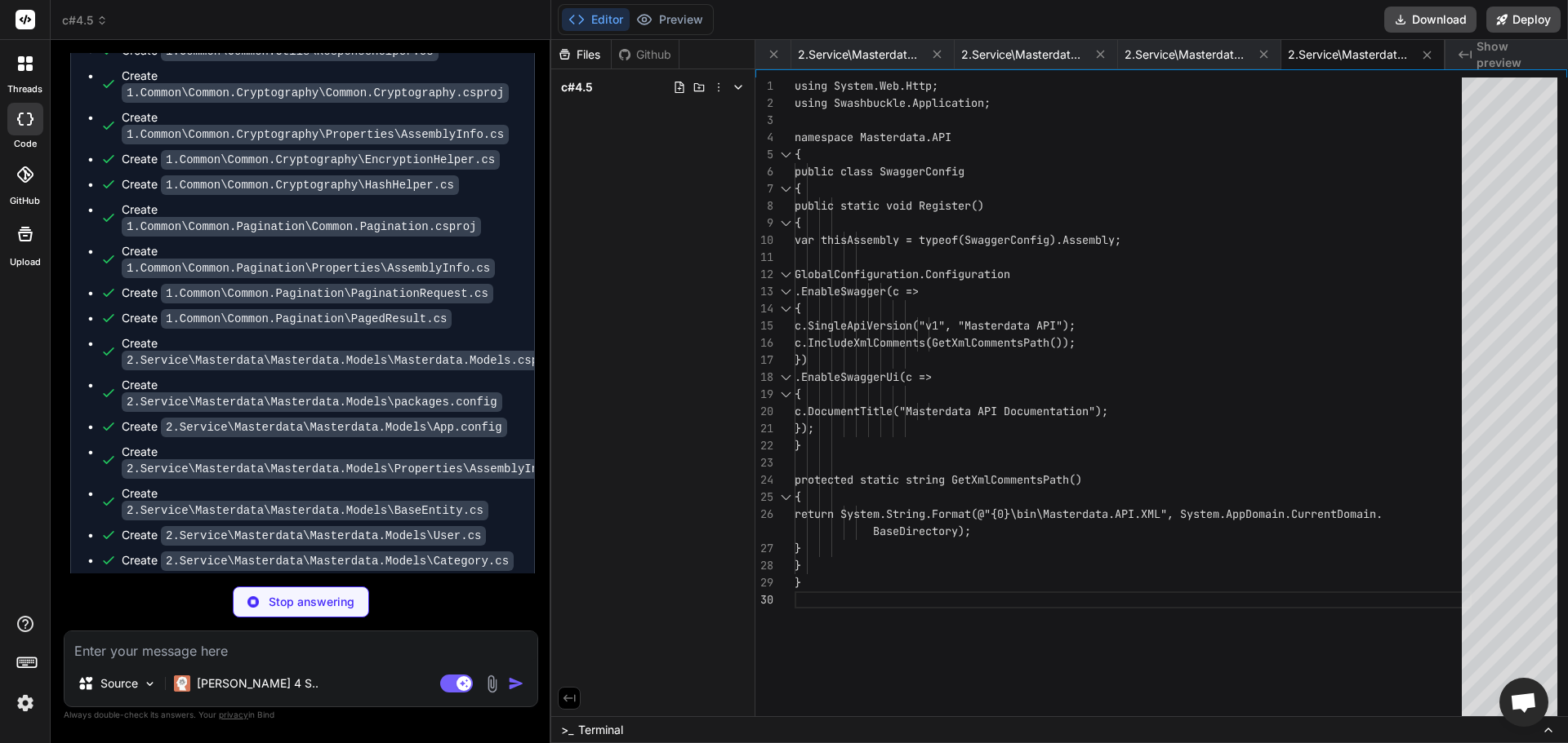
type textarea "x"
type textarea "}"
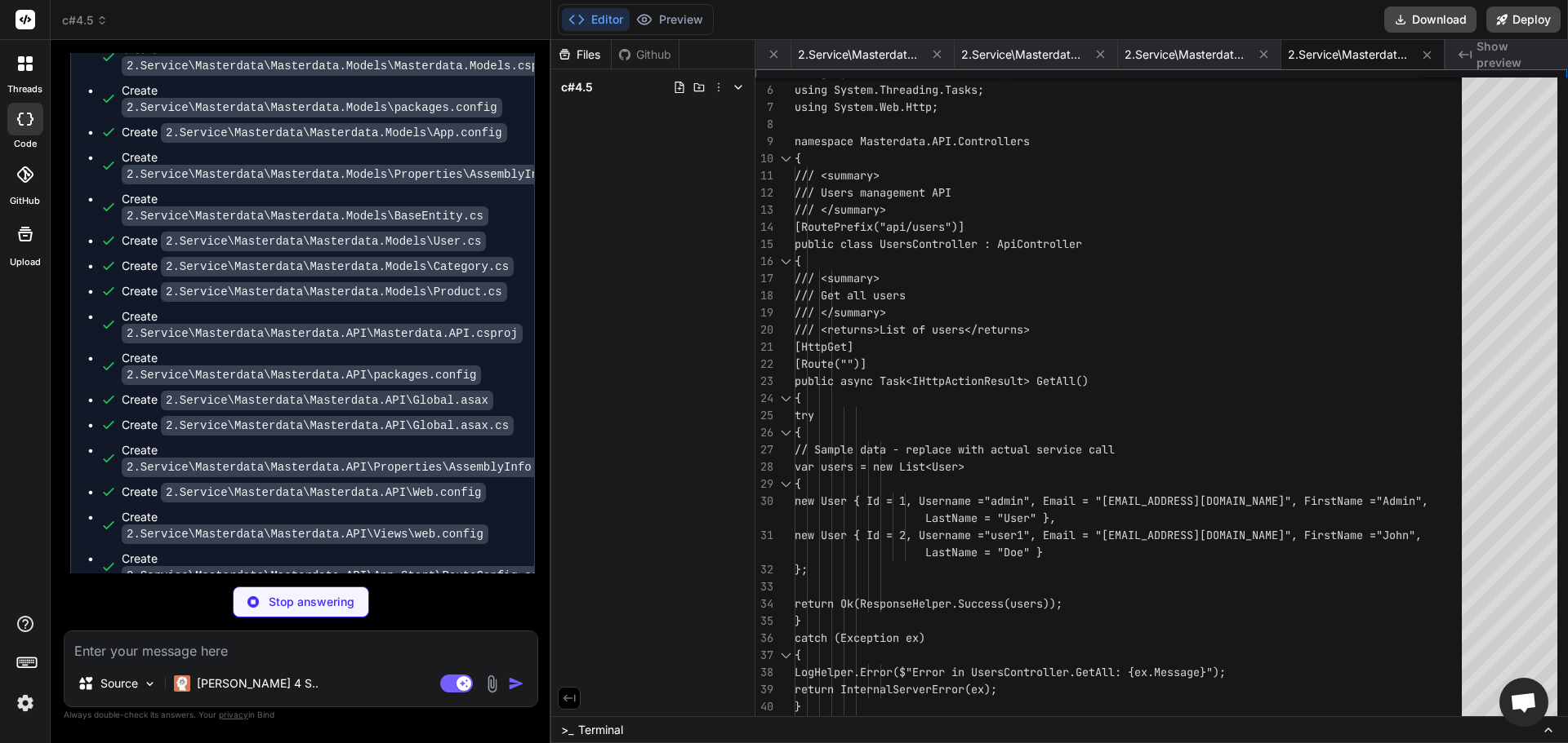
scroll to position [3643, 0]
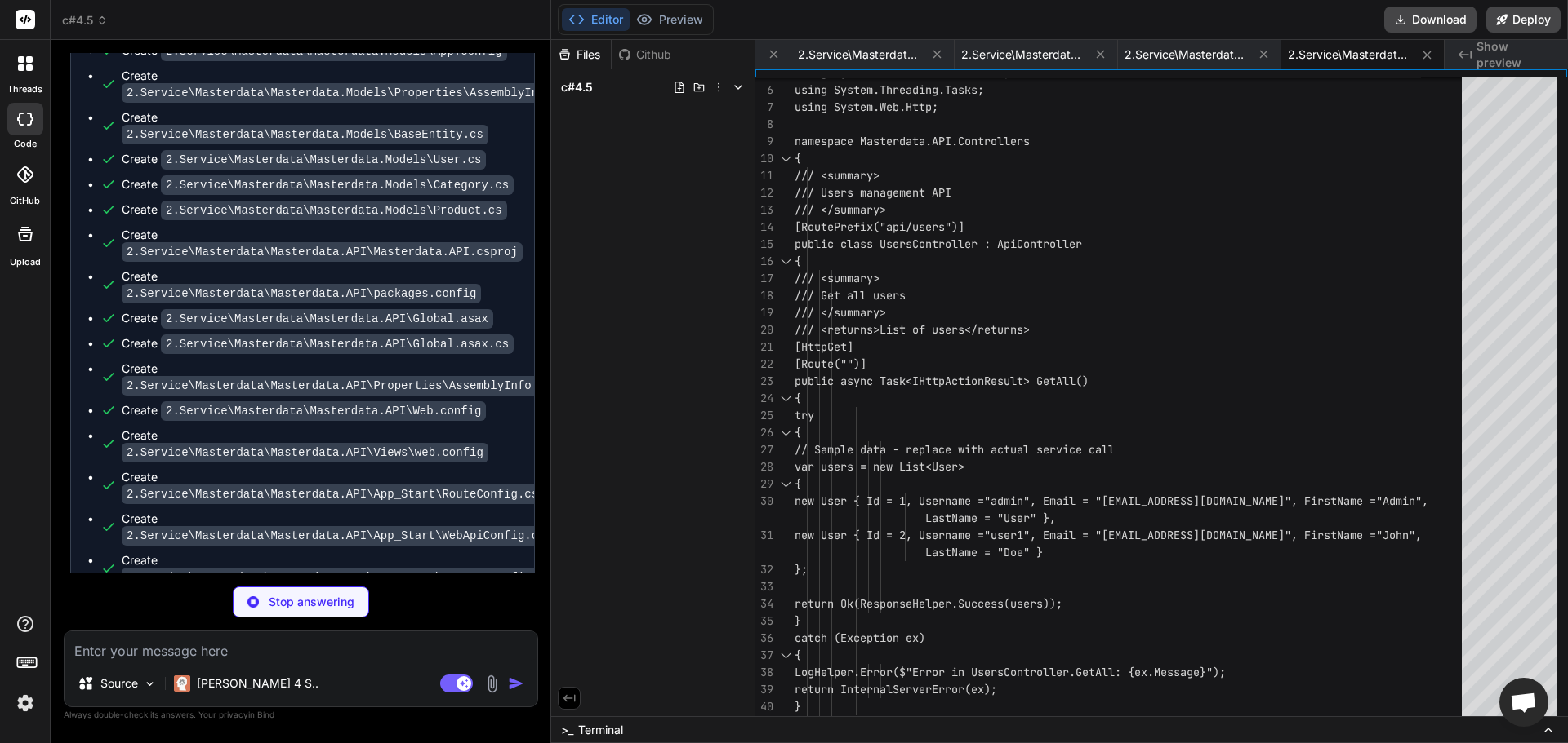
type textarea "x"
type textarea "} catch (Exception ex) { LogHelper.Error($"Error in CategoriesController.Delete…"
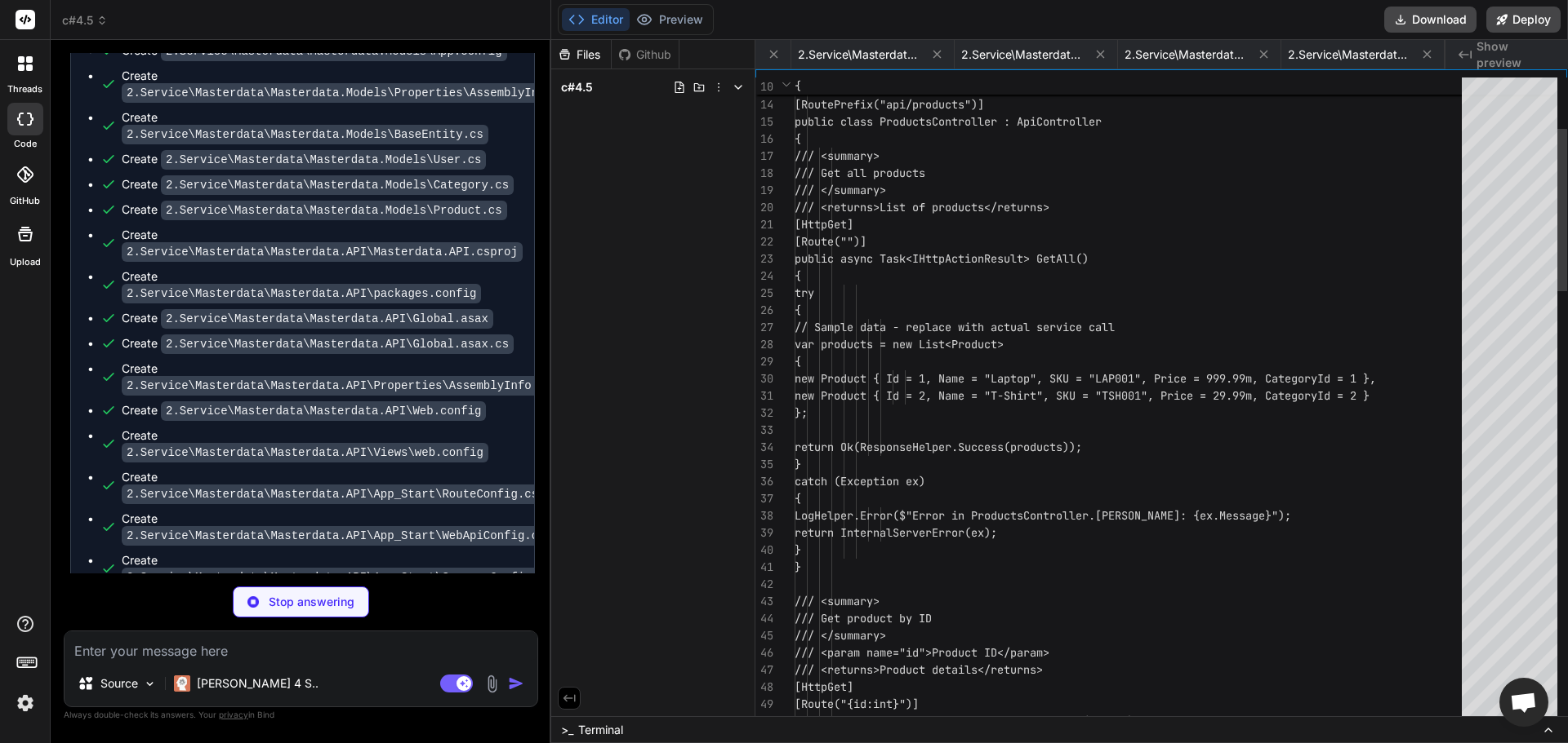
scroll to position [0, 16729]
type textarea "x"
type textarea "**หมายเหตุ**: ในสภาพแวดล้อม IDE Web ปัจจุบัน ไม่[PERSON_NAME]รันแอปพลิเคชัน .NE…"
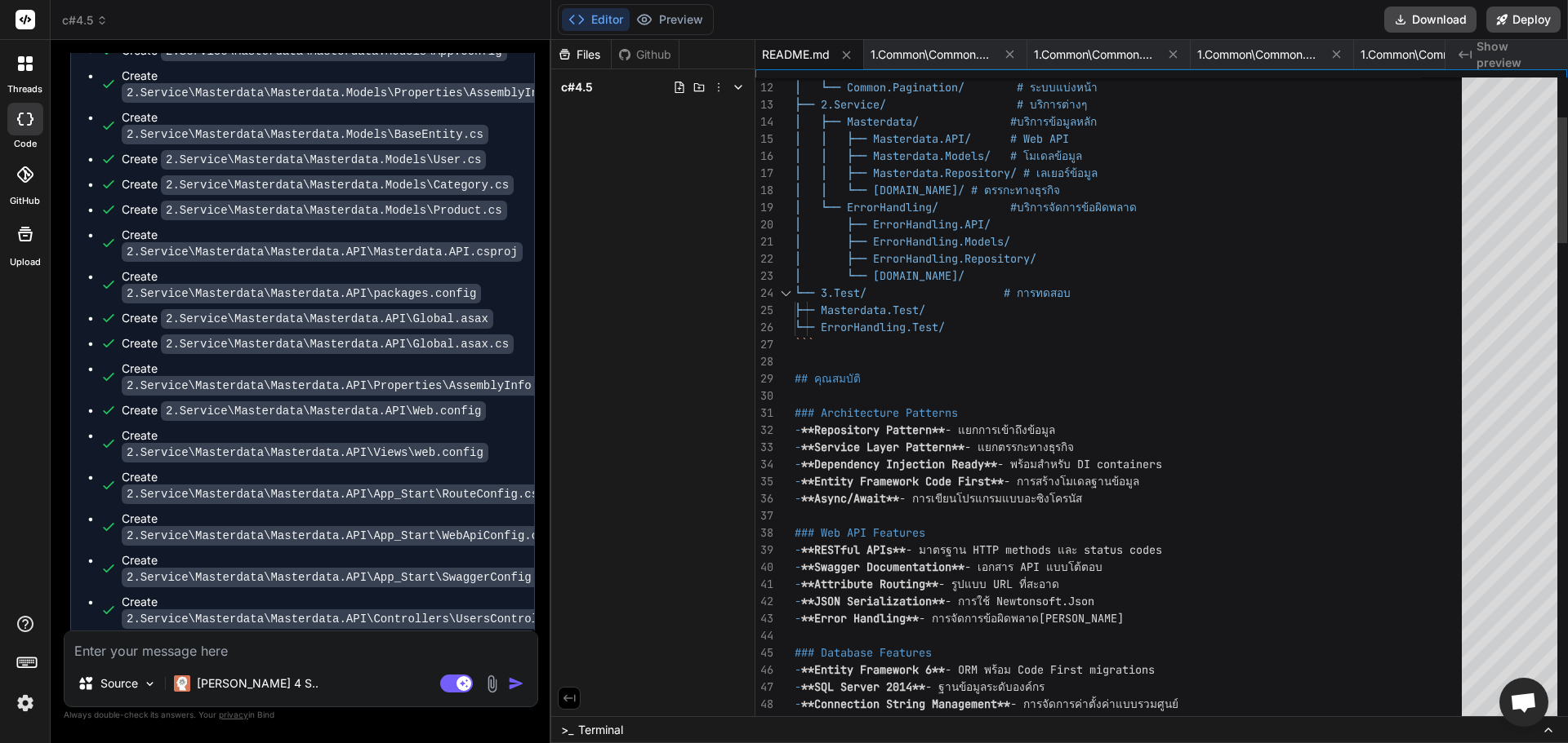
type textarea "x"
